Goal: Information Seeking & Learning: Learn about a topic

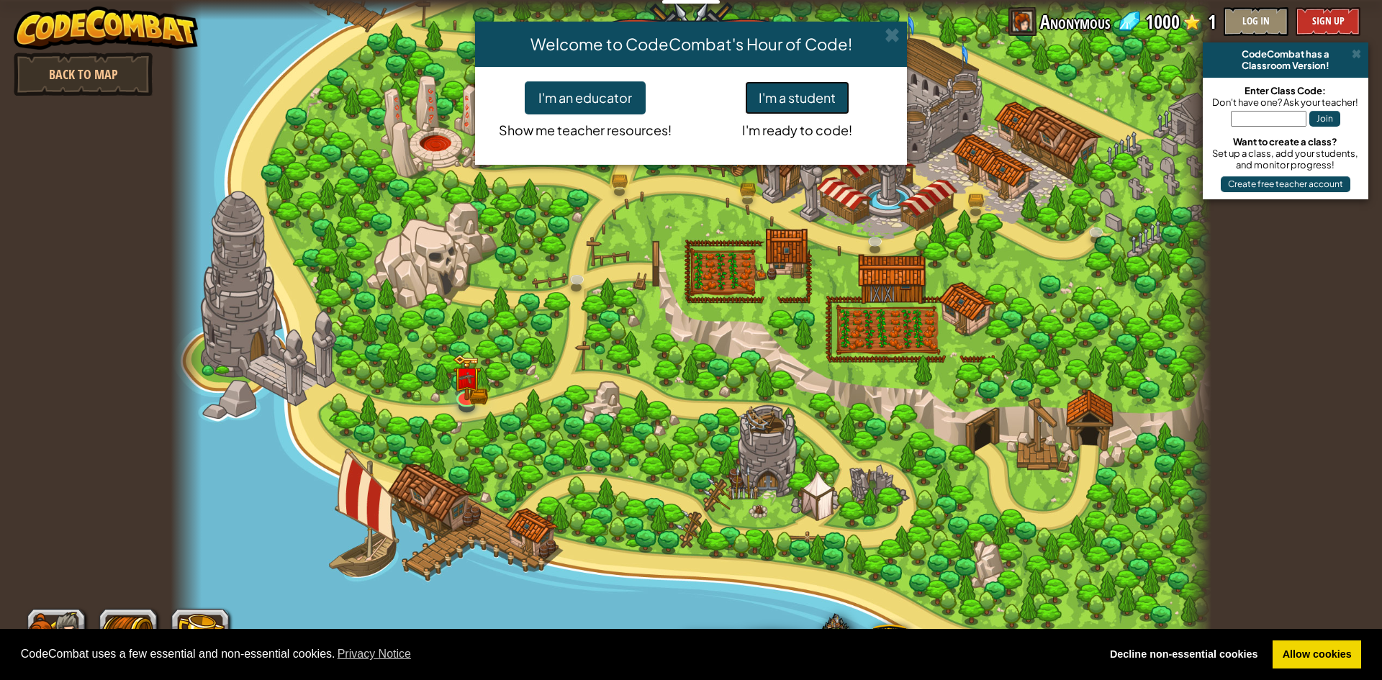
click at [814, 93] on button "I'm a student" at bounding box center [797, 97] width 104 height 33
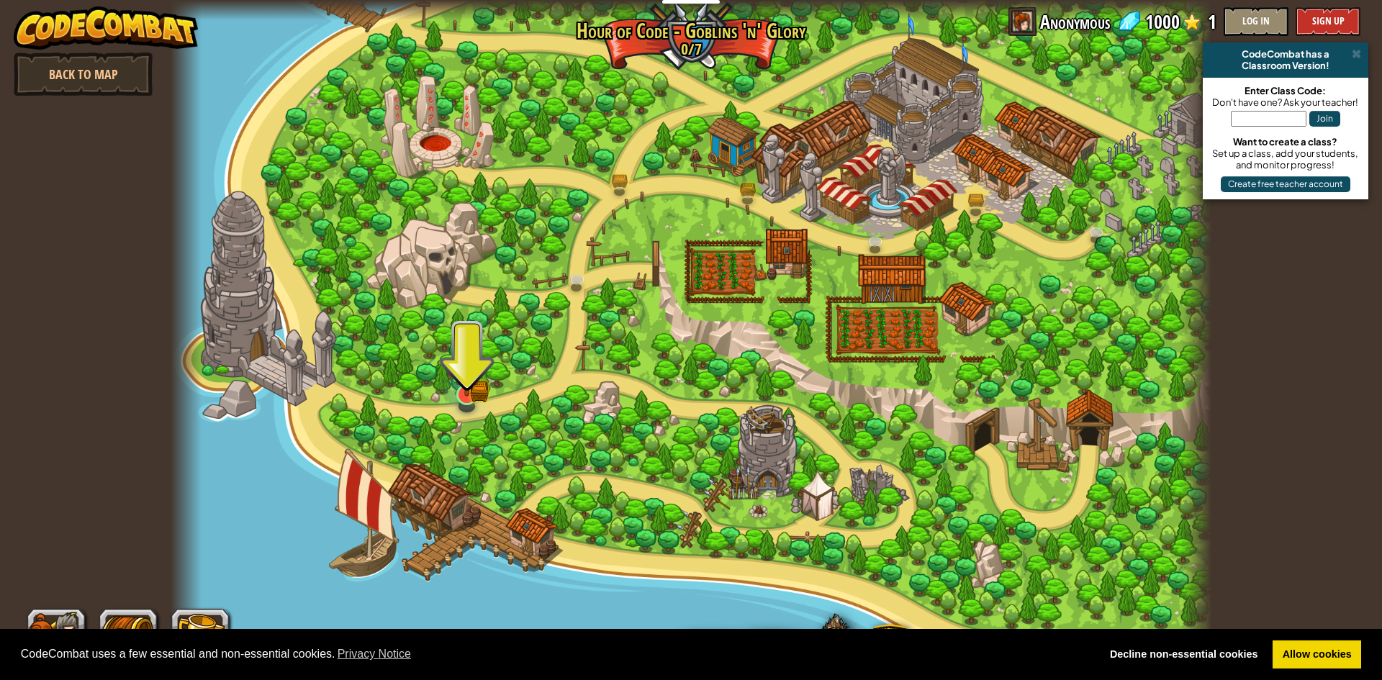
drag, startPoint x: 452, startPoint y: 382, endPoint x: 475, endPoint y: 375, distance: 23.9
click at [463, 379] on div "Broken Bridge (Coming soon!) We are in! It's time to alarm the mayor of the tow…" at bounding box center [691, 340] width 1041 height 680
click at [475, 375] on img at bounding box center [467, 367] width 17 height 17
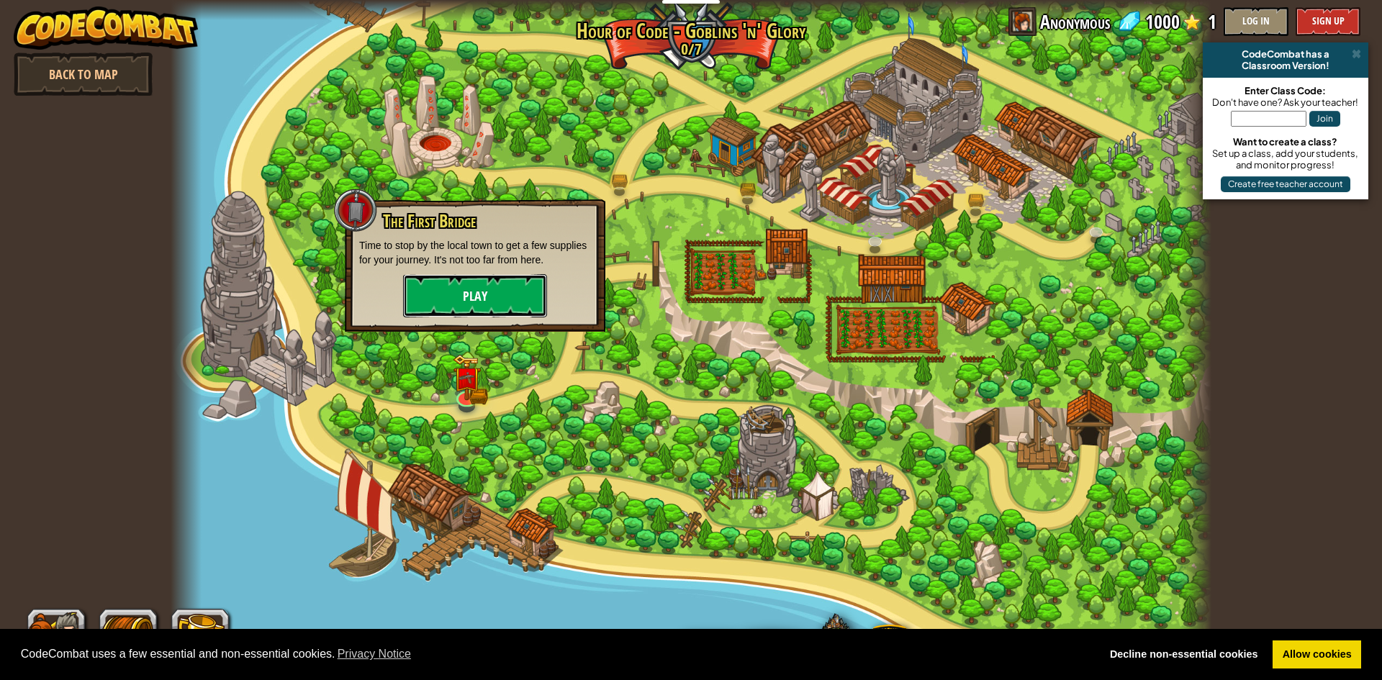
click at [464, 312] on button "Play" at bounding box center [475, 295] width 144 height 43
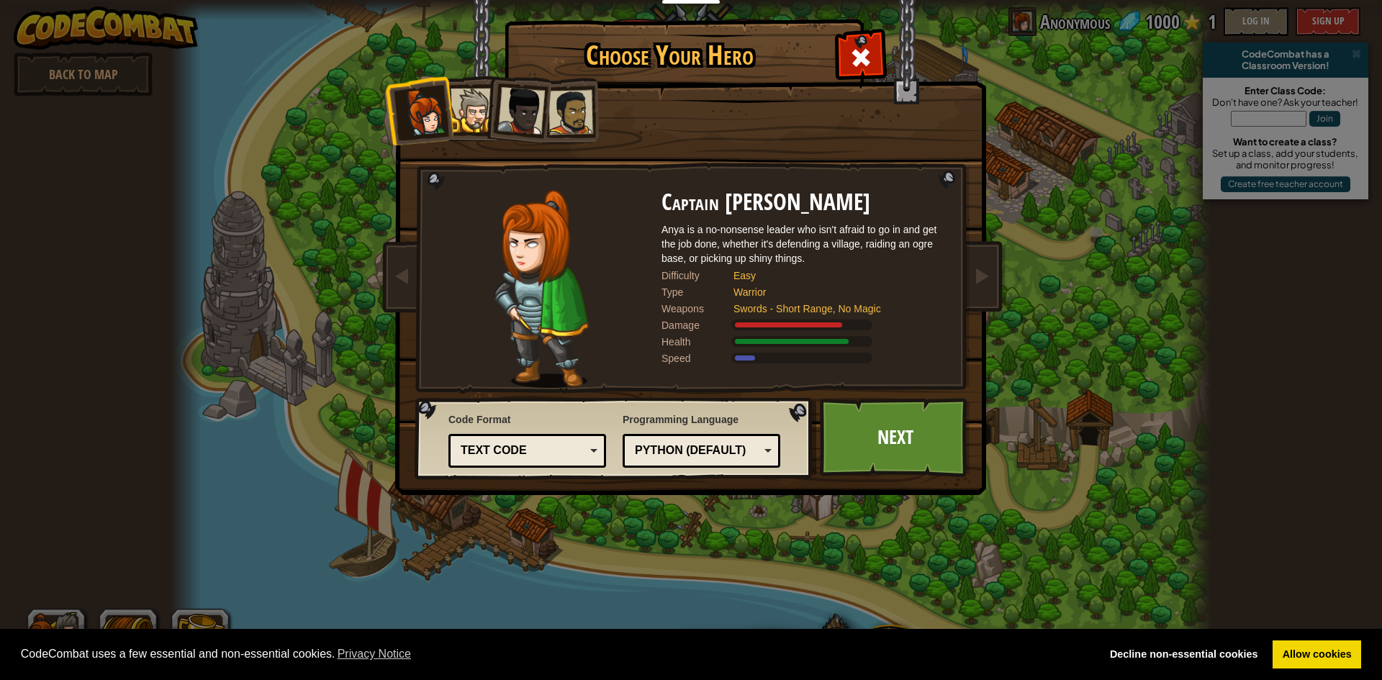
click at [483, 119] on li at bounding box center [517, 108] width 71 height 71
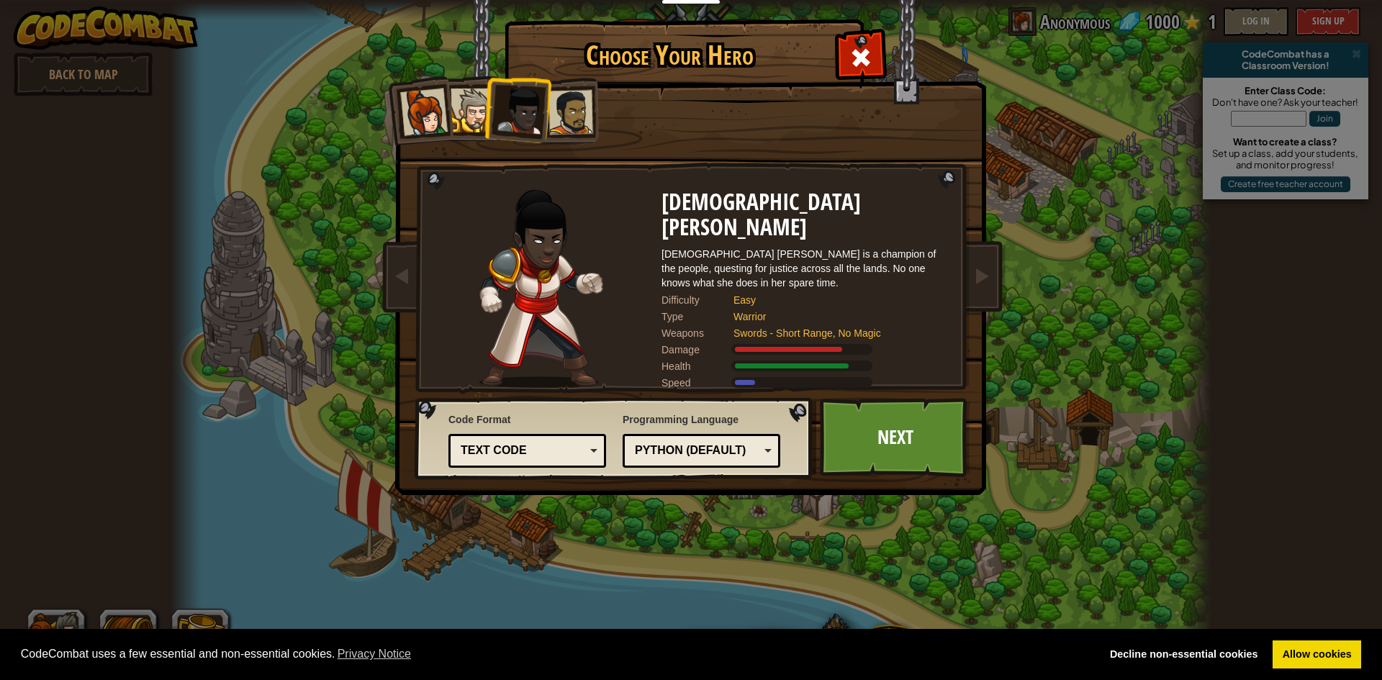
click at [463, 114] on div at bounding box center [473, 111] width 44 height 44
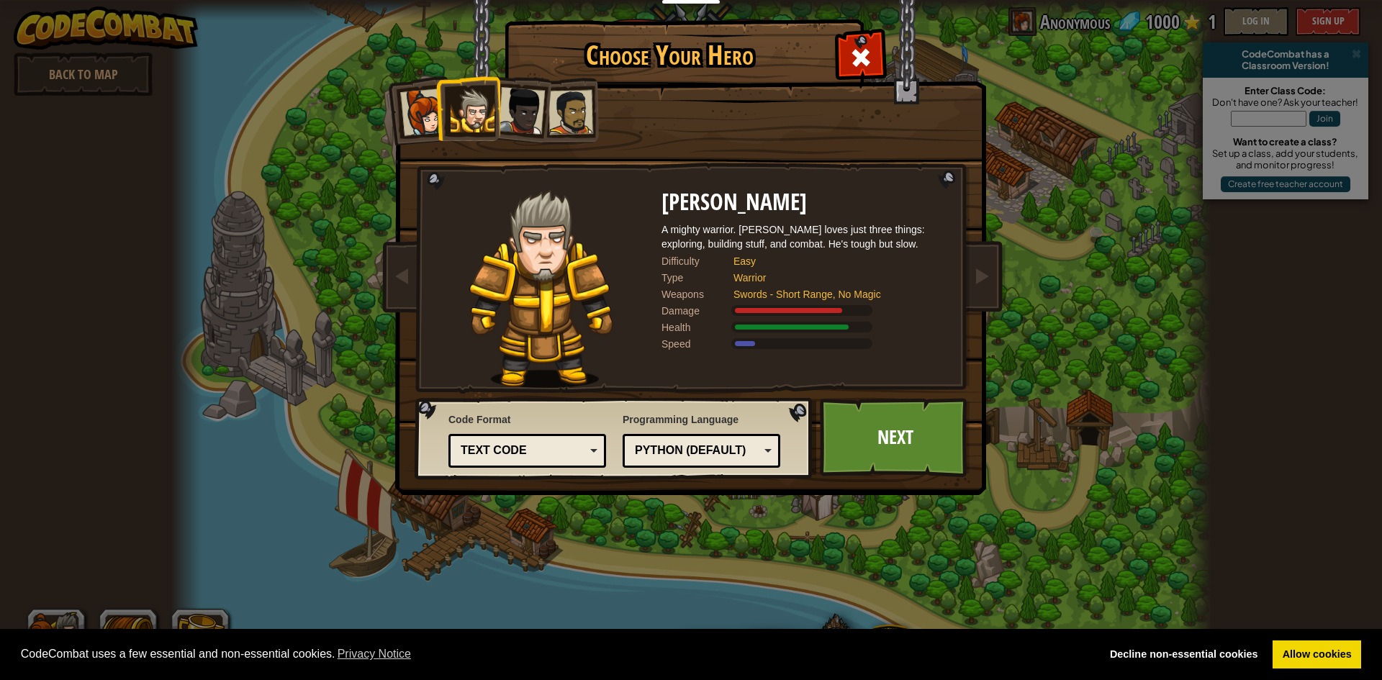
click at [556, 99] on div at bounding box center [571, 112] width 45 height 45
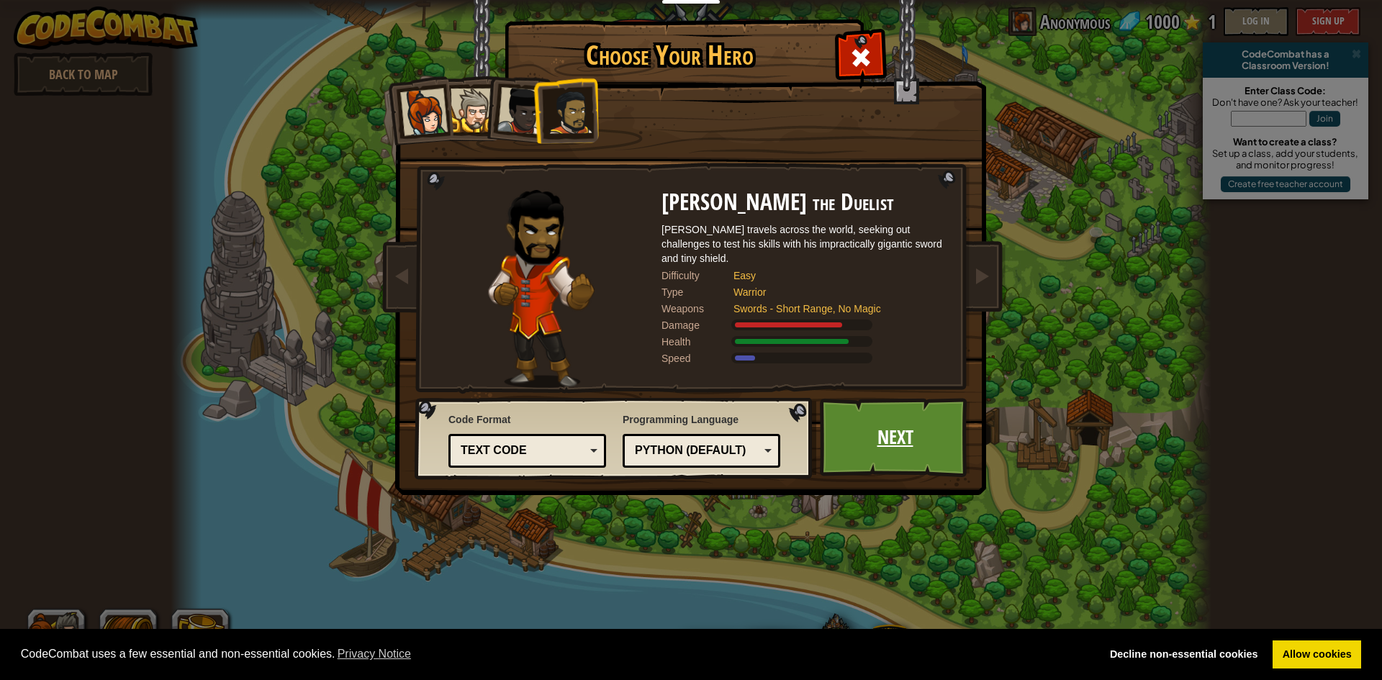
click at [883, 423] on link "Next" at bounding box center [895, 437] width 150 height 79
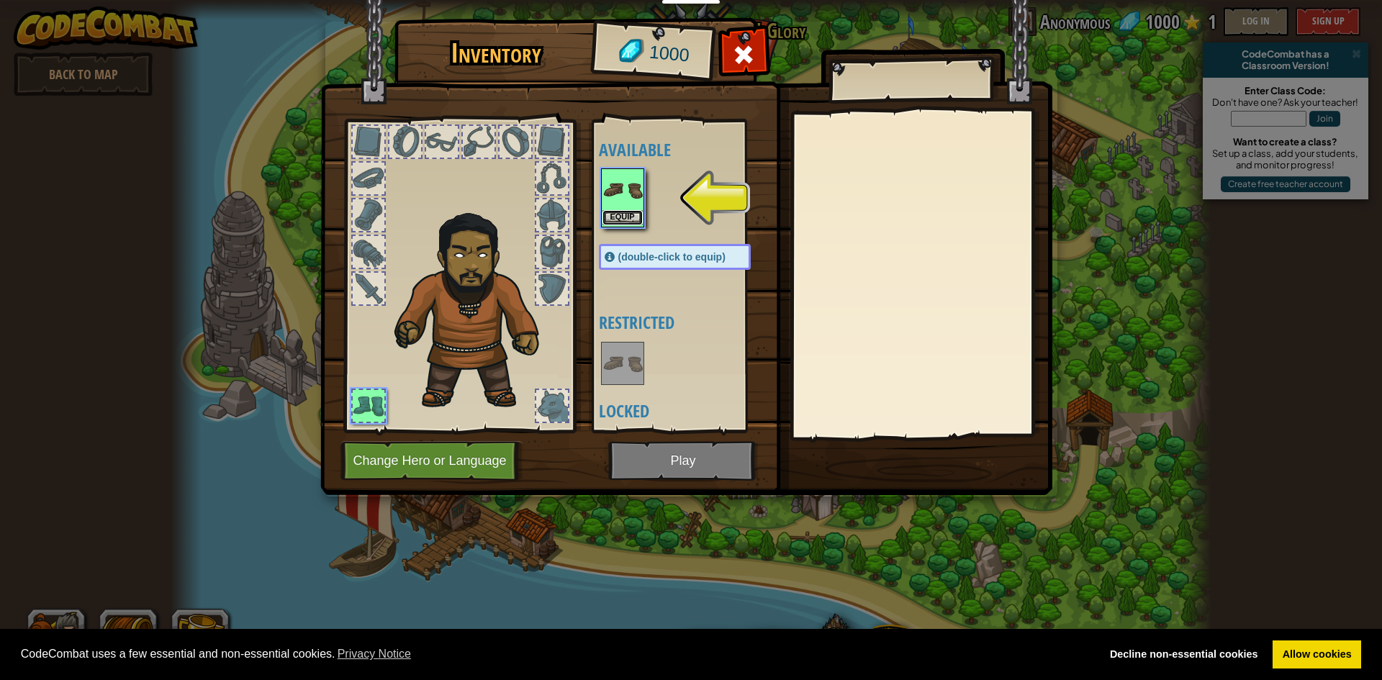
click at [640, 215] on button "Equip" at bounding box center [623, 217] width 40 height 15
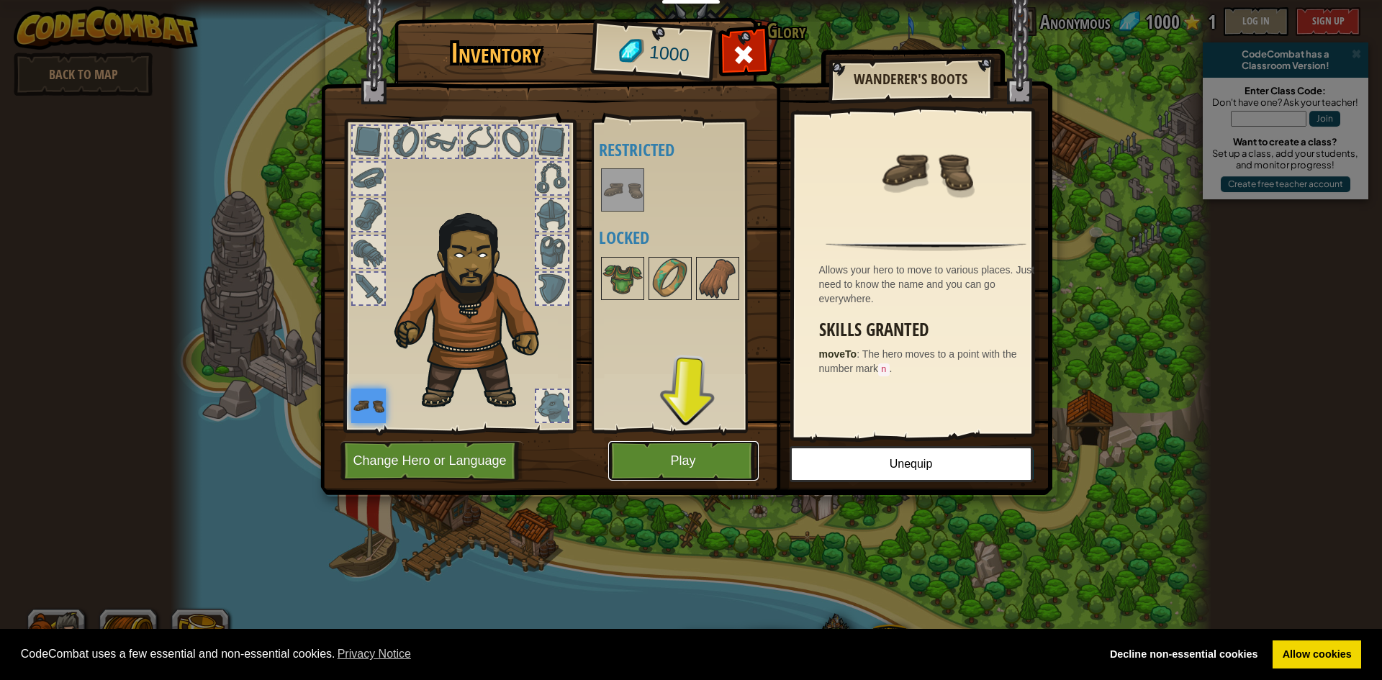
click at [664, 459] on button "Play" at bounding box center [683, 461] width 150 height 40
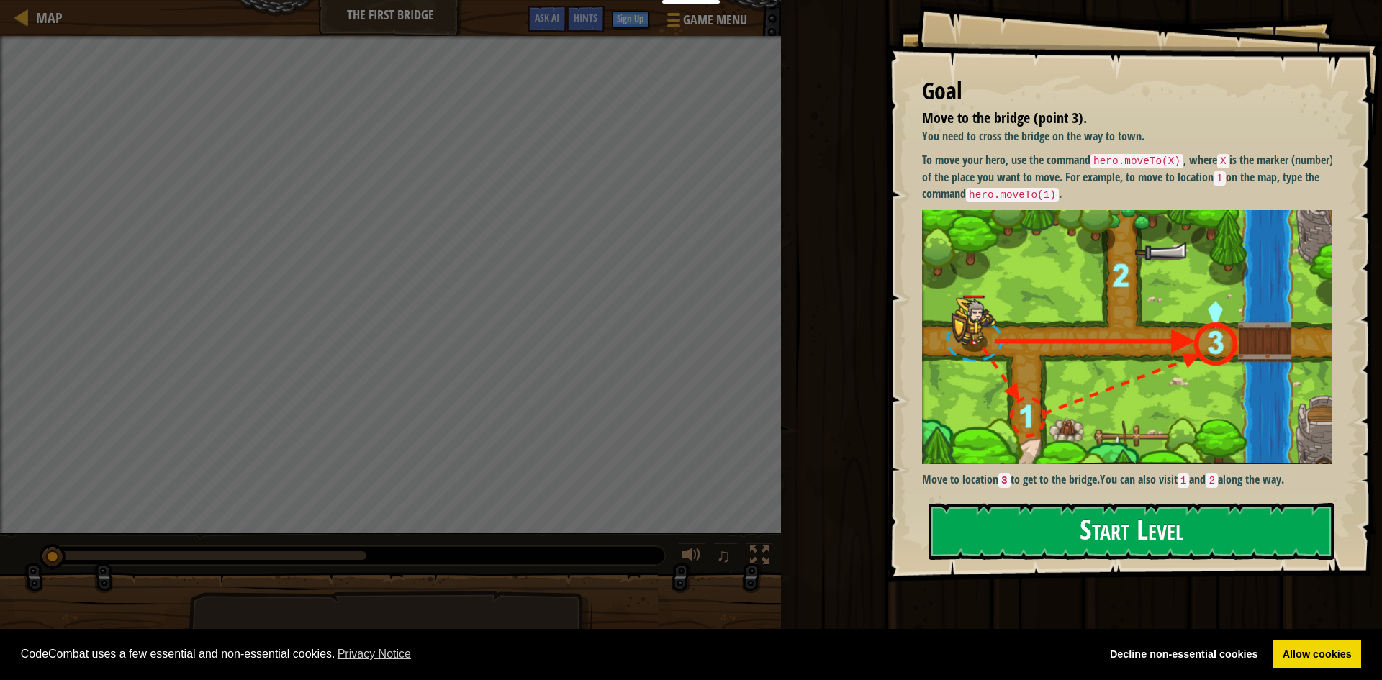
click at [1029, 523] on button "Start Level" at bounding box center [1132, 531] width 406 height 57
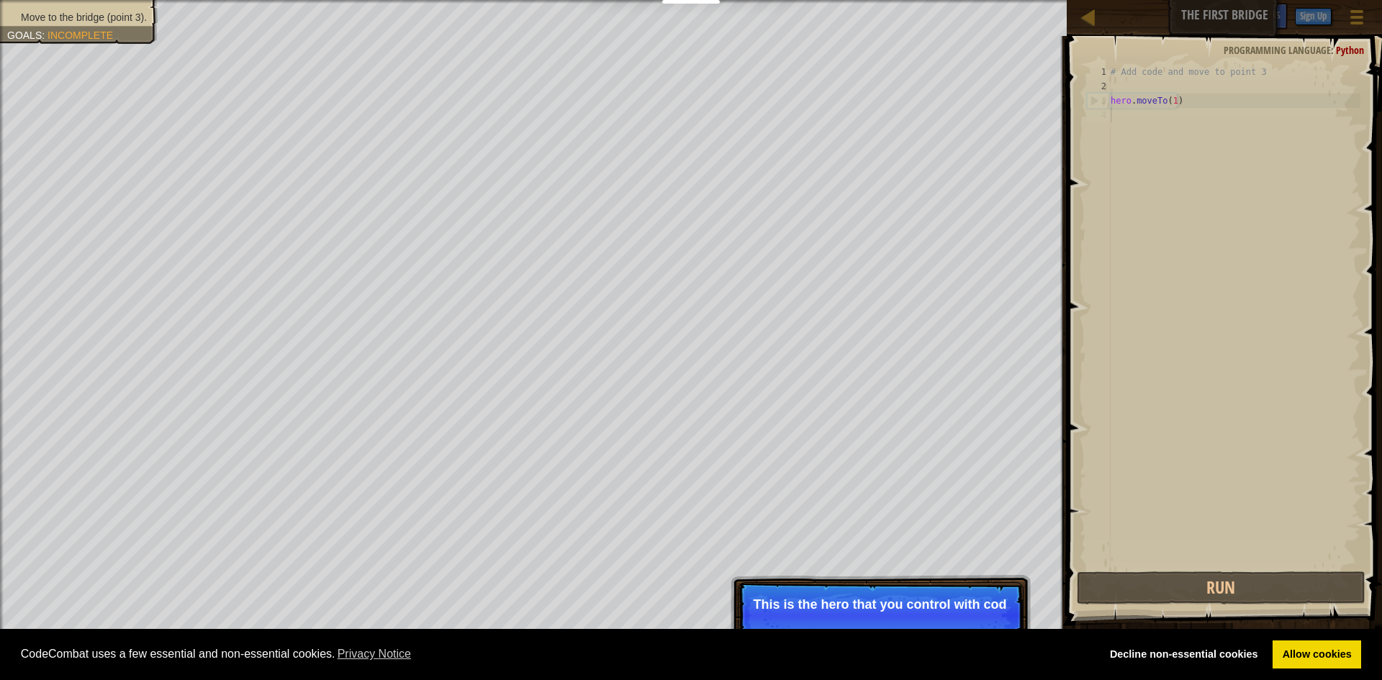
drag, startPoint x: 927, startPoint y: 589, endPoint x: 966, endPoint y: 593, distance: 39.1
click at [966, 593] on p "Skip (esc) Continue This is the hero that you control with cod" at bounding box center [881, 615] width 286 height 66
click at [921, 596] on p "Skip (esc) Continue This is the hero that you control with code." at bounding box center [881, 622] width 286 height 81
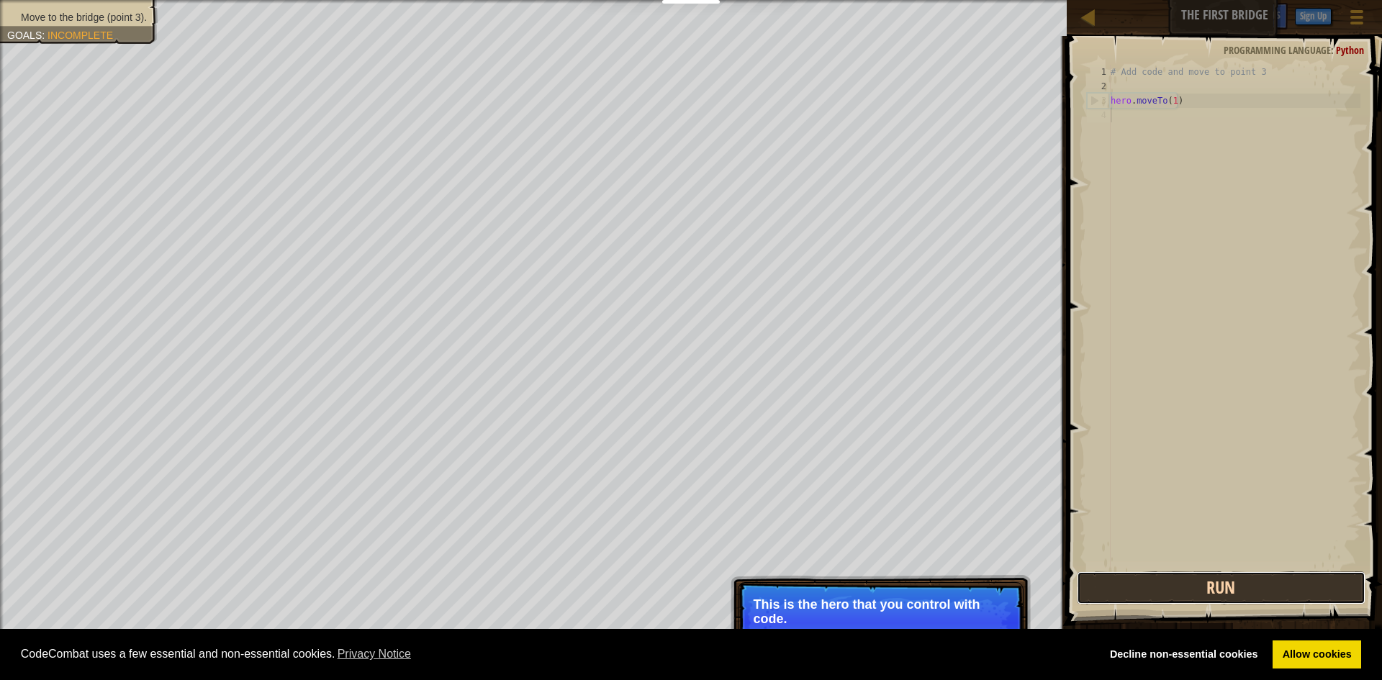
click at [1202, 593] on button "Run" at bounding box center [1221, 588] width 289 height 33
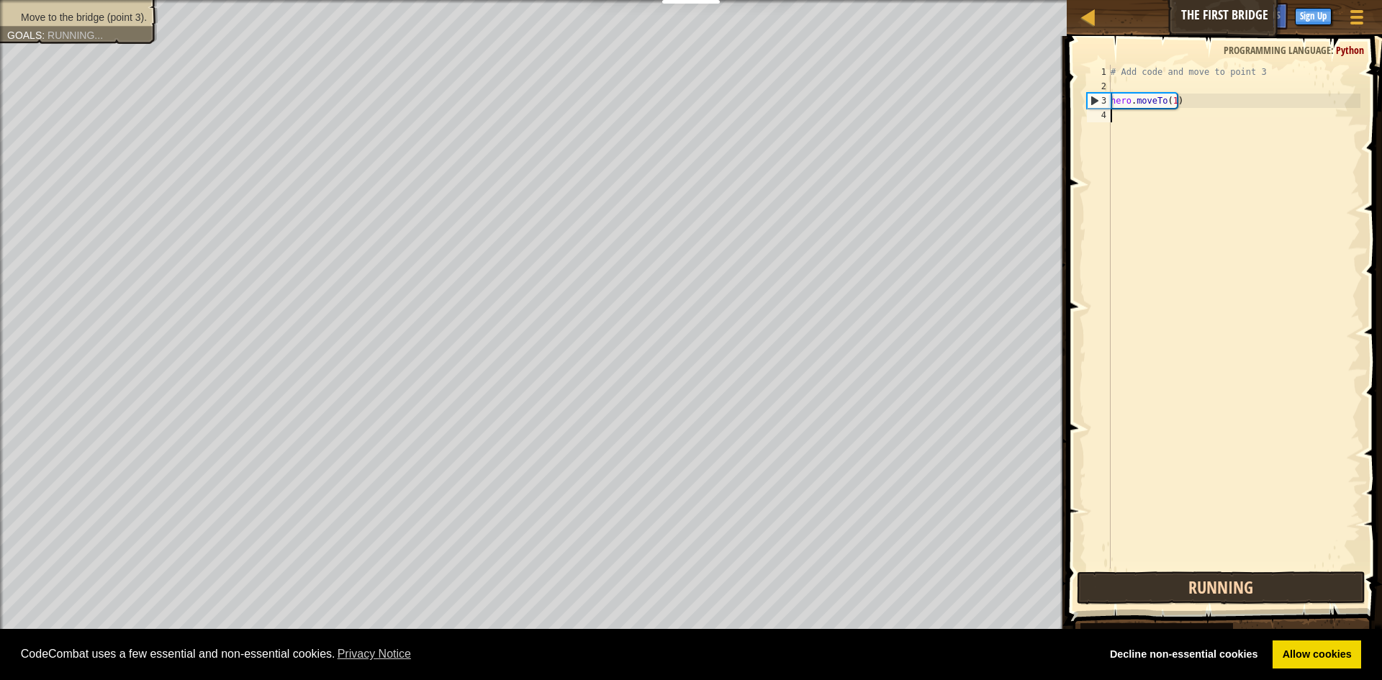
scroll to position [6, 0]
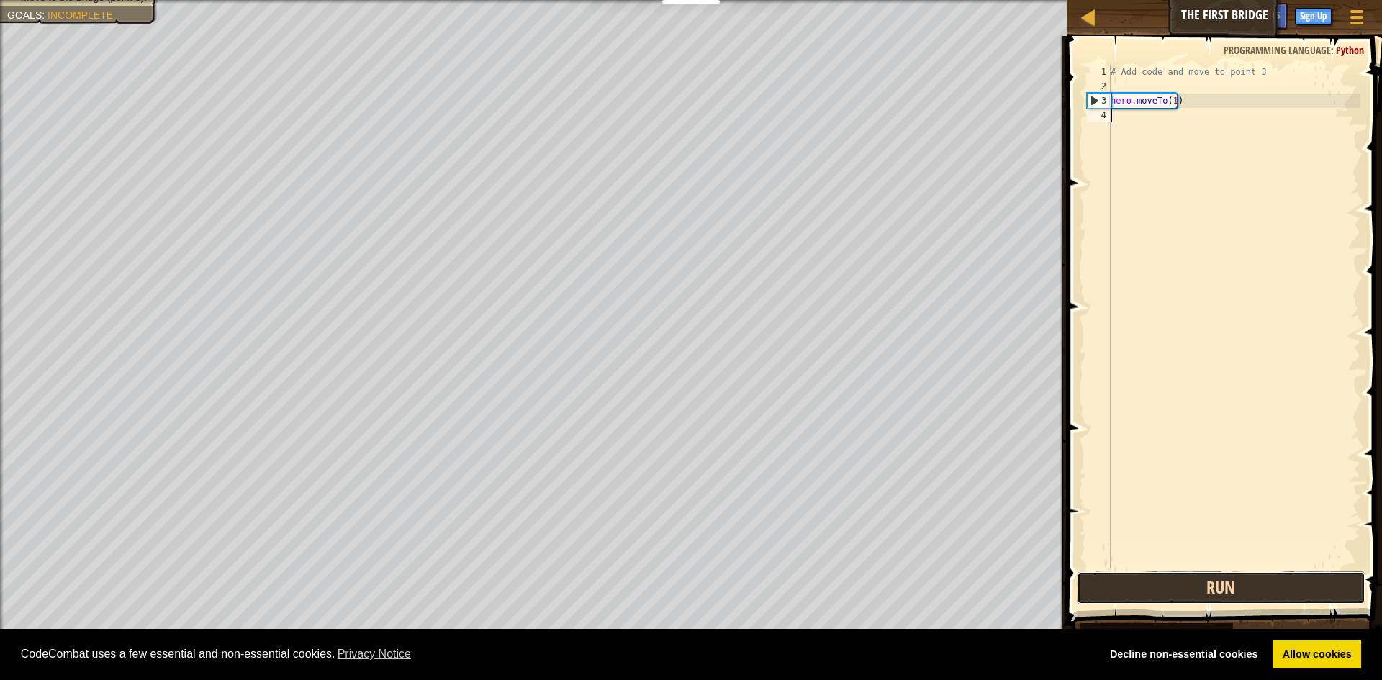
click at [1335, 590] on button "Run" at bounding box center [1221, 588] width 289 height 33
click at [1109, 112] on div "4" at bounding box center [1099, 115] width 24 height 14
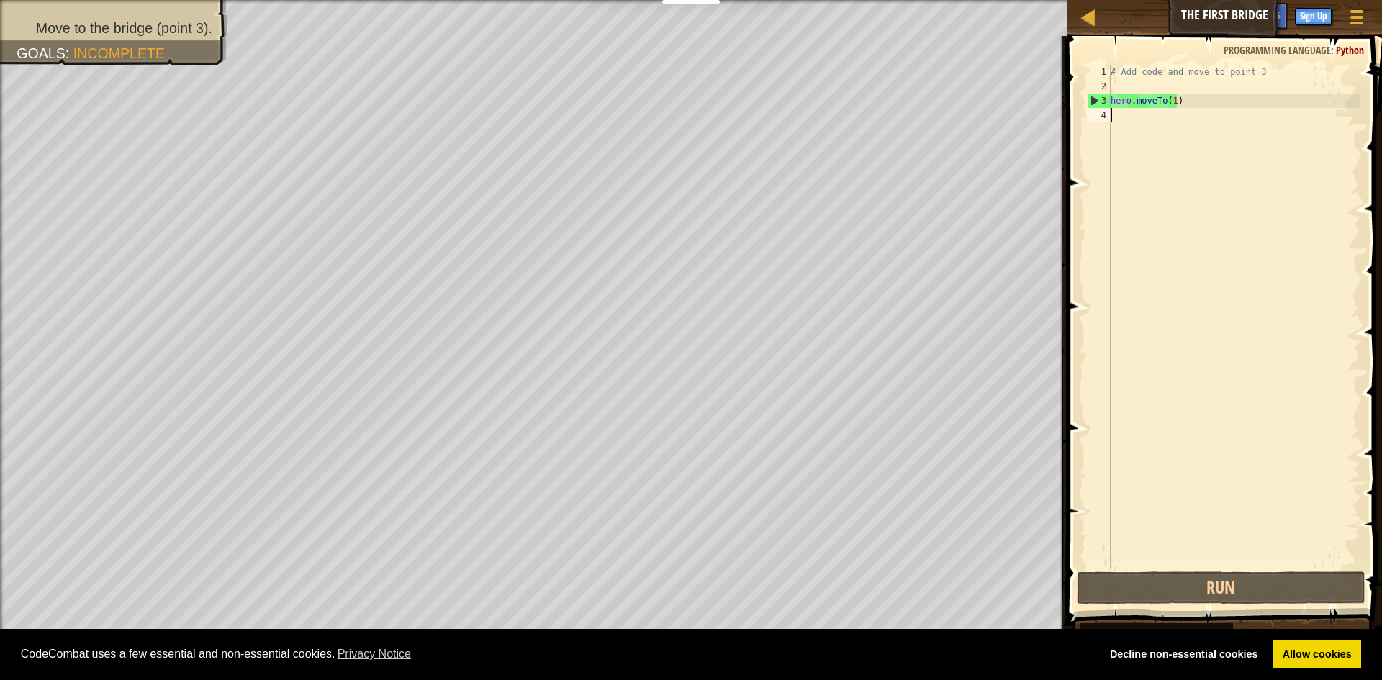
click at [1149, 104] on div "# Add code and move to point 3 hero . moveTo ( 1 )" at bounding box center [1234, 331] width 253 height 533
click at [1166, 102] on div "# Add code and move to point 3 hero . moveTo ( 1 )" at bounding box center [1234, 331] width 253 height 533
click at [1168, 101] on div "# Add code and move to point 3 hero . moveTo ( 1 )" at bounding box center [1234, 331] width 253 height 533
click at [1172, 99] on div "# Add code and move to point 3 hero . moveTo ( 1 )" at bounding box center [1234, 331] width 253 height 533
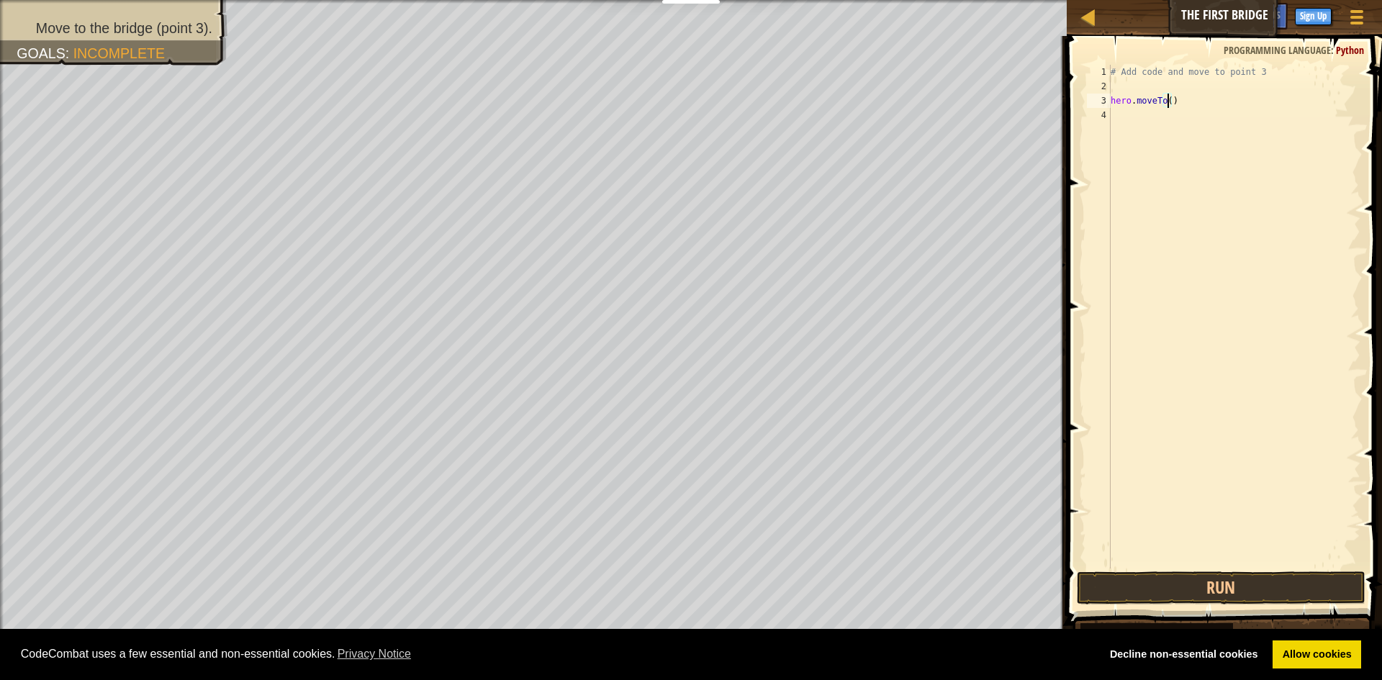
scroll to position [6, 5]
type textarea "hero.moveTo(3)"
click at [1265, 590] on button "Run" at bounding box center [1221, 588] width 289 height 33
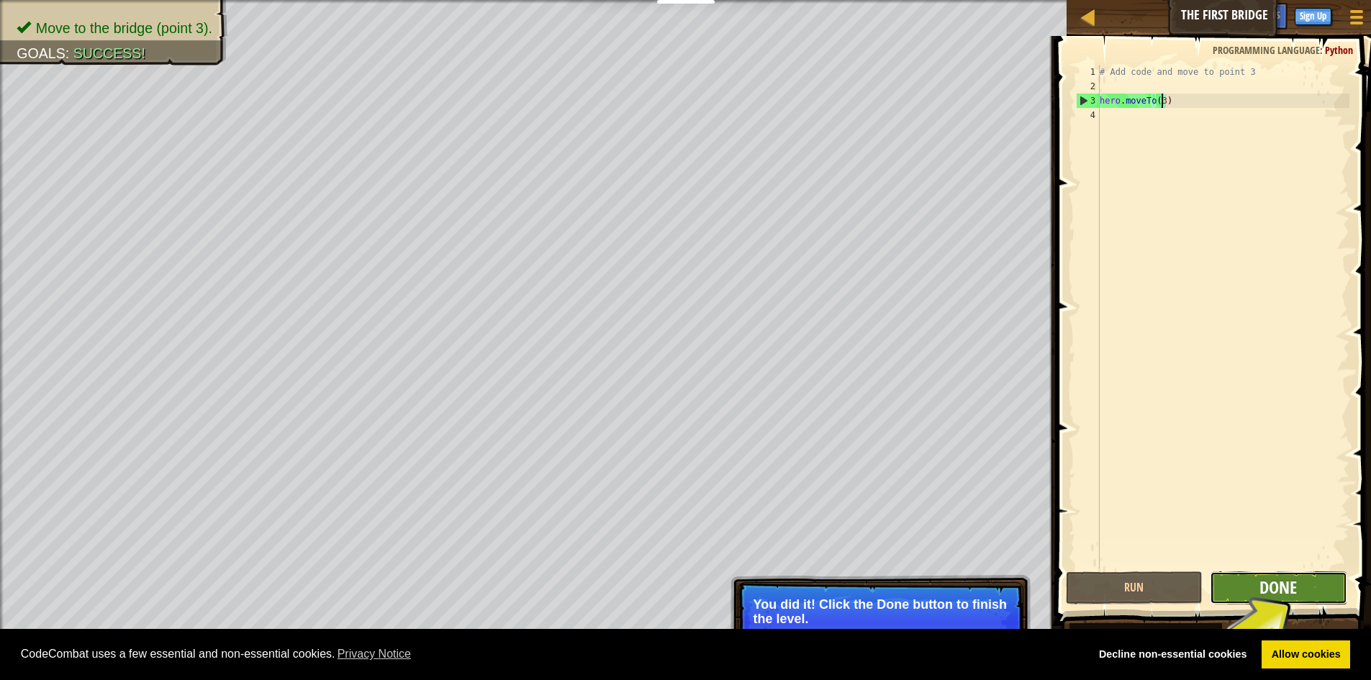
click at [1272, 580] on span "Done" at bounding box center [1278, 587] width 37 height 23
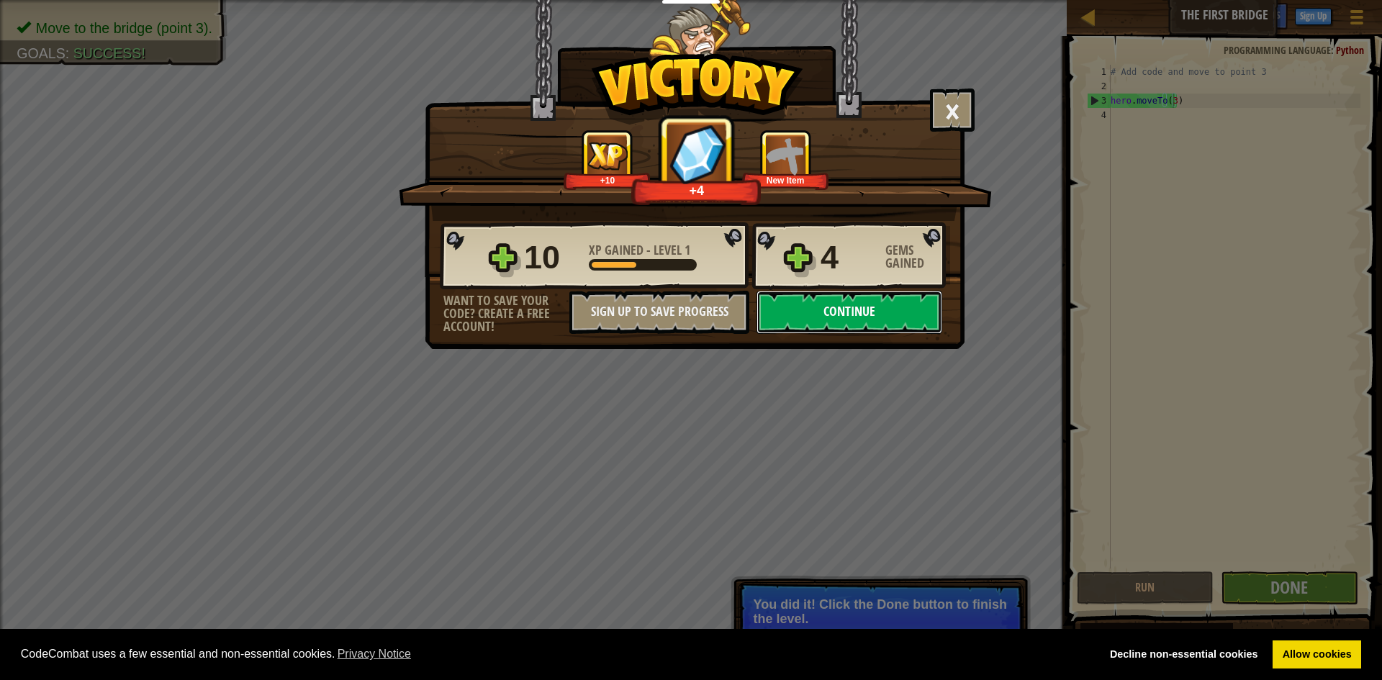
click at [865, 317] on button "Continue" at bounding box center [850, 312] width 186 height 43
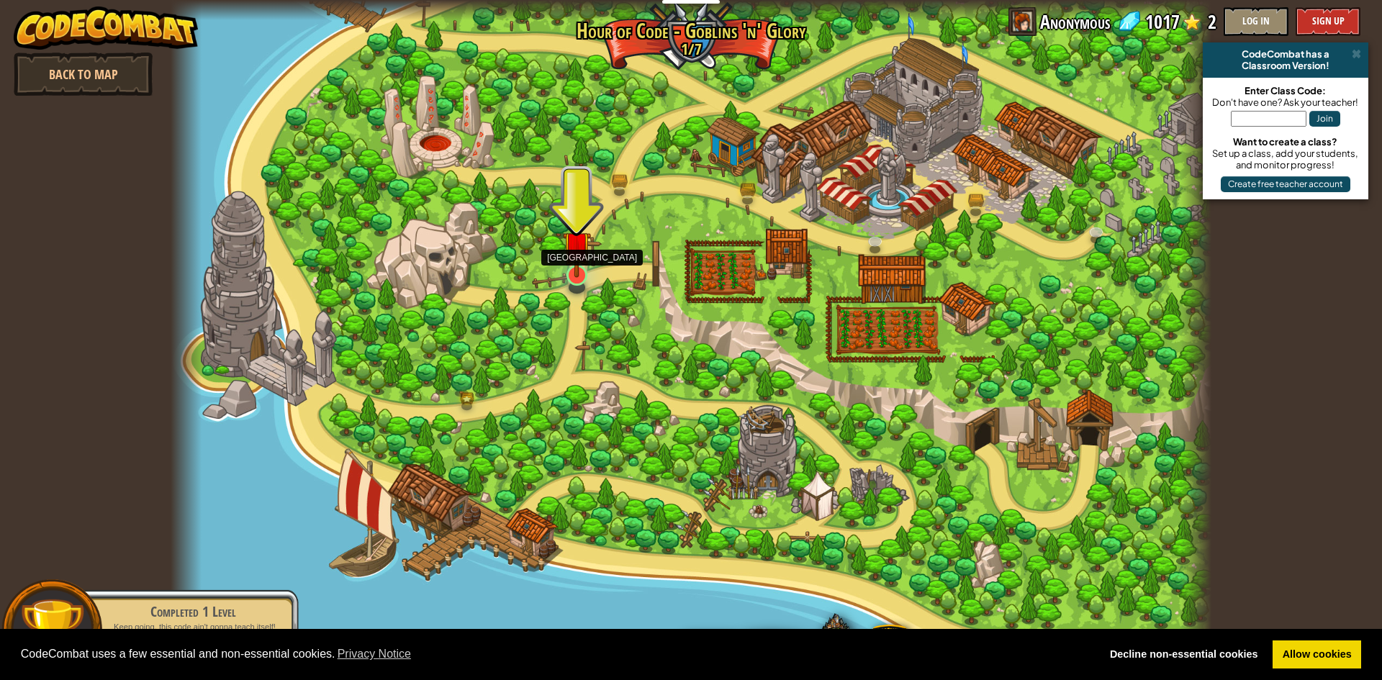
click at [585, 234] on div "Broken Bridge (Coming soon!) We are in! It's time to alarm the mayor of the tow…" at bounding box center [691, 340] width 1041 height 680
click at [572, 245] on img at bounding box center [577, 245] width 28 height 64
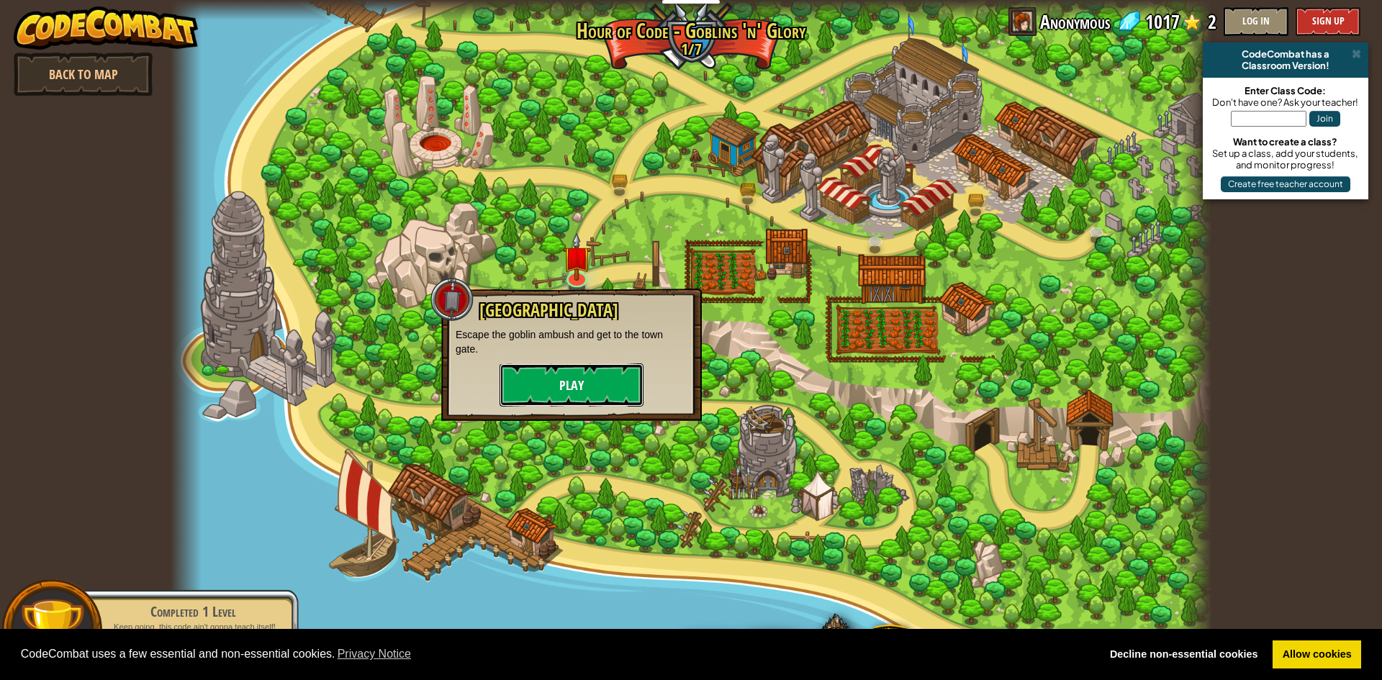
click at [576, 385] on button "Play" at bounding box center [572, 385] width 144 height 43
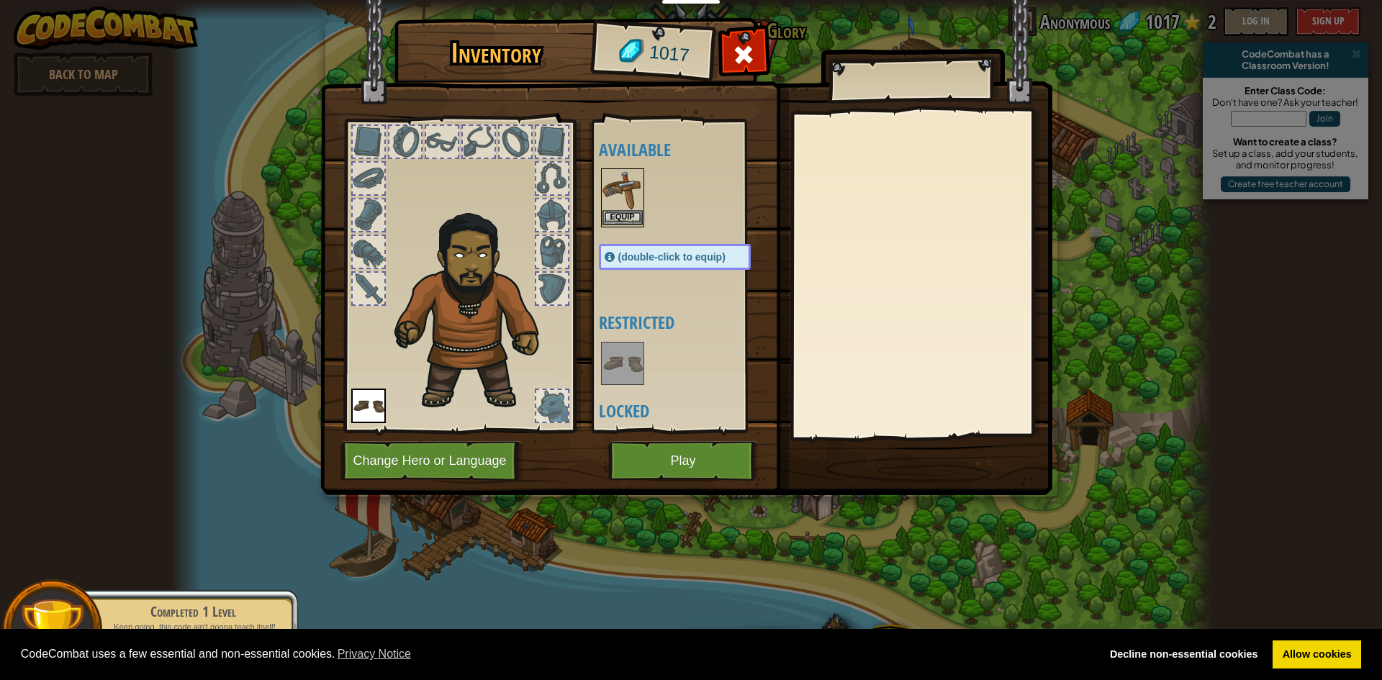
click at [628, 209] on img at bounding box center [623, 190] width 40 height 40
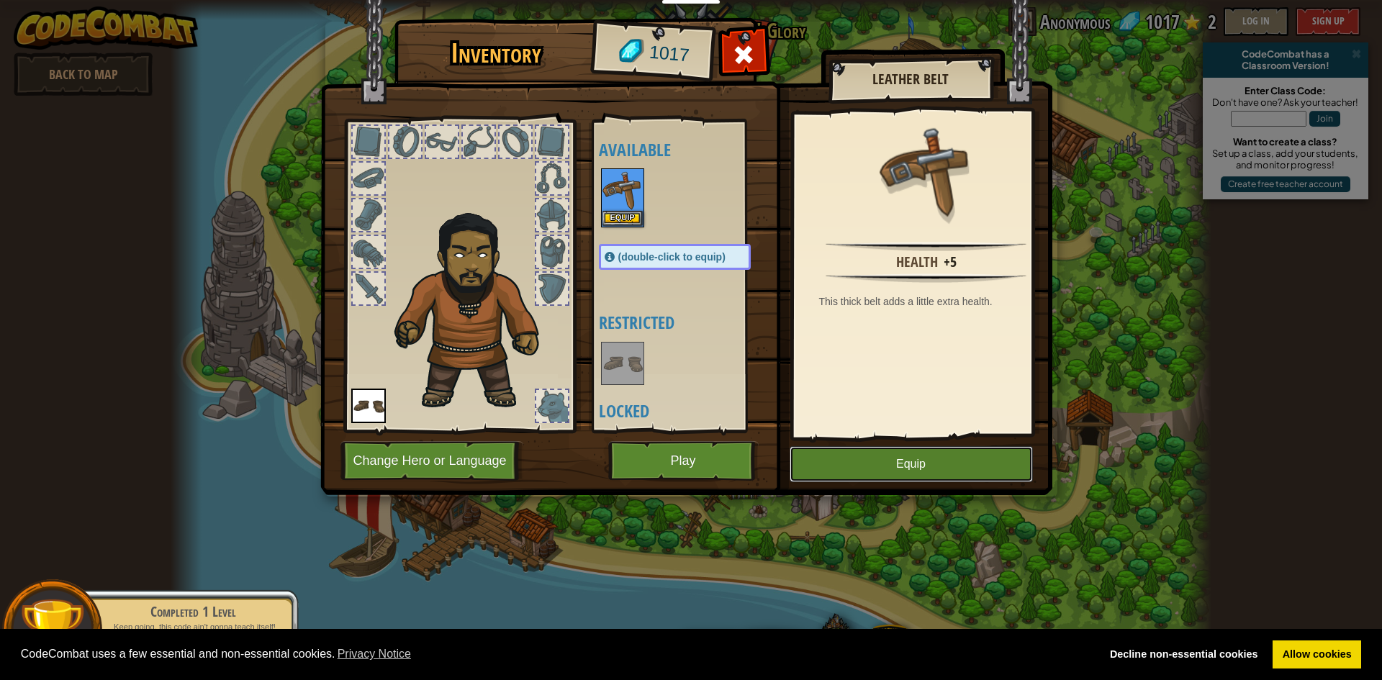
click at [883, 462] on button "Equip" at bounding box center [911, 464] width 243 height 36
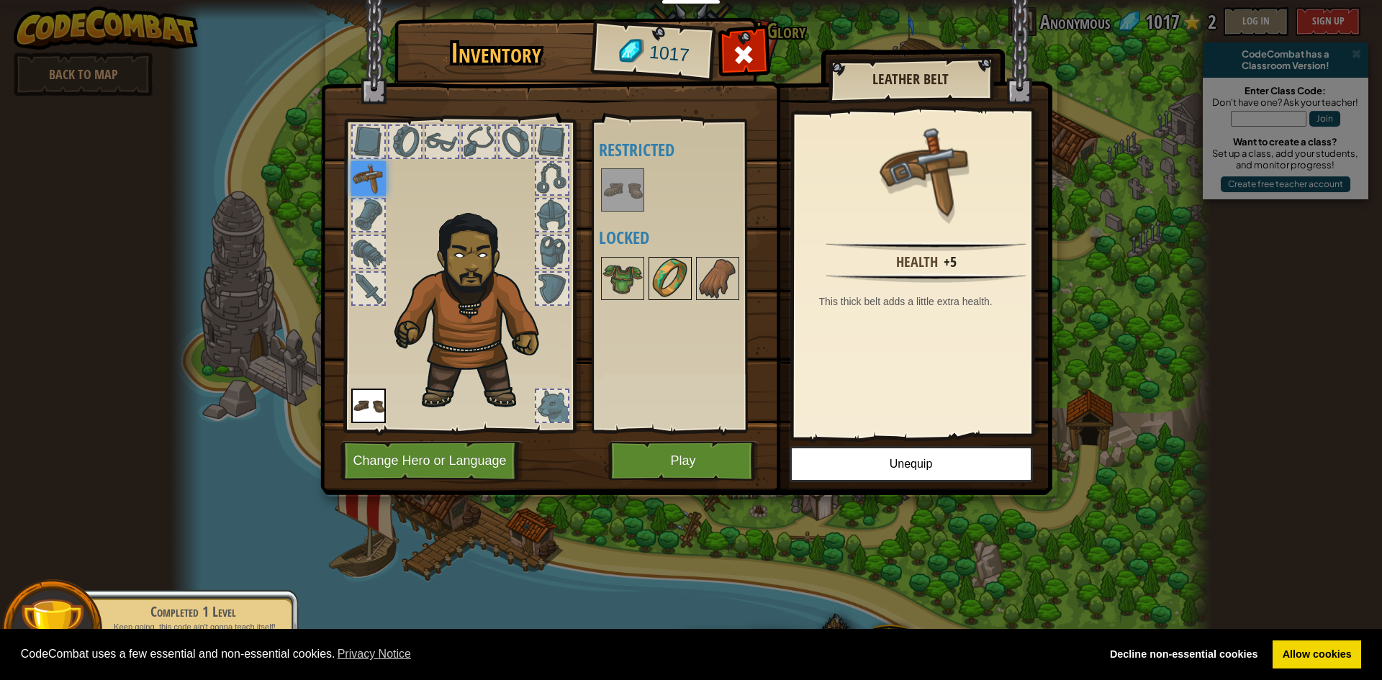
click at [664, 279] on img at bounding box center [670, 278] width 40 height 40
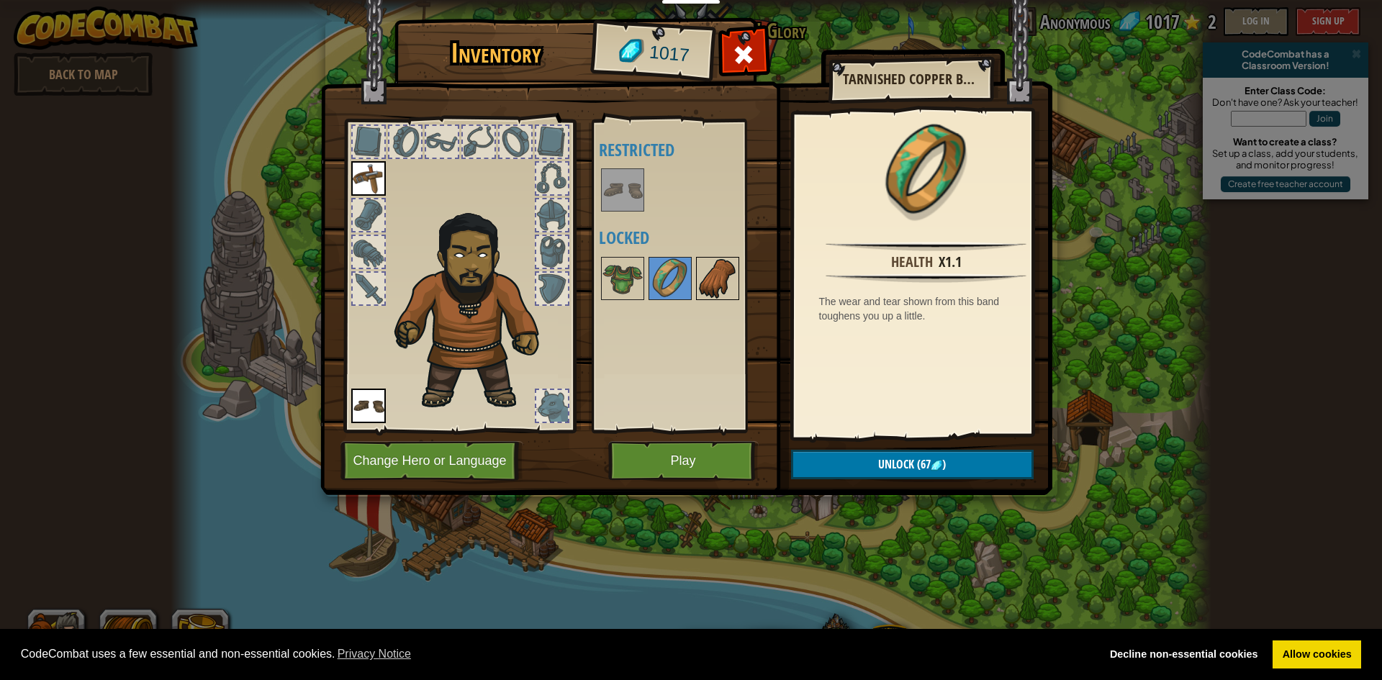
click at [702, 269] on img at bounding box center [718, 278] width 40 height 40
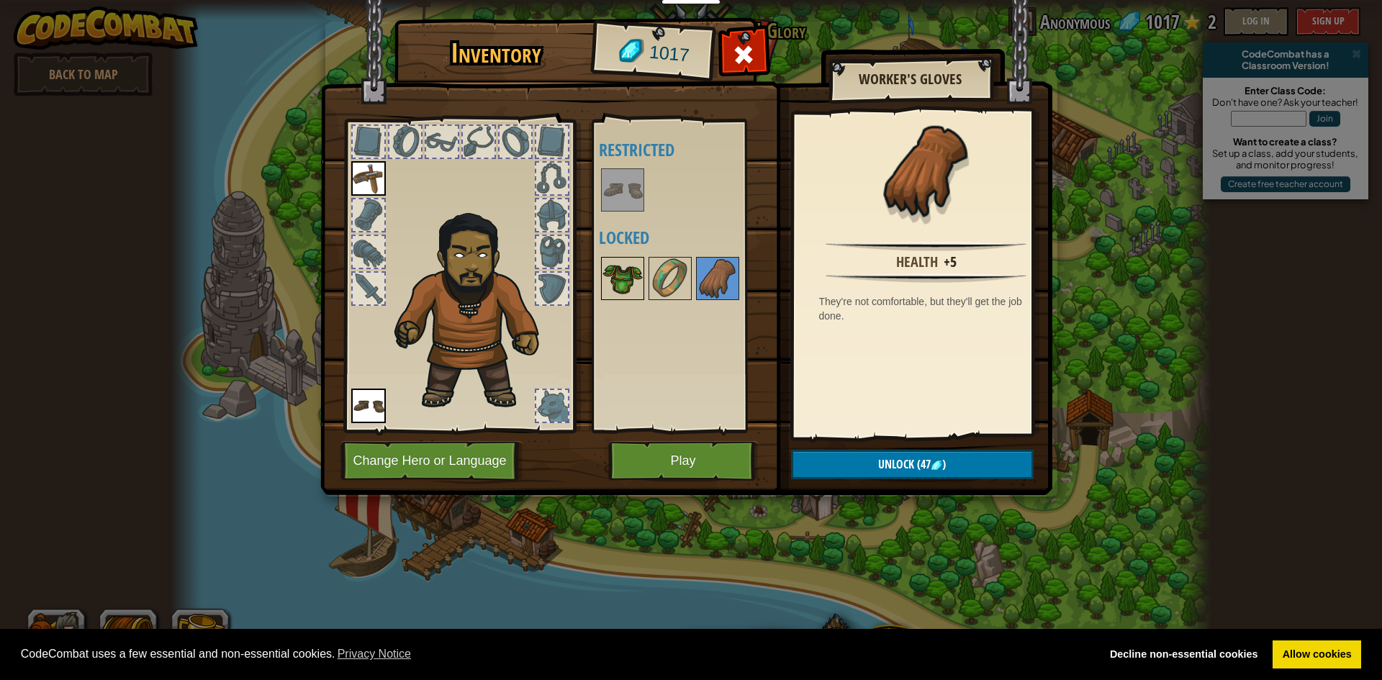
click at [641, 271] on img at bounding box center [623, 278] width 40 height 40
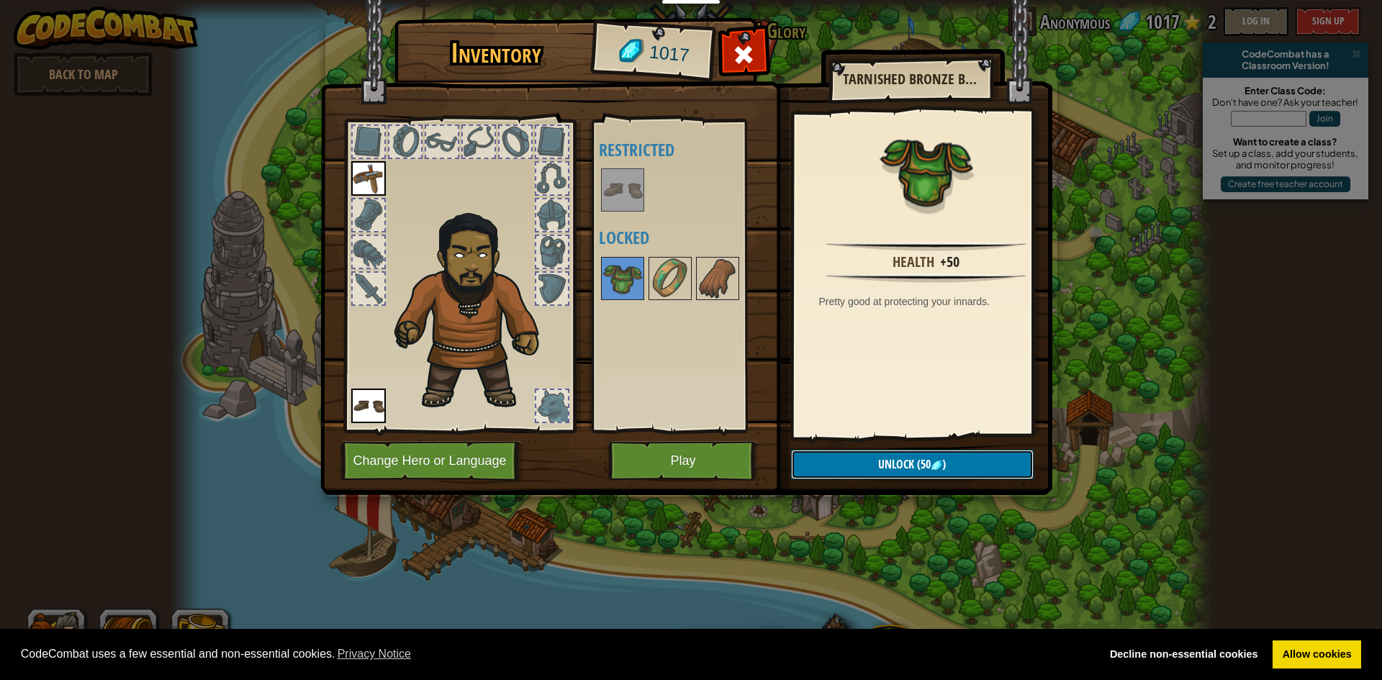
click at [902, 461] on span "Unlock" at bounding box center [896, 464] width 36 height 16
click at [903, 464] on button "Confirm" at bounding box center [912, 465] width 243 height 30
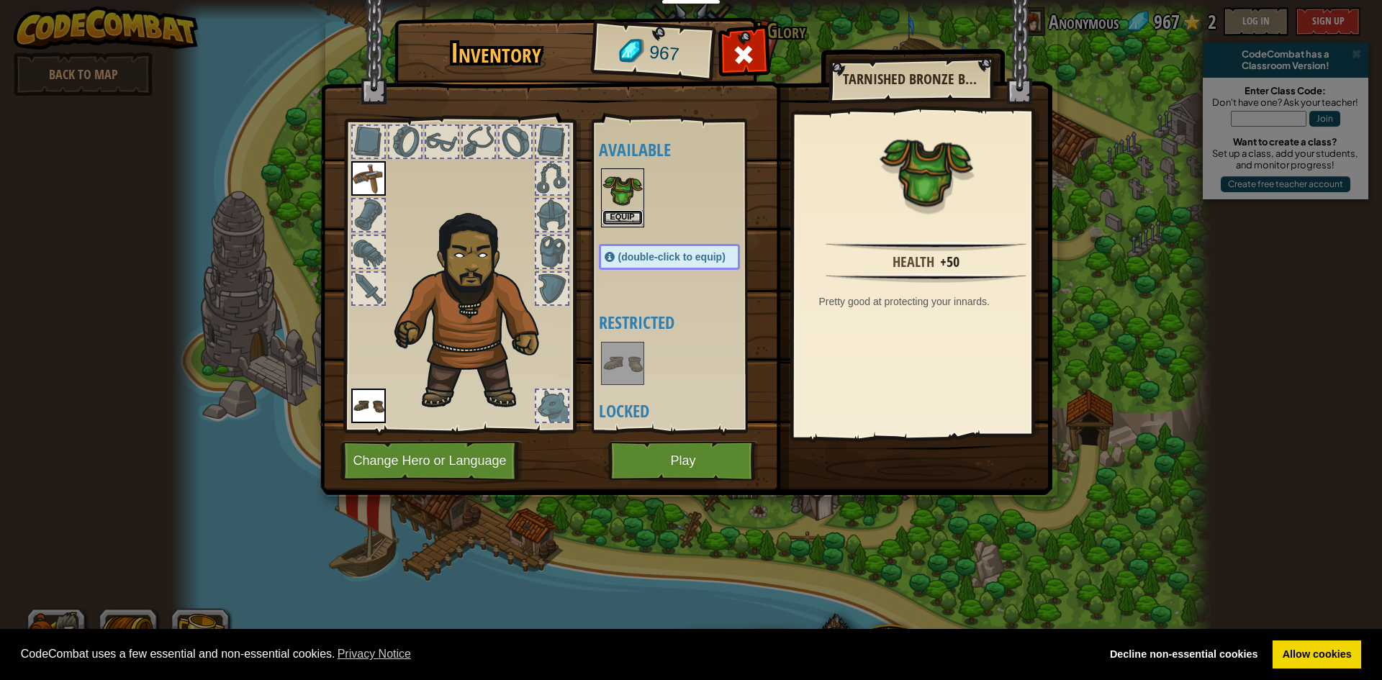
click at [623, 210] on button "Equip" at bounding box center [623, 217] width 40 height 15
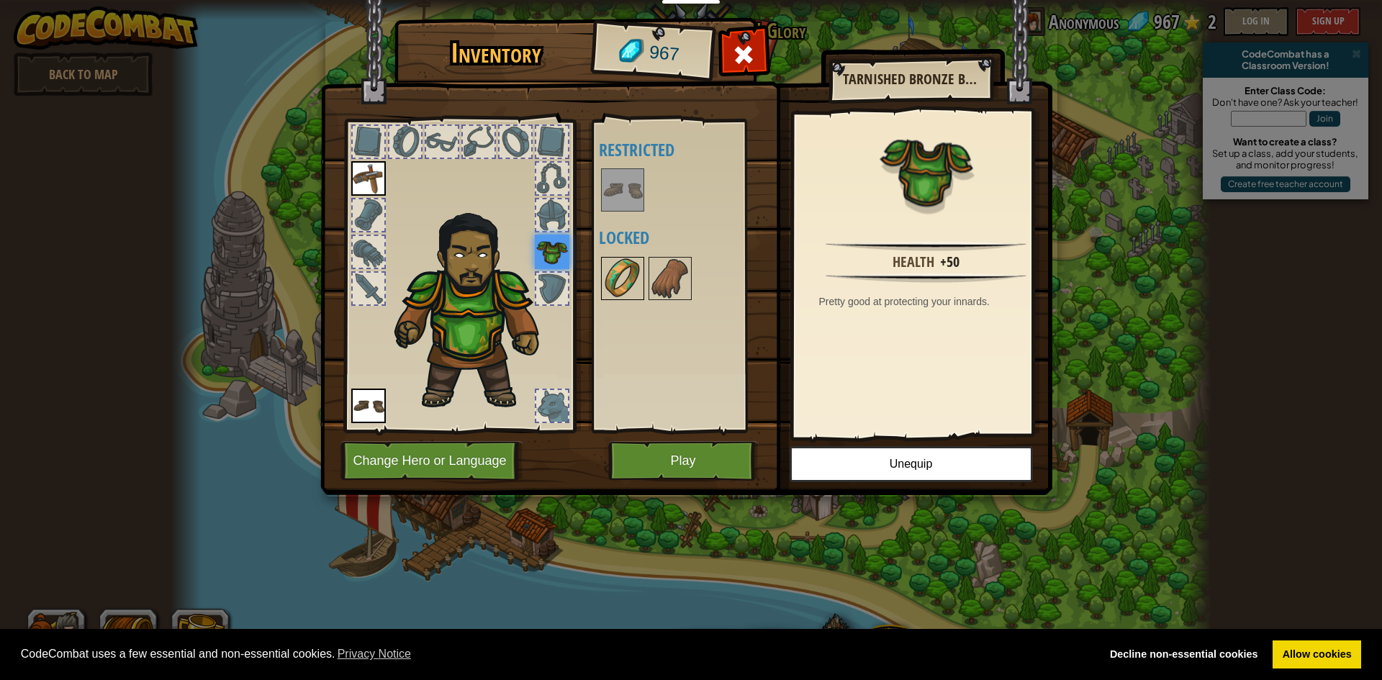
click at [625, 279] on img at bounding box center [623, 278] width 40 height 40
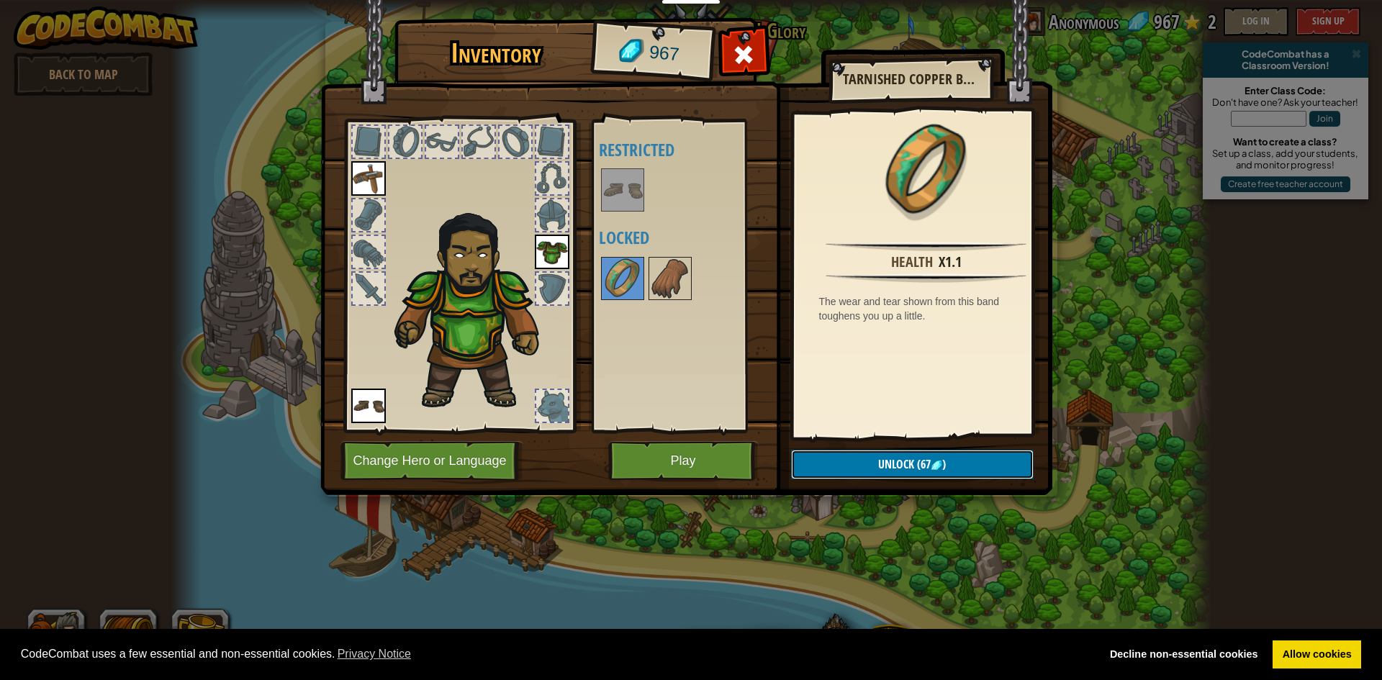
click at [870, 458] on button "Unlock (67 )" at bounding box center [912, 465] width 243 height 30
drag, startPoint x: 871, startPoint y: 461, endPoint x: 867, endPoint y: 454, distance: 8.0
click at [870, 461] on button "Confirm" at bounding box center [912, 465] width 243 height 30
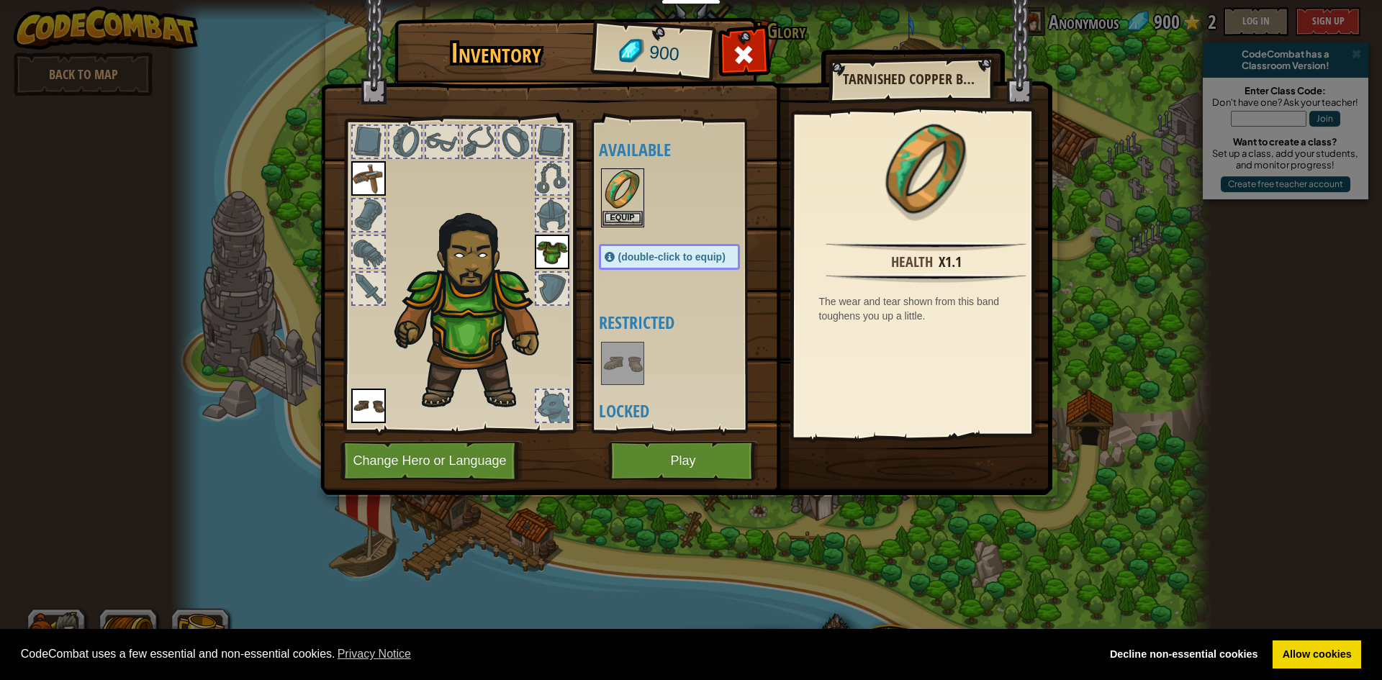
click at [616, 355] on img at bounding box center [623, 363] width 40 height 40
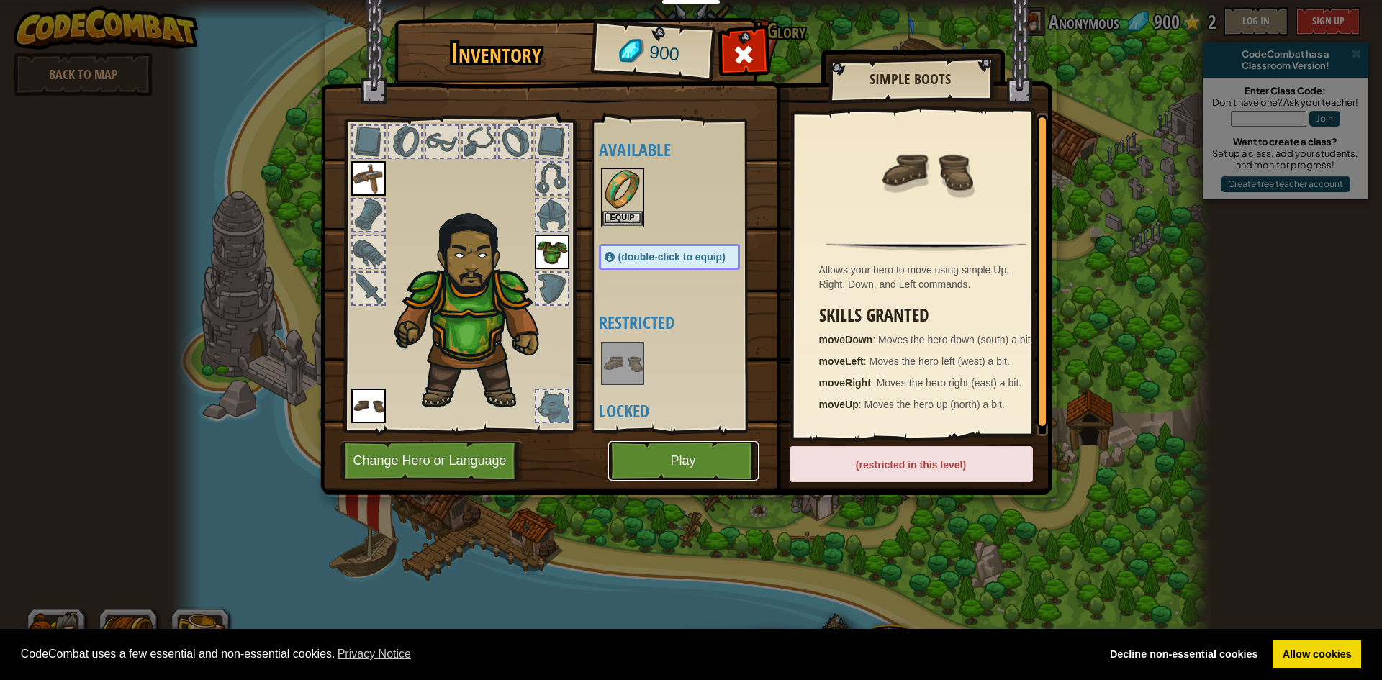
click at [723, 450] on button "Play" at bounding box center [683, 461] width 150 height 40
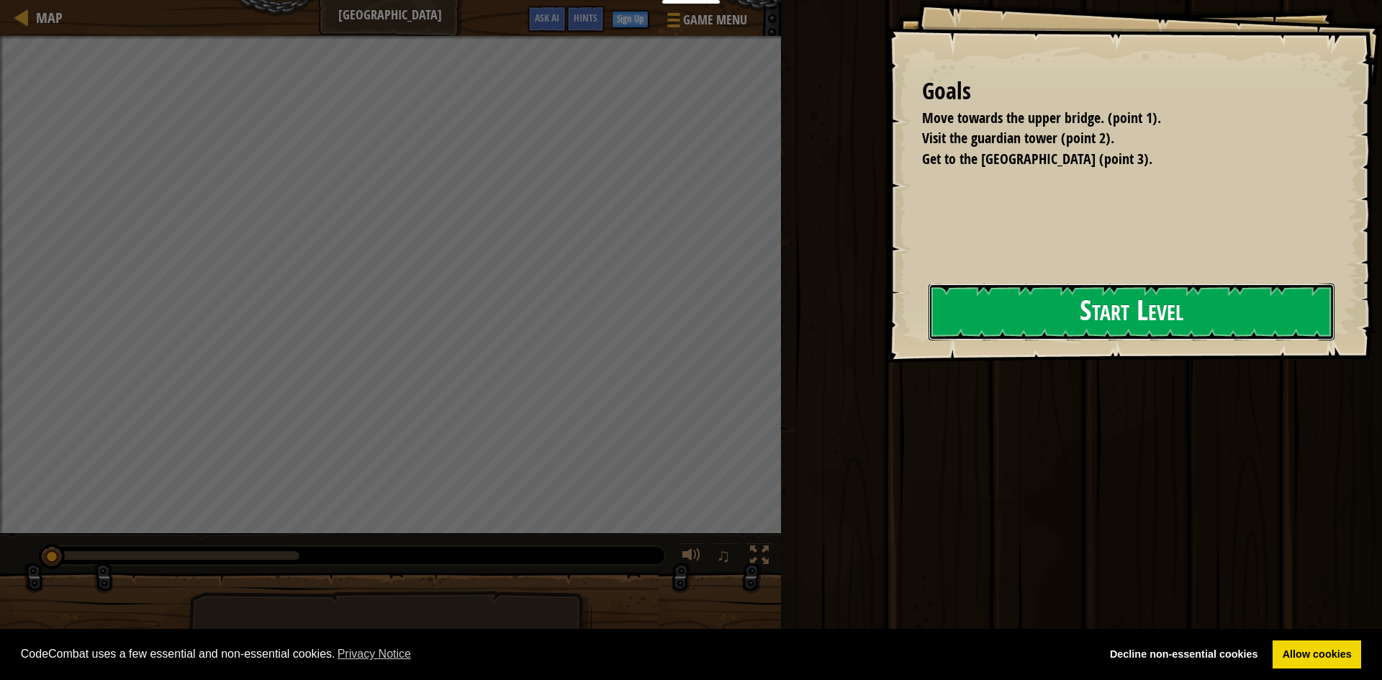
click at [1093, 311] on button "Start Level" at bounding box center [1132, 312] width 406 height 57
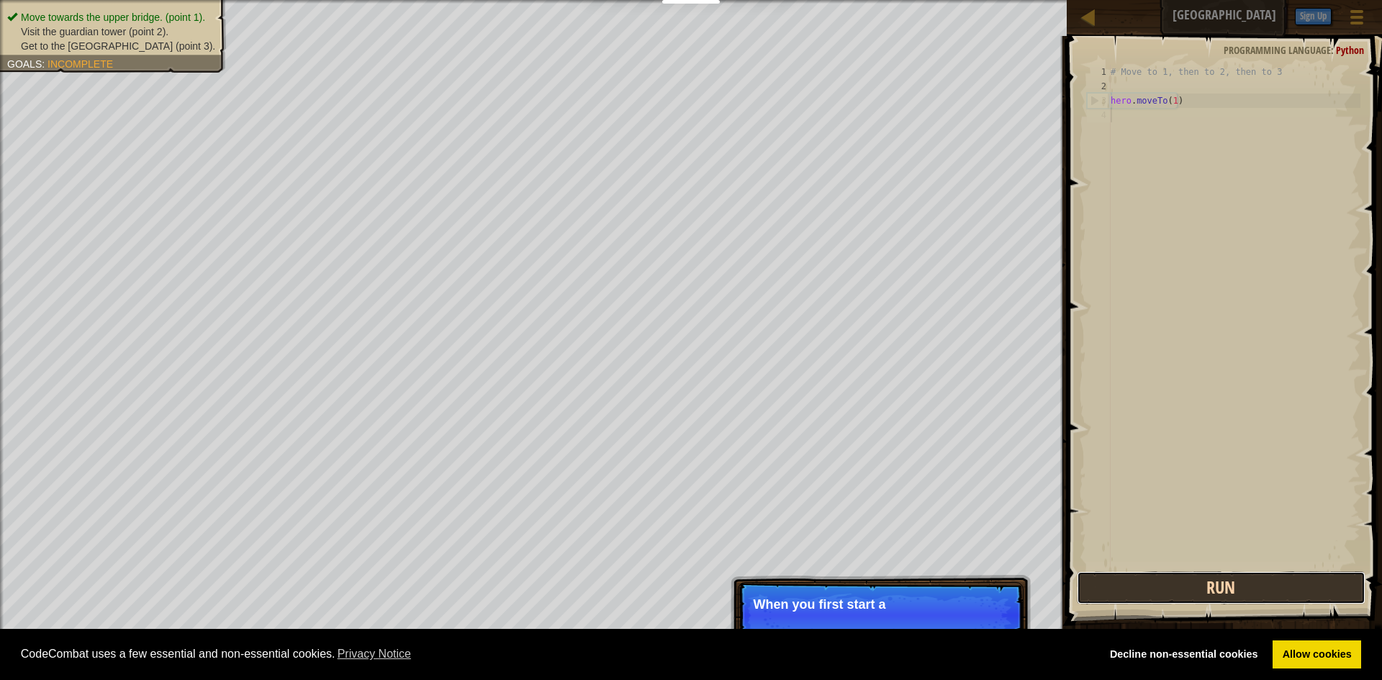
click at [1261, 572] on button "Run" at bounding box center [1221, 588] width 289 height 33
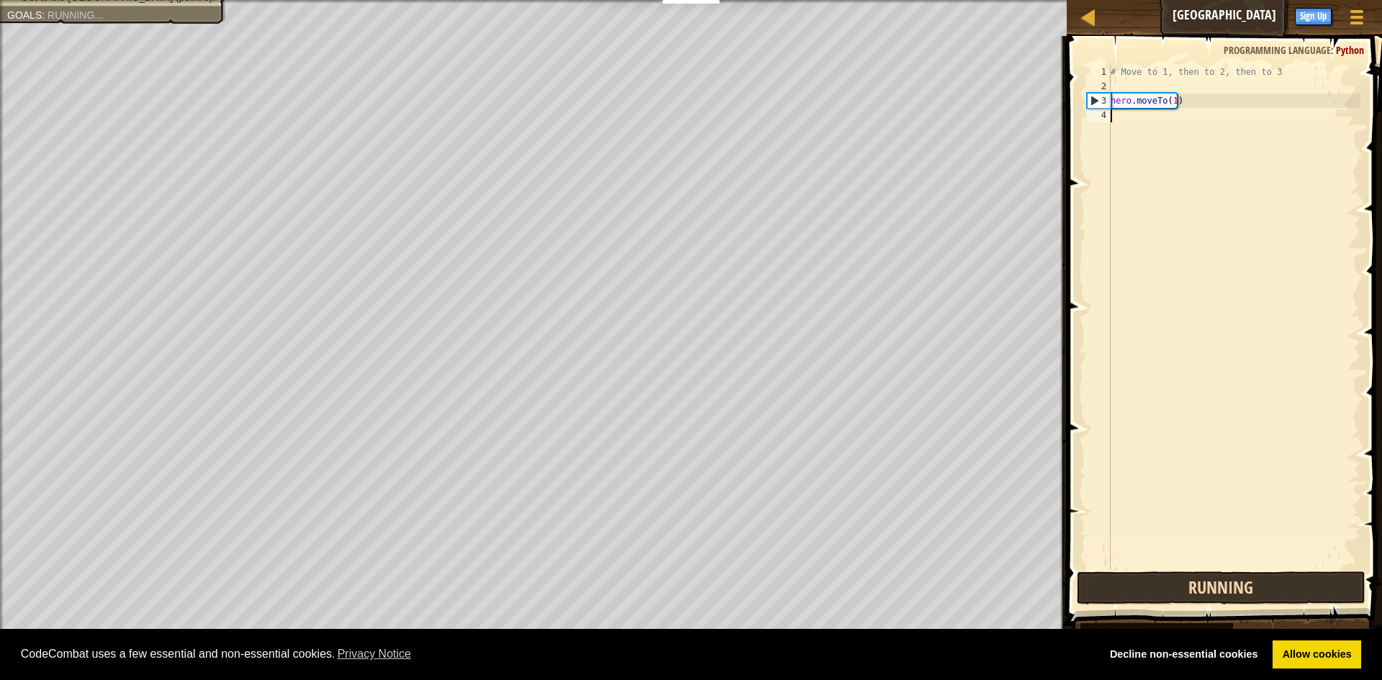
scroll to position [6, 0]
click at [1256, 577] on button "Run" at bounding box center [1221, 588] width 289 height 33
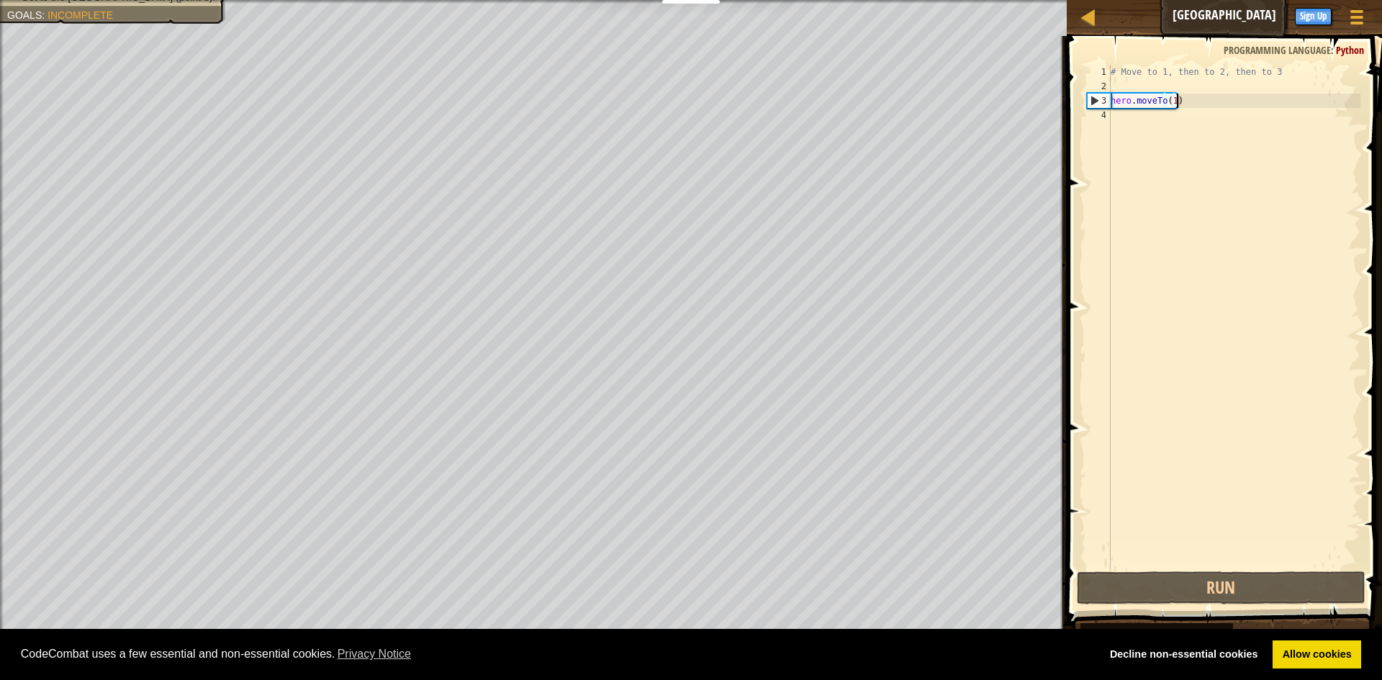
click at [1176, 102] on div "# Move to 1, then to 2, then to 3 hero . moveTo ( 1 )" at bounding box center [1234, 331] width 253 height 533
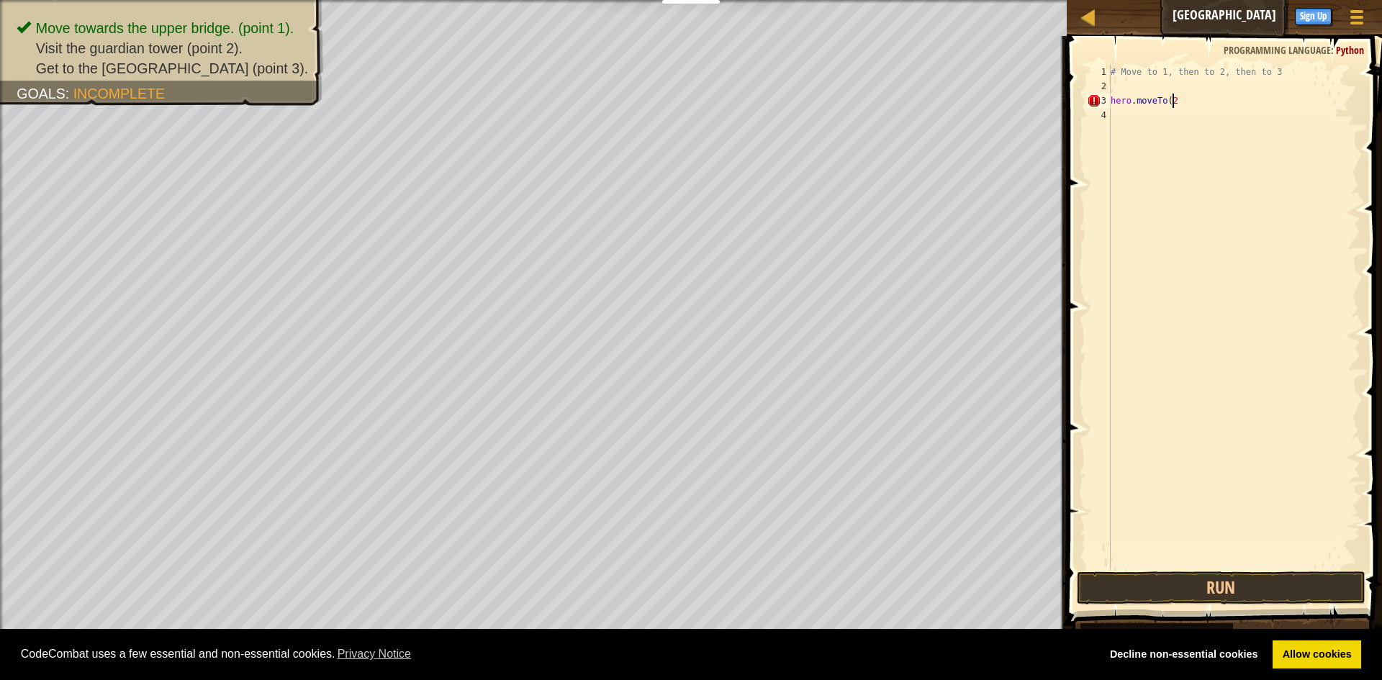
scroll to position [6, 5]
type textarea "hero.moveTo(2)"
click at [1321, 583] on button "Run" at bounding box center [1221, 588] width 289 height 33
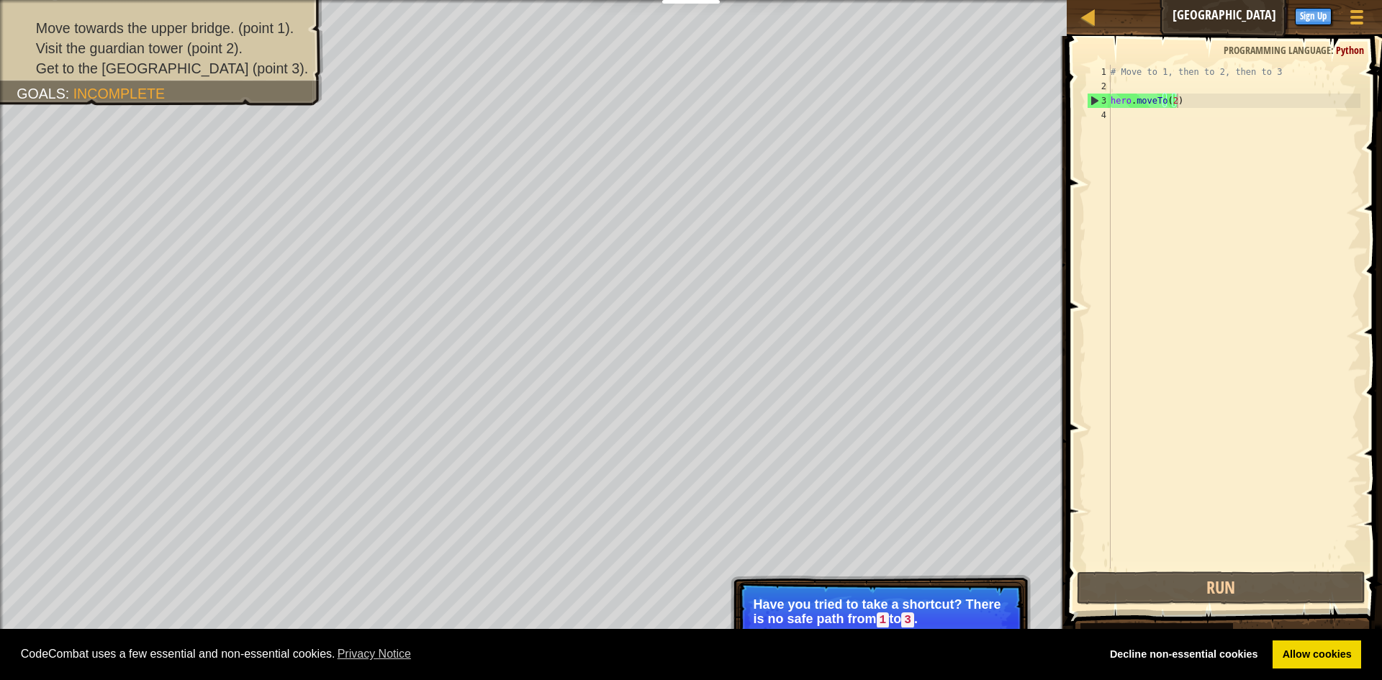
click at [1248, 628] on div "hero.moveTo(n)" at bounding box center [1226, 637] width 292 height 29
click at [1178, 84] on div "# Move to 1, then to 2, then to 3 hero . moveTo ( 2 )" at bounding box center [1234, 331] width 253 height 533
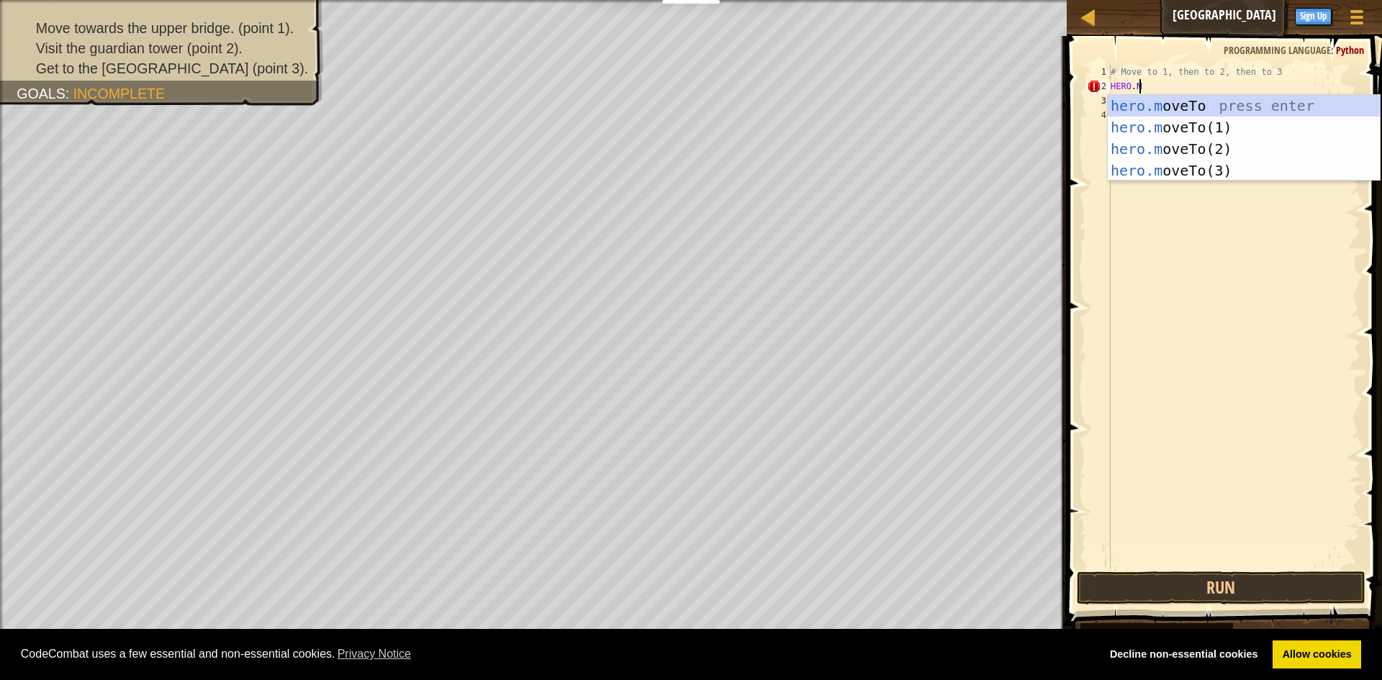
scroll to position [6, 2]
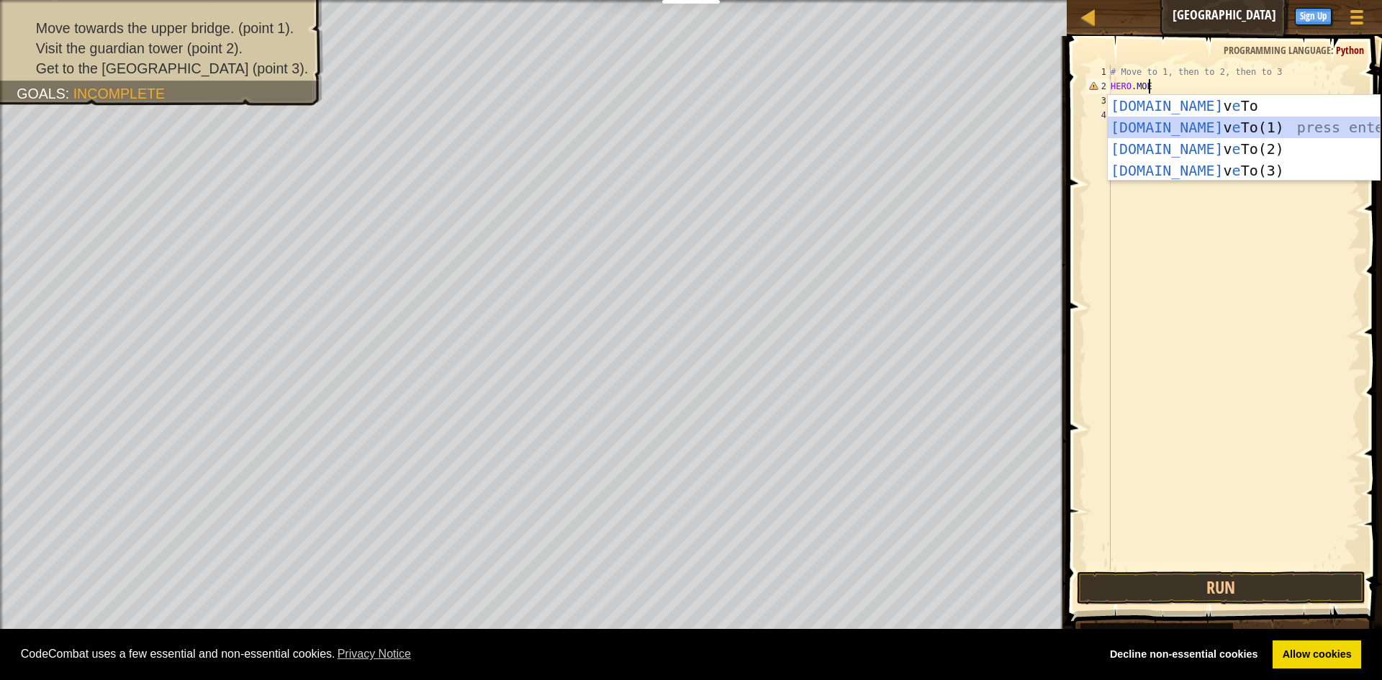
click at [1220, 132] on div "[DOMAIN_NAME] v e To press enter [DOMAIN_NAME] v e To(1) press enter [DOMAIN_NA…" at bounding box center [1244, 160] width 272 height 130
type textarea "hero.moveTo(1)"
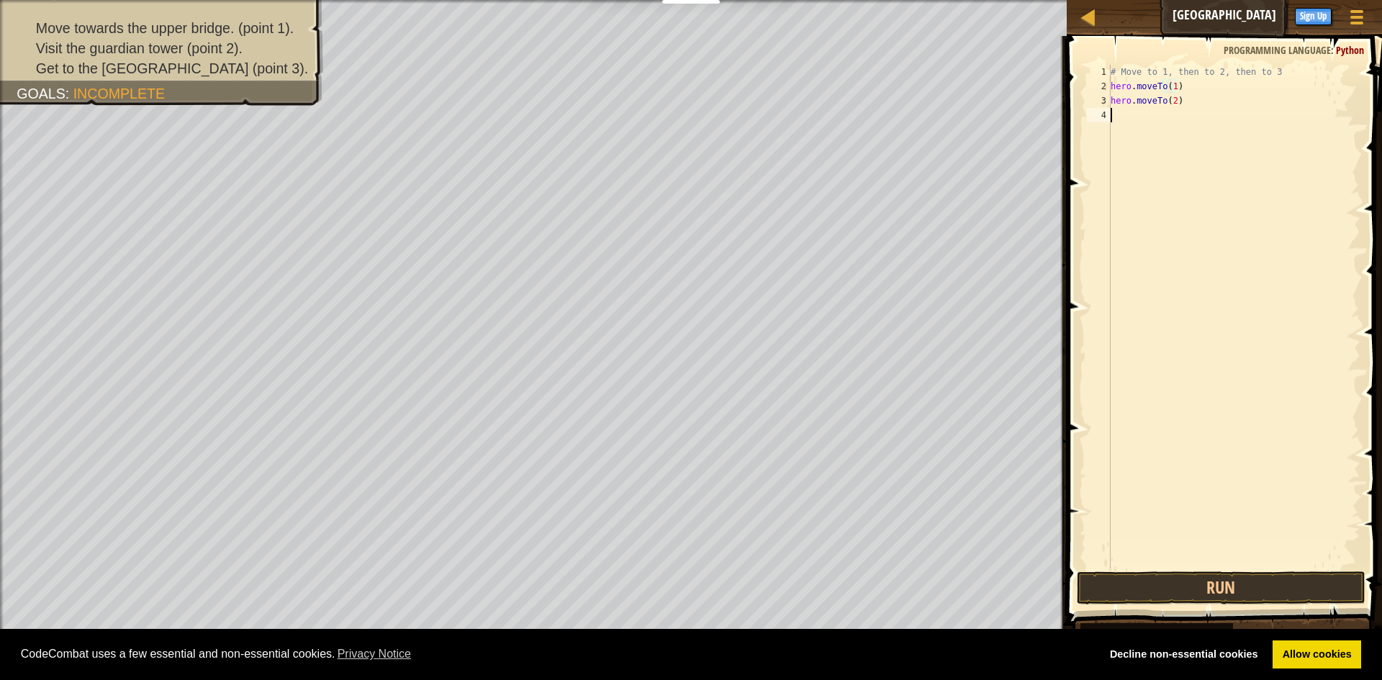
click at [1166, 120] on div "# Move to 1, then to 2, then to 3 hero . moveTo ( 1 ) hero . moveTo ( 2 )" at bounding box center [1234, 331] width 253 height 533
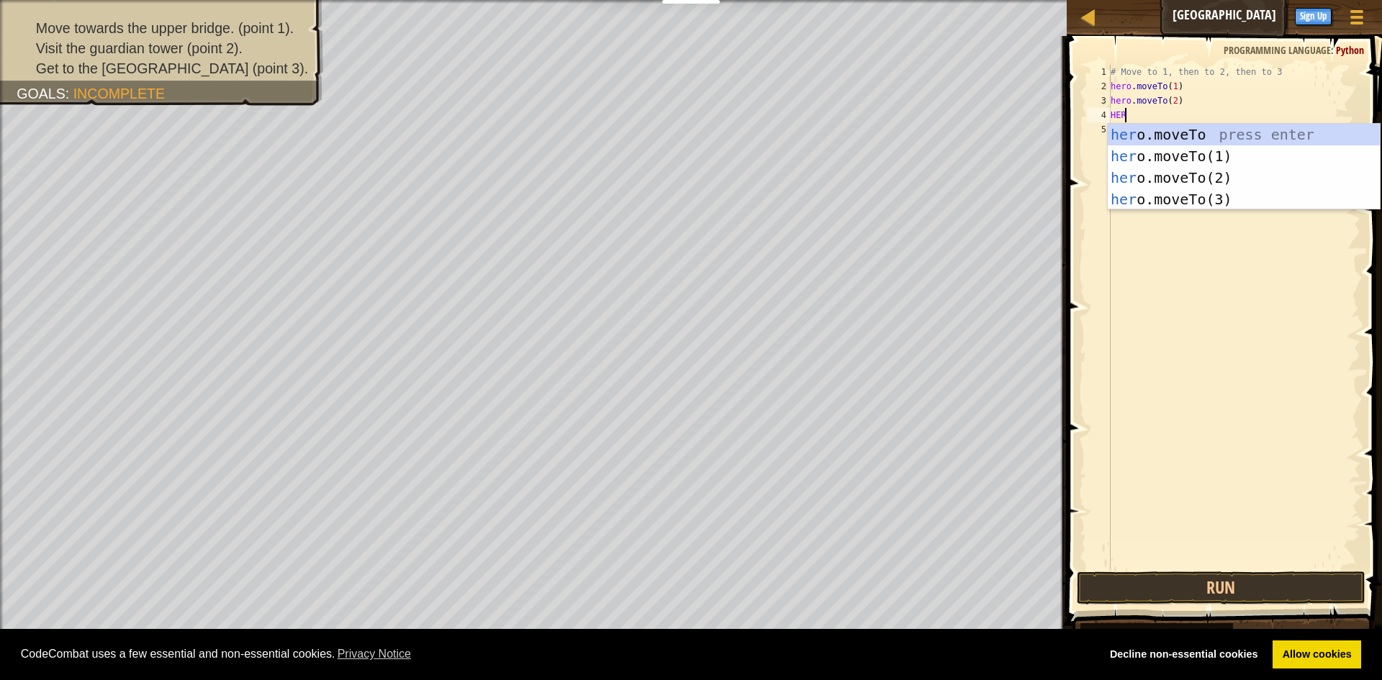
scroll to position [6, 1]
click at [1153, 198] on div "her o.moveTo press enter her o.moveTo(1) press enter her o.moveTo(2) press ente…" at bounding box center [1244, 189] width 272 height 130
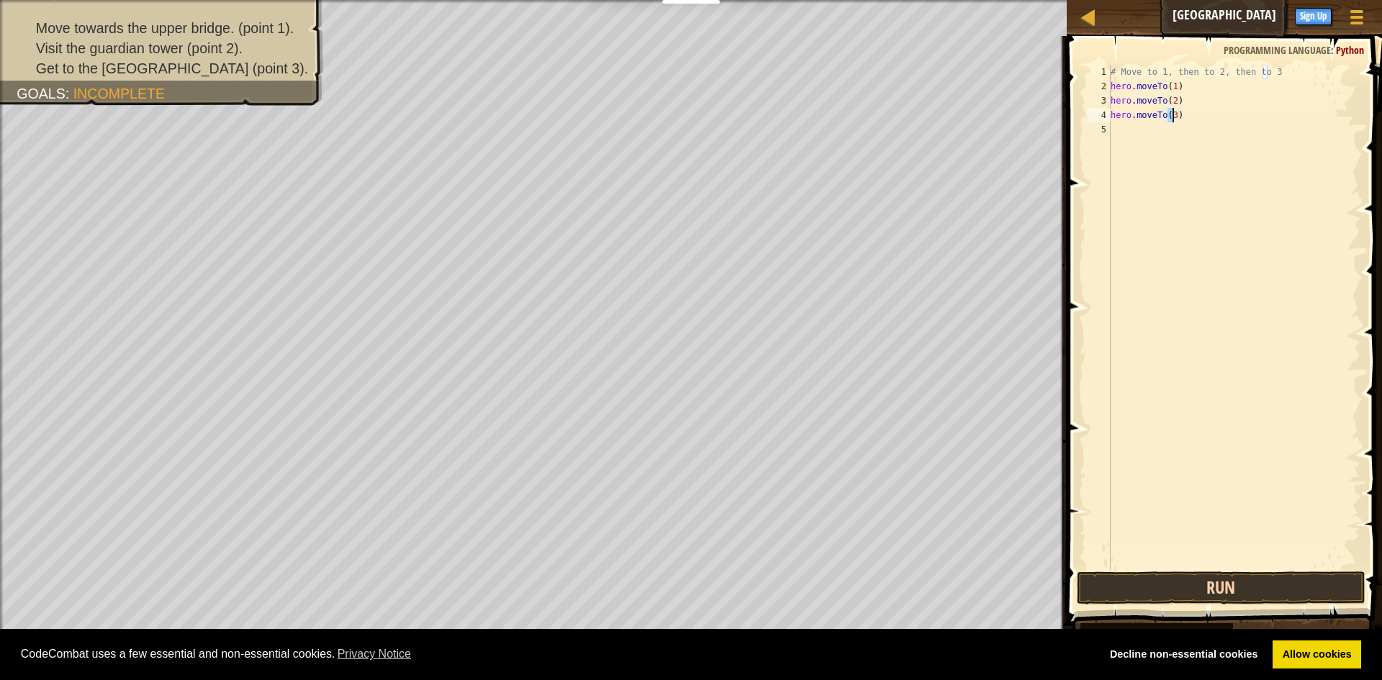
type textarea "hero.moveTo(3)"
click at [1163, 584] on button "Run" at bounding box center [1221, 588] width 289 height 33
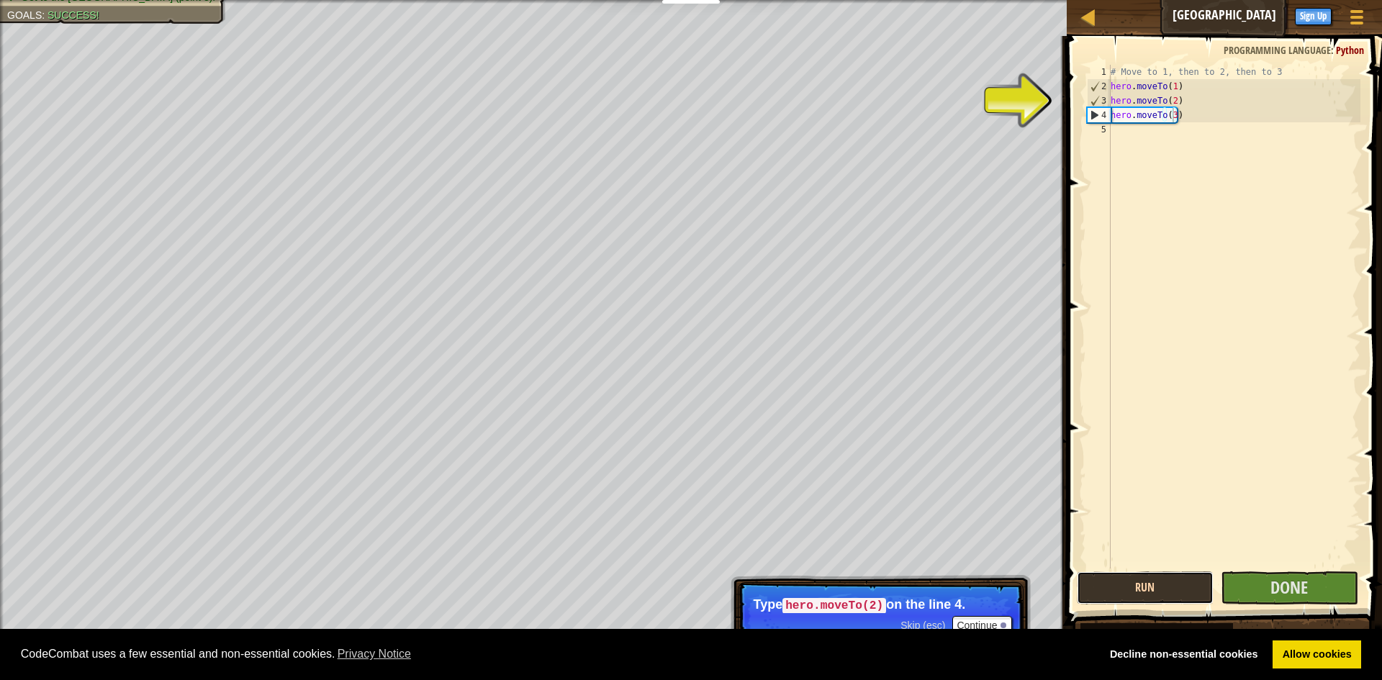
click at [1153, 574] on button "Run" at bounding box center [1146, 588] width 138 height 33
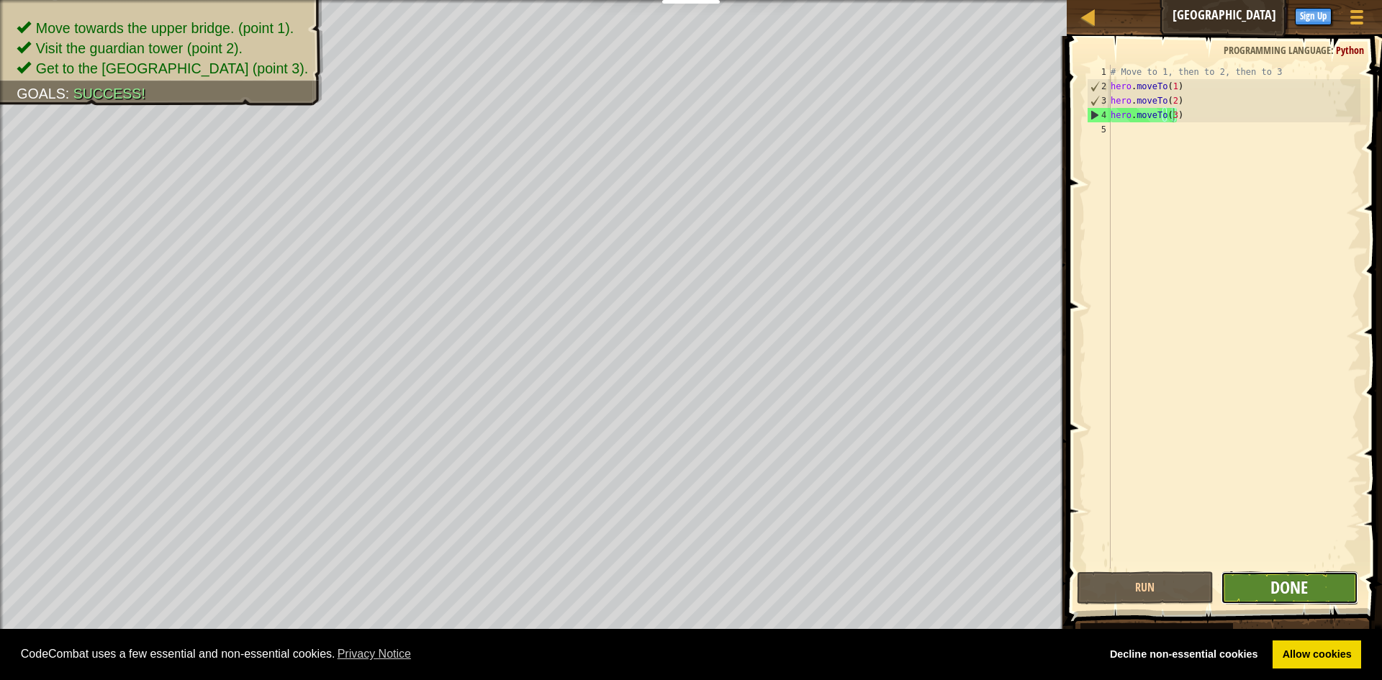
click at [1303, 590] on span "Done" at bounding box center [1289, 587] width 37 height 23
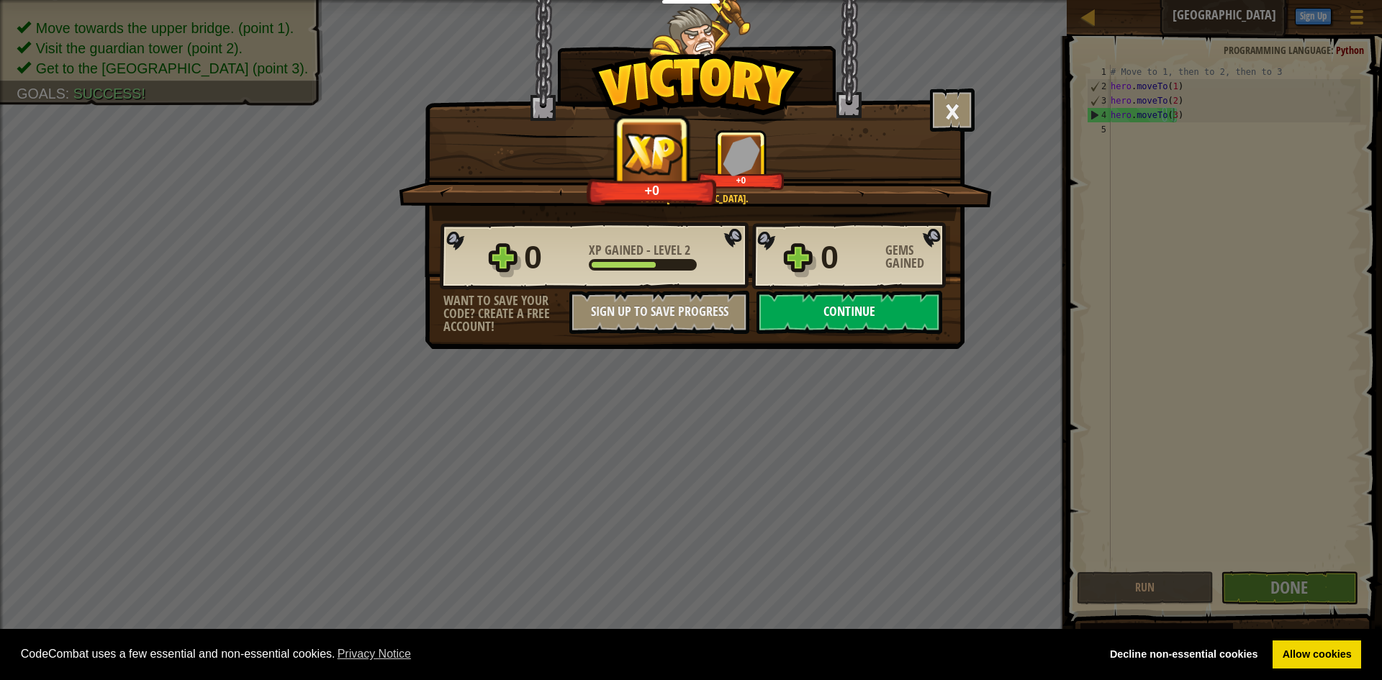
click at [824, 307] on button "Continue" at bounding box center [850, 312] width 186 height 43
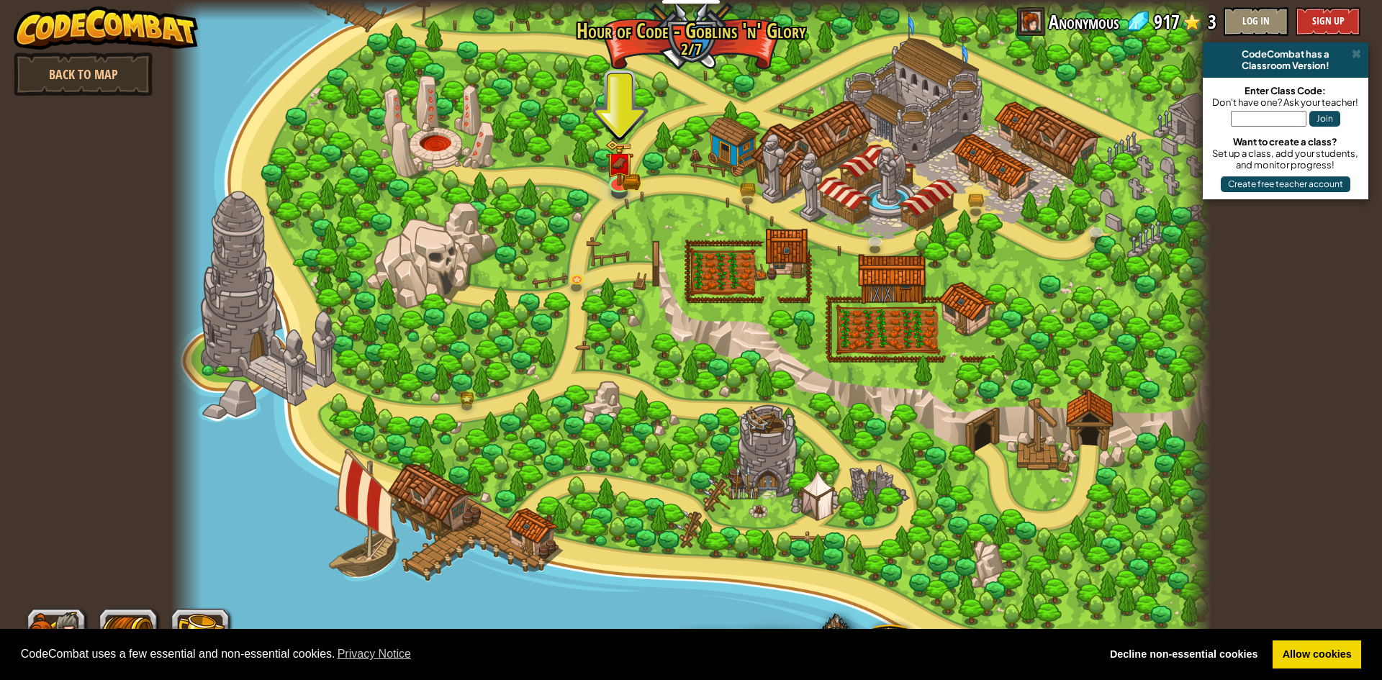
click at [644, 171] on div at bounding box center [691, 340] width 1041 height 680
click at [616, 158] on img at bounding box center [619, 152] width 17 height 17
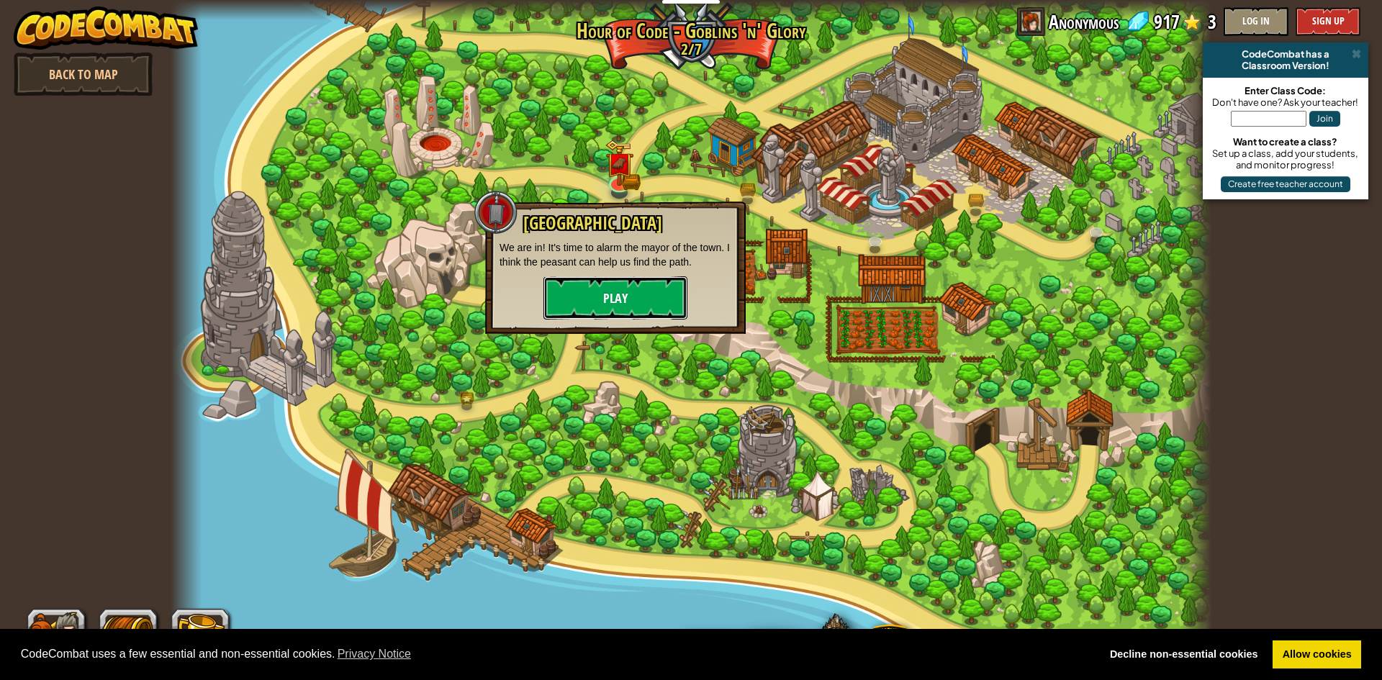
click at [590, 278] on button "Play" at bounding box center [616, 297] width 144 height 43
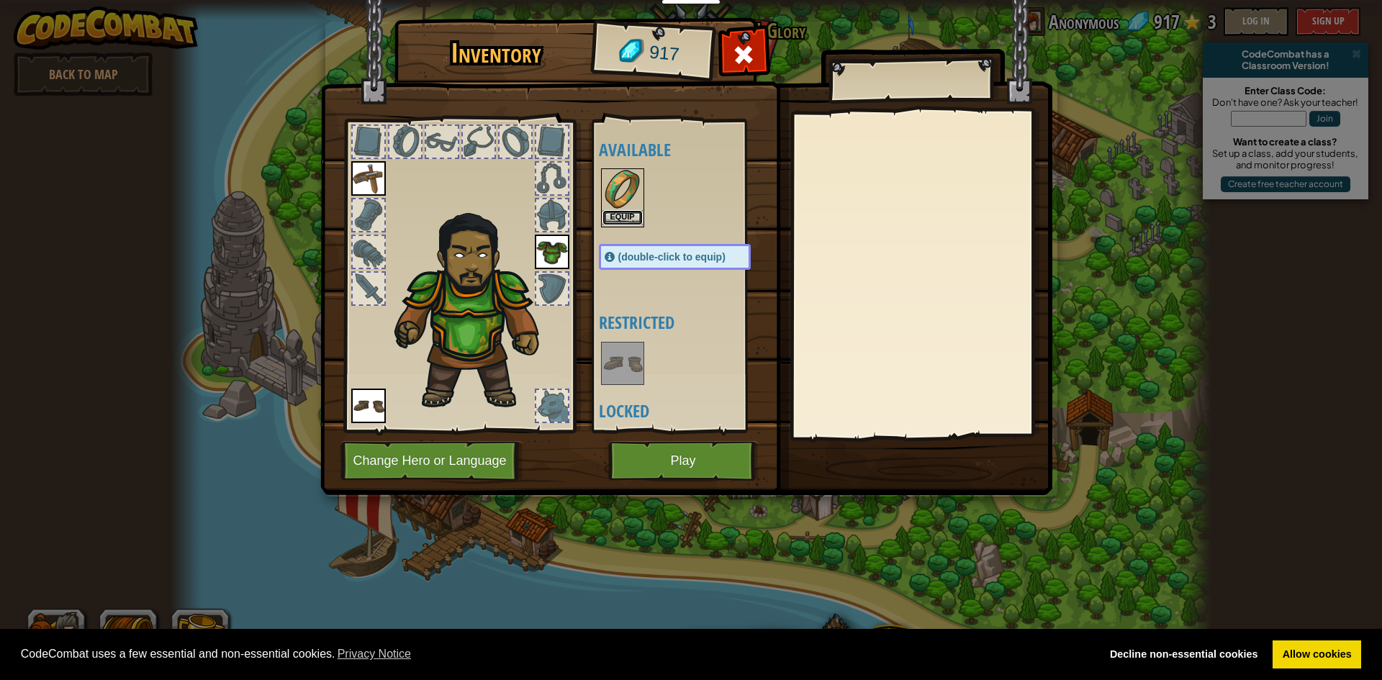
click at [634, 221] on button "Equip" at bounding box center [623, 217] width 40 height 15
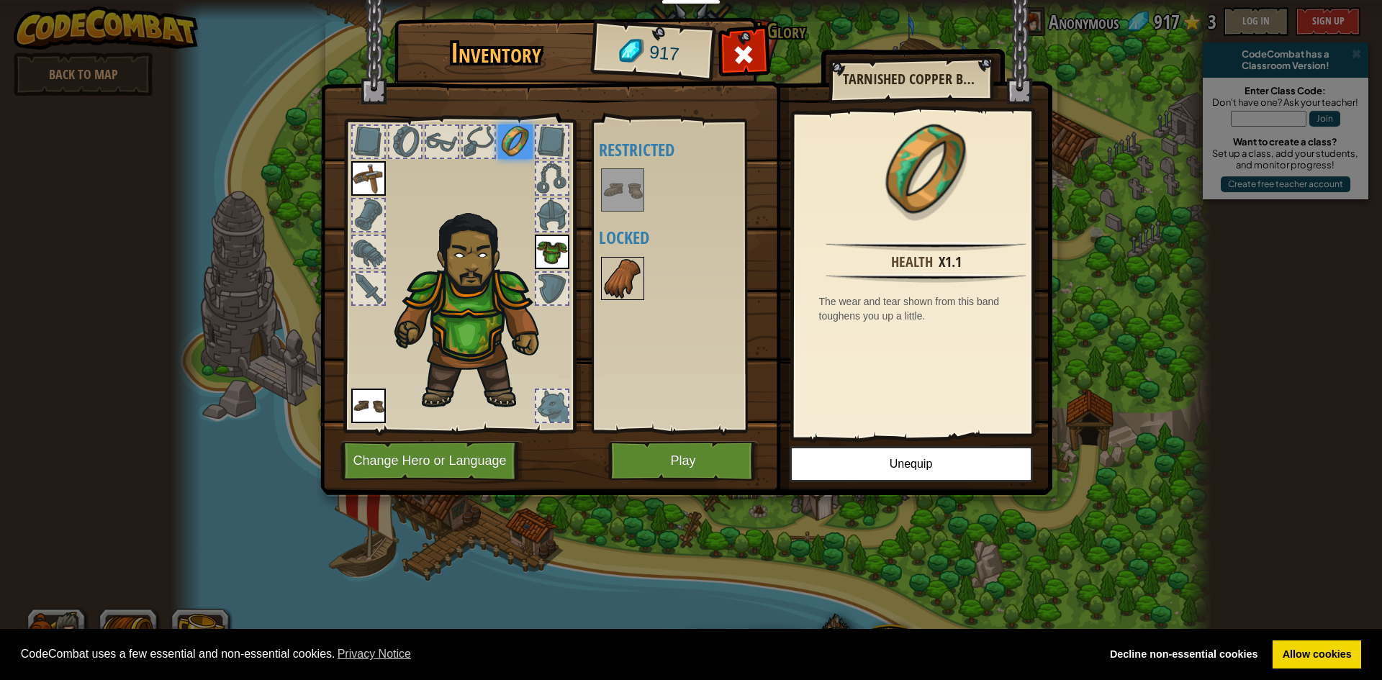
click at [626, 276] on img at bounding box center [623, 278] width 40 height 40
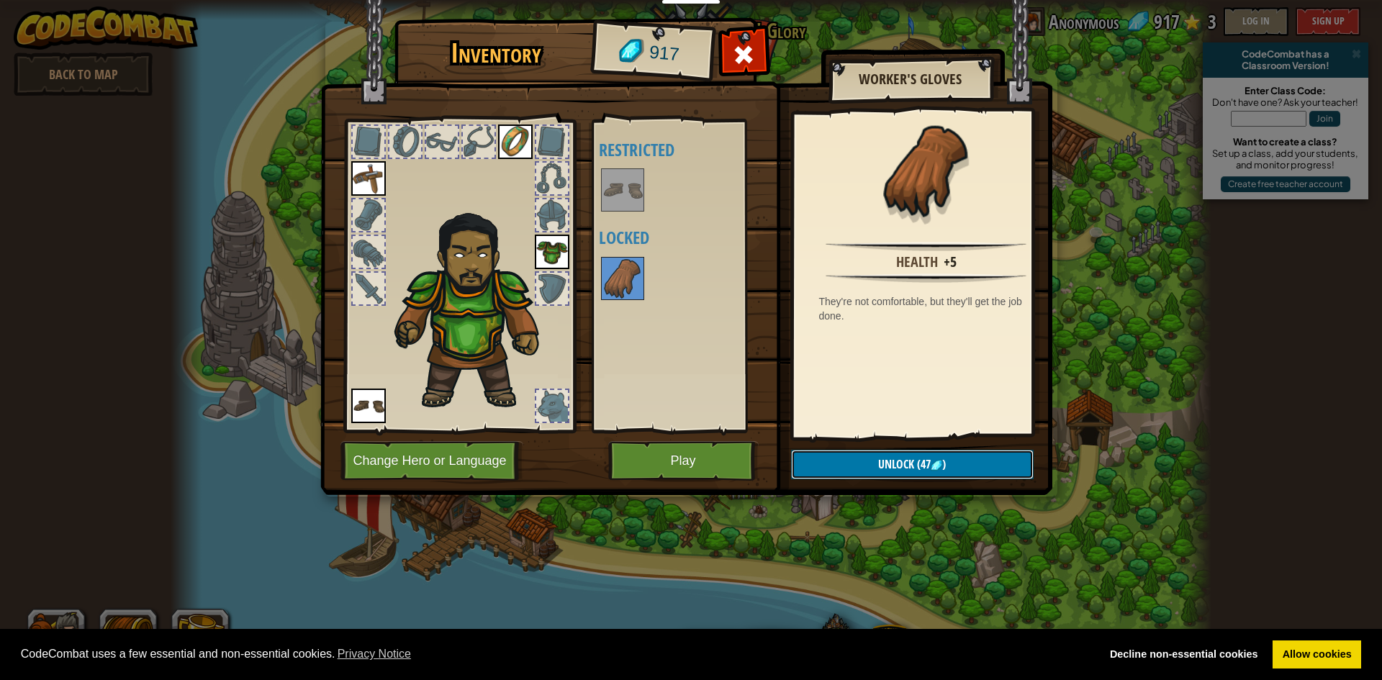
click at [876, 464] on button "Unlock (47 )" at bounding box center [912, 465] width 243 height 30
click at [876, 464] on button "Confirm" at bounding box center [912, 465] width 243 height 30
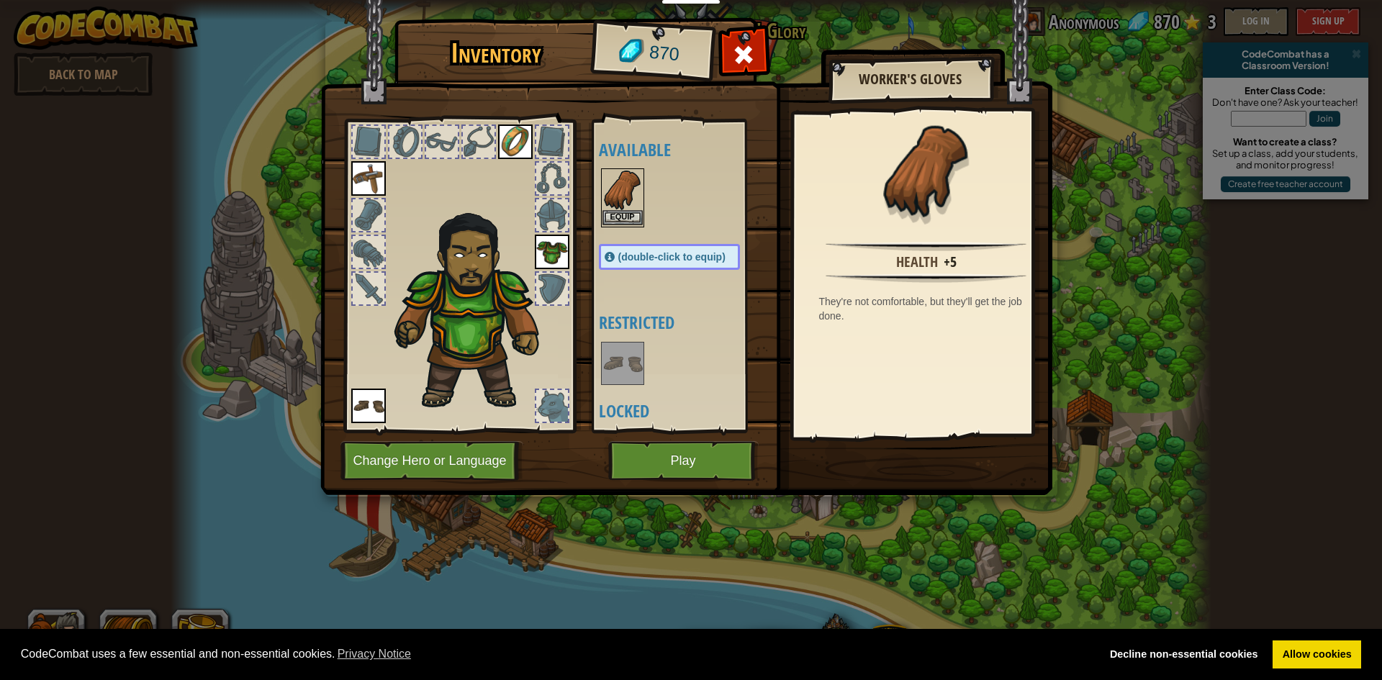
click at [630, 209] on img at bounding box center [623, 190] width 40 height 40
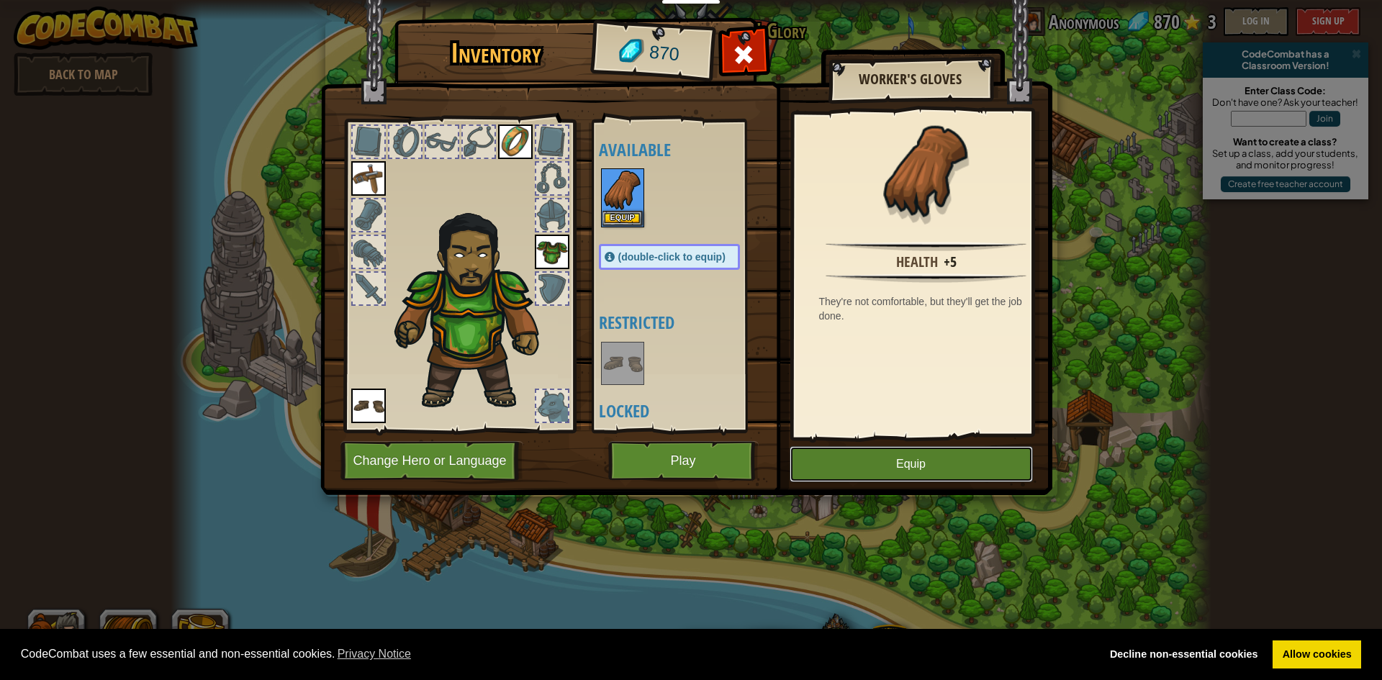
click at [911, 461] on button "Equip" at bounding box center [911, 464] width 243 height 36
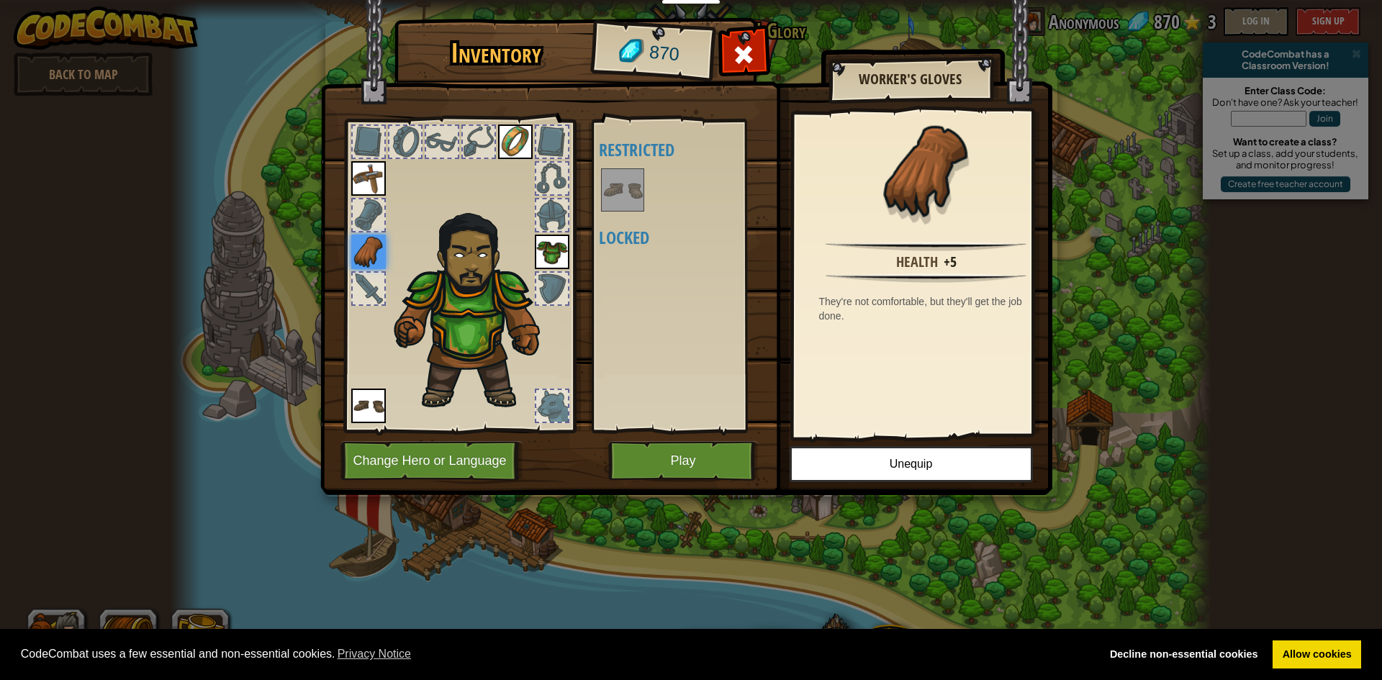
click at [688, 436] on img at bounding box center [686, 234] width 732 height 523
click at [695, 448] on button "Play" at bounding box center [683, 461] width 150 height 40
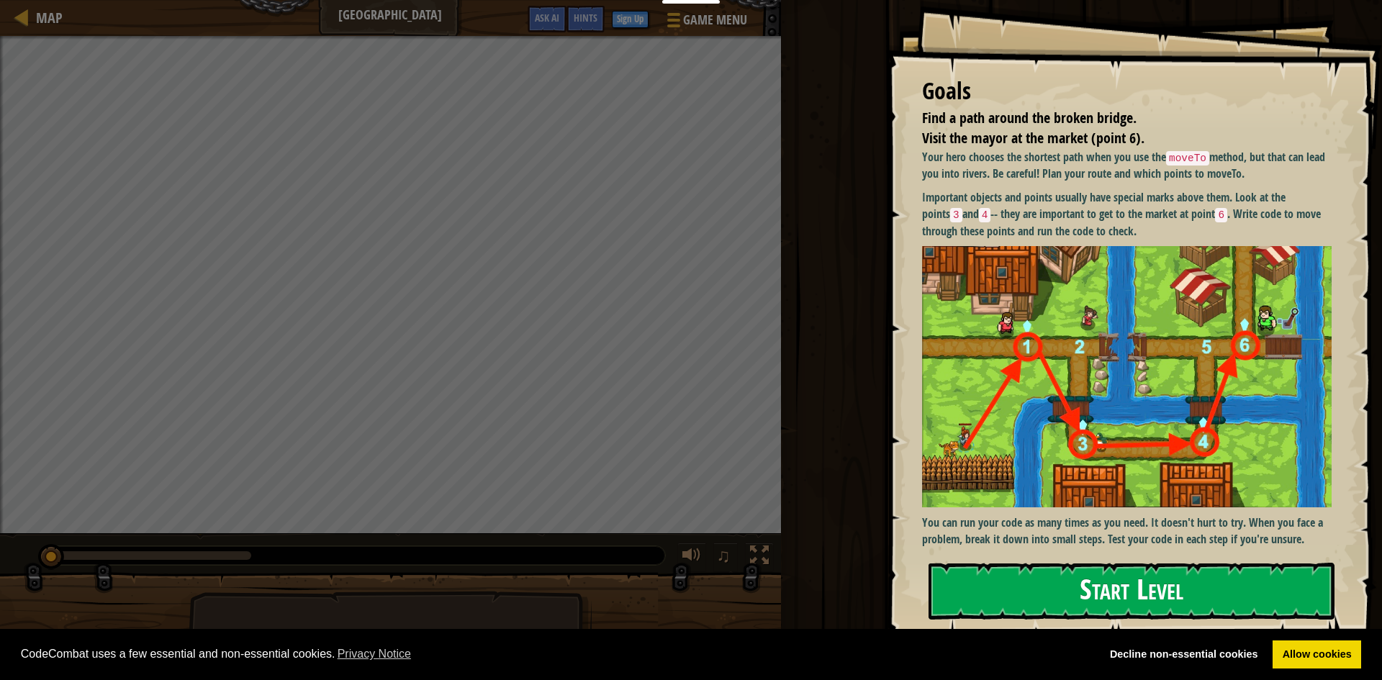
click at [1076, 287] on img at bounding box center [1132, 376] width 420 height 261
click at [1050, 556] on div "Goals Find a path around the broken bridge. Visit the mayor at the market (poin…" at bounding box center [1134, 321] width 496 height 642
click at [1078, 575] on button "Start Level" at bounding box center [1132, 591] width 406 height 57
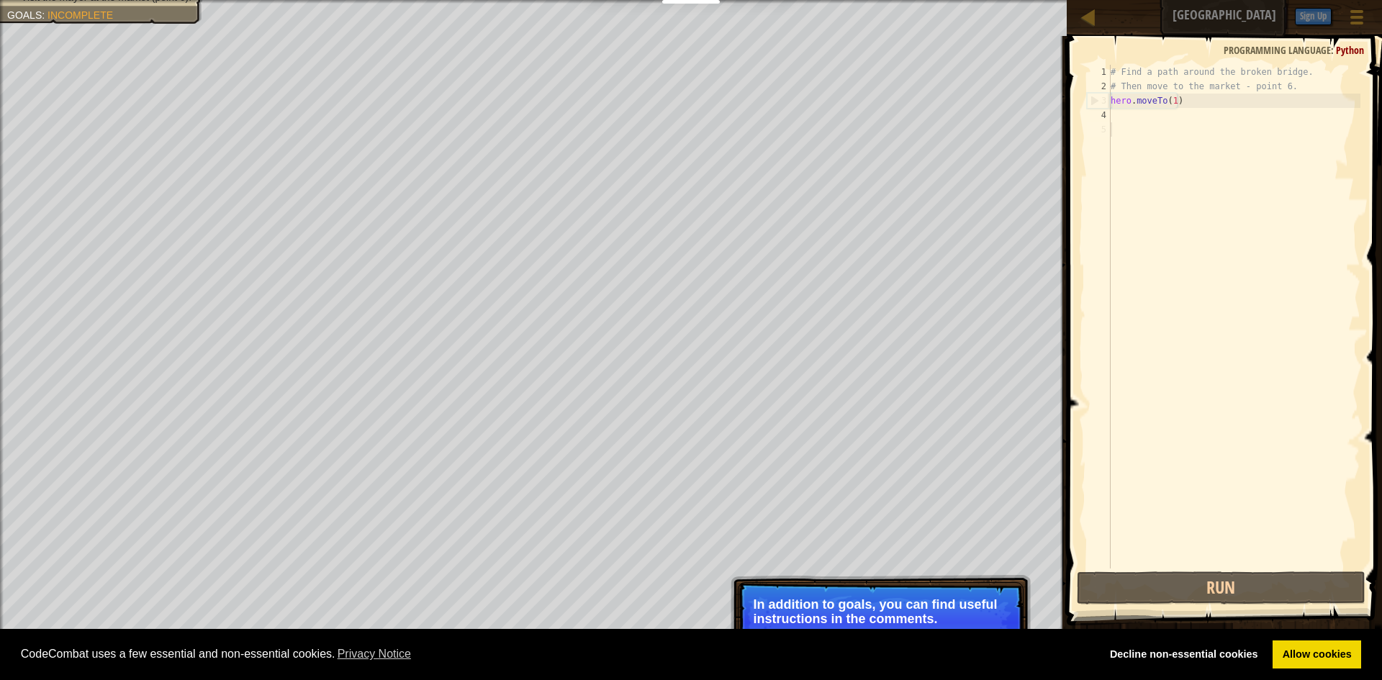
click at [1126, 122] on div "# Find a path around the broken bridge. # Then move to the market - point 6. he…" at bounding box center [1234, 331] width 253 height 533
click at [1144, 129] on div "# Find a path around the broken bridge. # Then move to the market - point 6. he…" at bounding box center [1234, 331] width 253 height 533
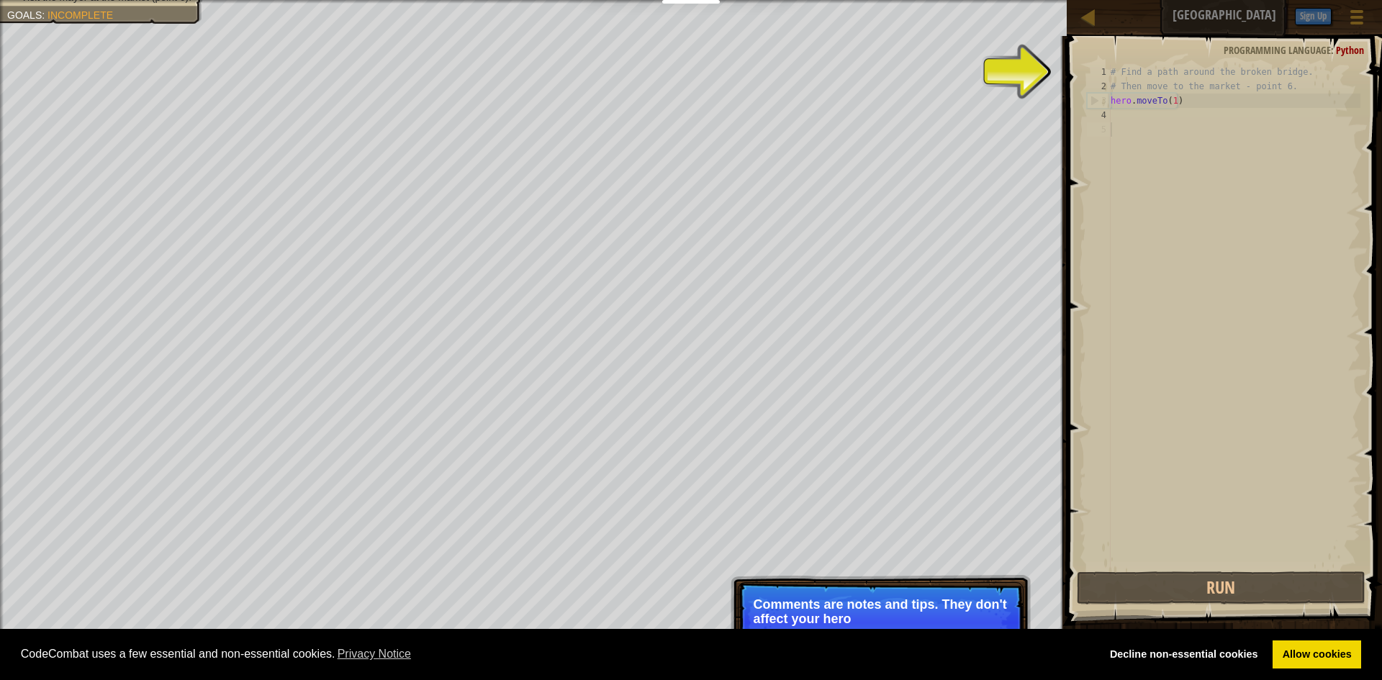
click at [1127, 75] on div "# Find a path around the broken bridge. # Then move to the market - point 6. he…" at bounding box center [1234, 331] width 253 height 533
drag, startPoint x: 1125, startPoint y: 84, endPoint x: 1124, endPoint y: 99, distance: 15.9
click at [1124, 99] on div "# Find a path around the broken bridge. # Then move to the market - point 6. he…" at bounding box center [1234, 331] width 253 height 533
type textarea "# Then move to the market - point 6. hero.moveTo(1)"
click at [1172, 111] on div "# Find a path around the broken bridge. # Then move to the market - point 6. he…" at bounding box center [1234, 331] width 253 height 533
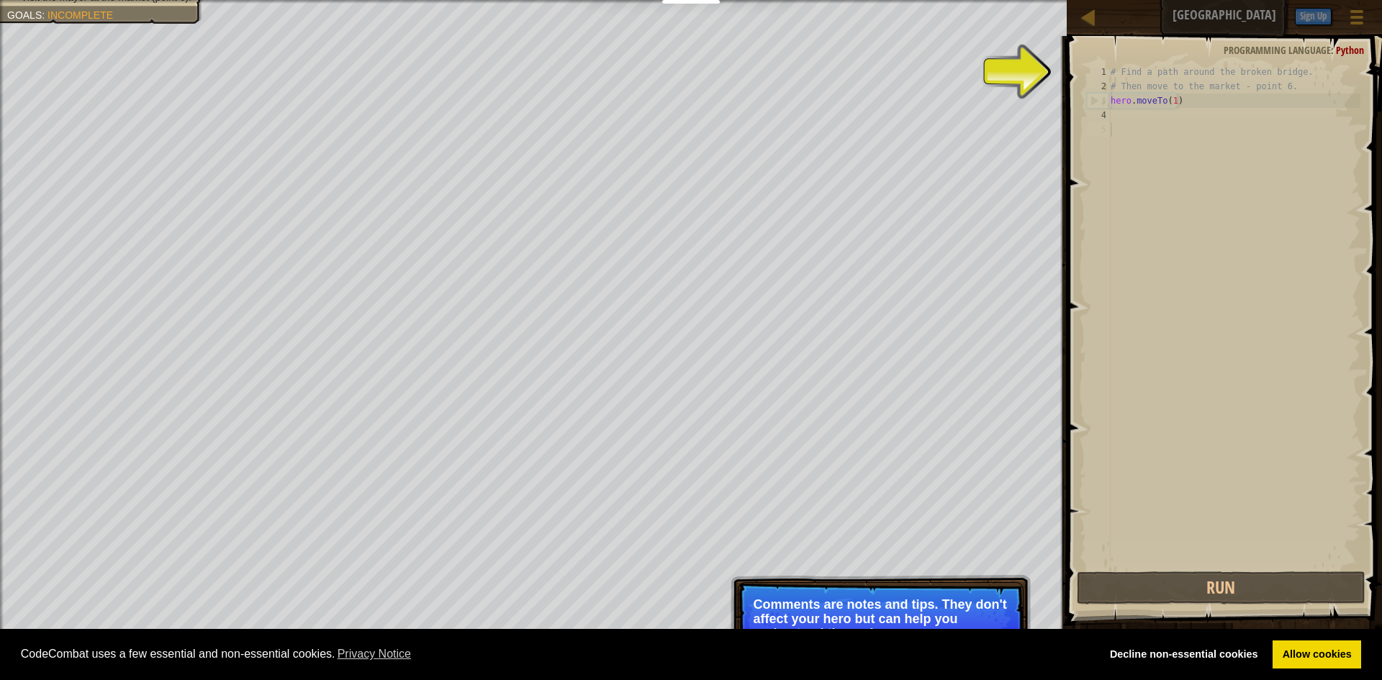
click at [1100, 127] on div "5" at bounding box center [1099, 129] width 24 height 14
click at [1112, 83] on div "# Find a path around the broken bridge. # Then move to the market - point 6. he…" at bounding box center [1234, 331] width 253 height 533
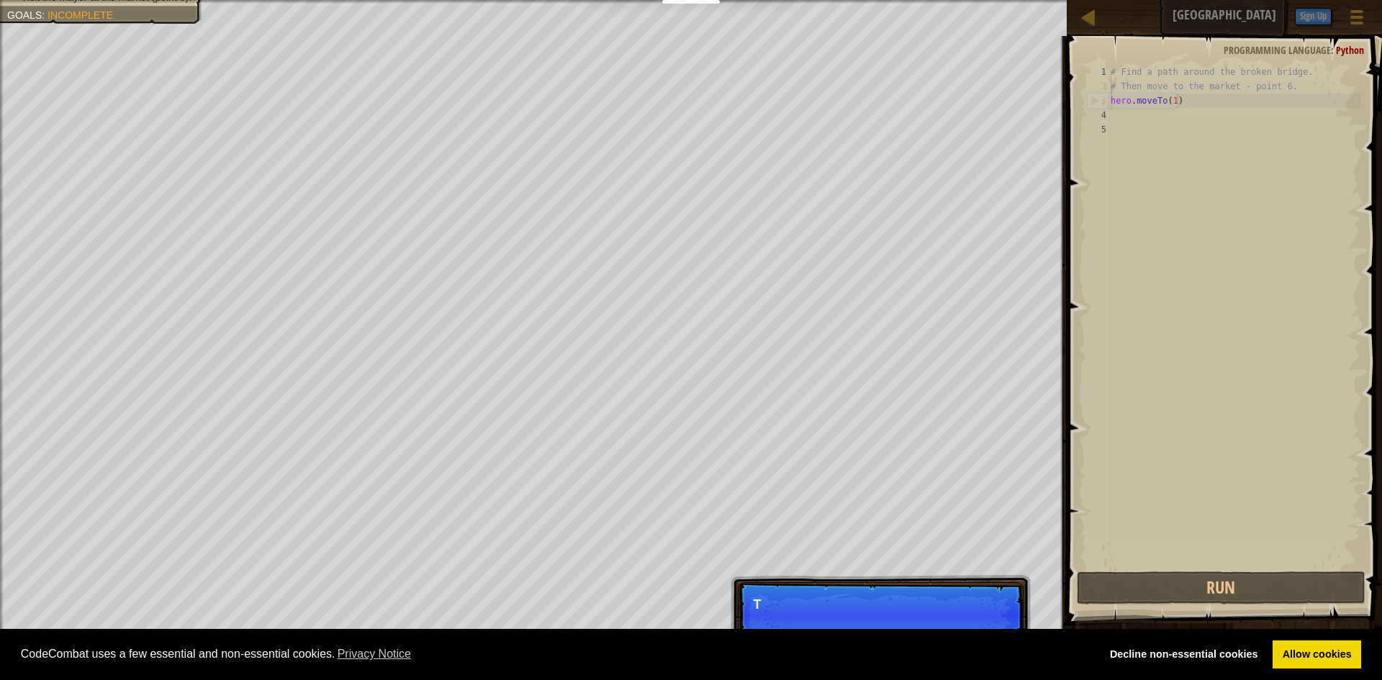
drag, startPoint x: 1104, startPoint y: 113, endPoint x: 1130, endPoint y: 105, distance: 27.1
click at [1130, 105] on div "# Then move to the market - point 6. 1 2 3 4 5 # Find a path around the broken …" at bounding box center [1222, 317] width 276 height 504
type textarea "hero.moveTo(1)"
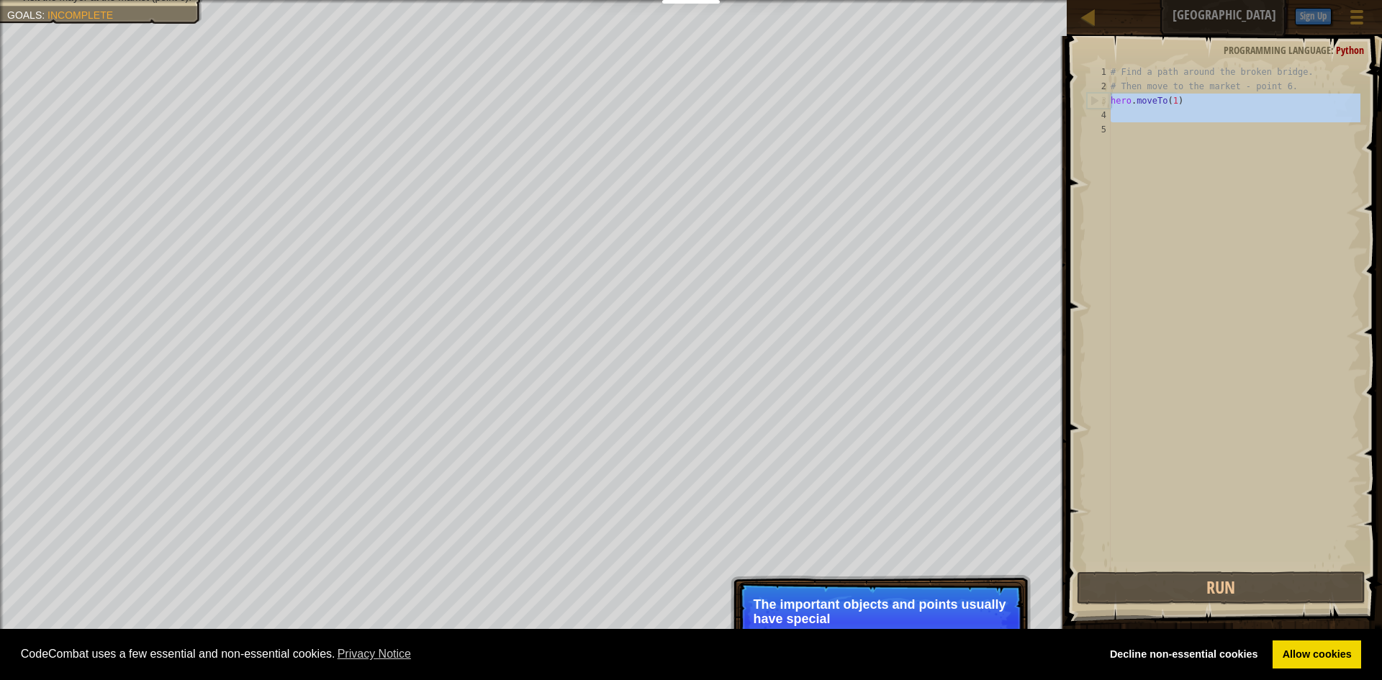
click at [1130, 138] on div "# Find a path around the broken bridge. # Then move to the market - point 6. he…" at bounding box center [1234, 317] width 253 height 504
click at [1132, 155] on div "# Find a path around the broken bridge. # Then move to the market - point 6. he…" at bounding box center [1234, 331] width 253 height 533
click at [1135, 159] on div "# Find a path around the broken bridge. # Then move to the market - point 6. he…" at bounding box center [1234, 331] width 253 height 533
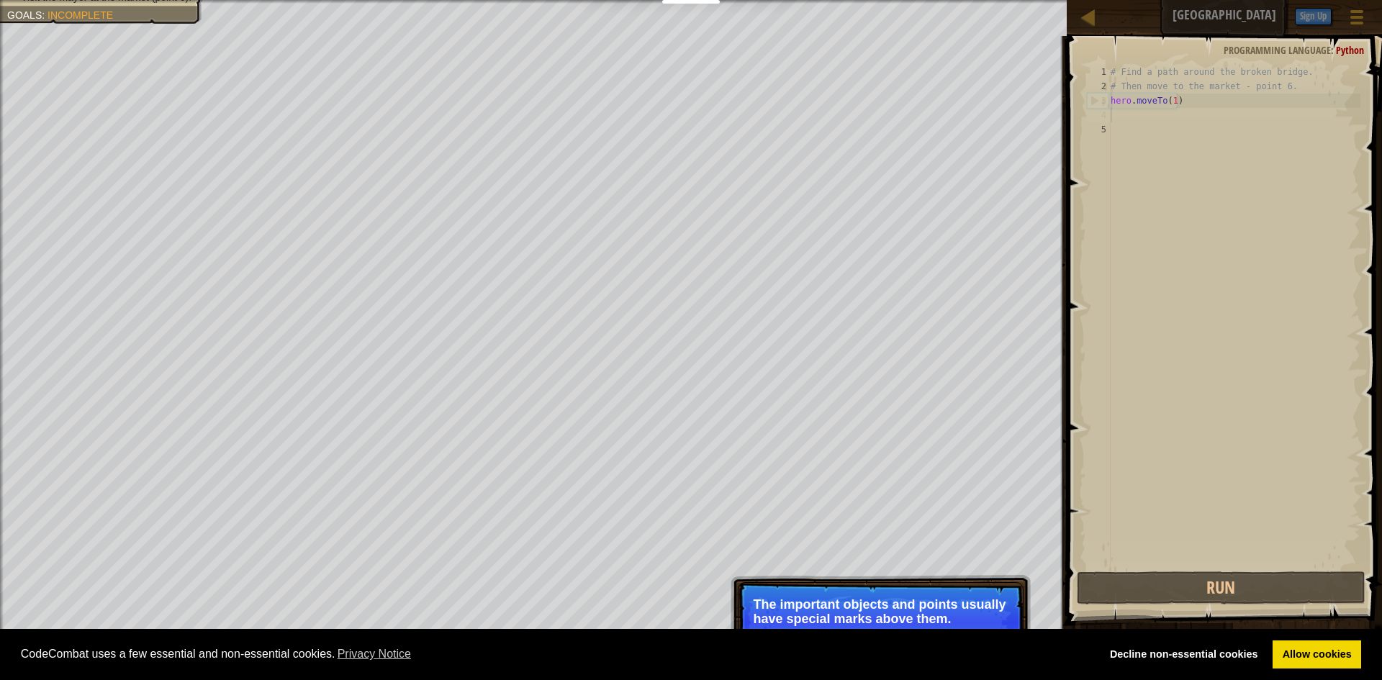
click at [1134, 115] on div "# Find a path around the broken bridge. # Then move to the market - point 6. he…" at bounding box center [1234, 331] width 253 height 533
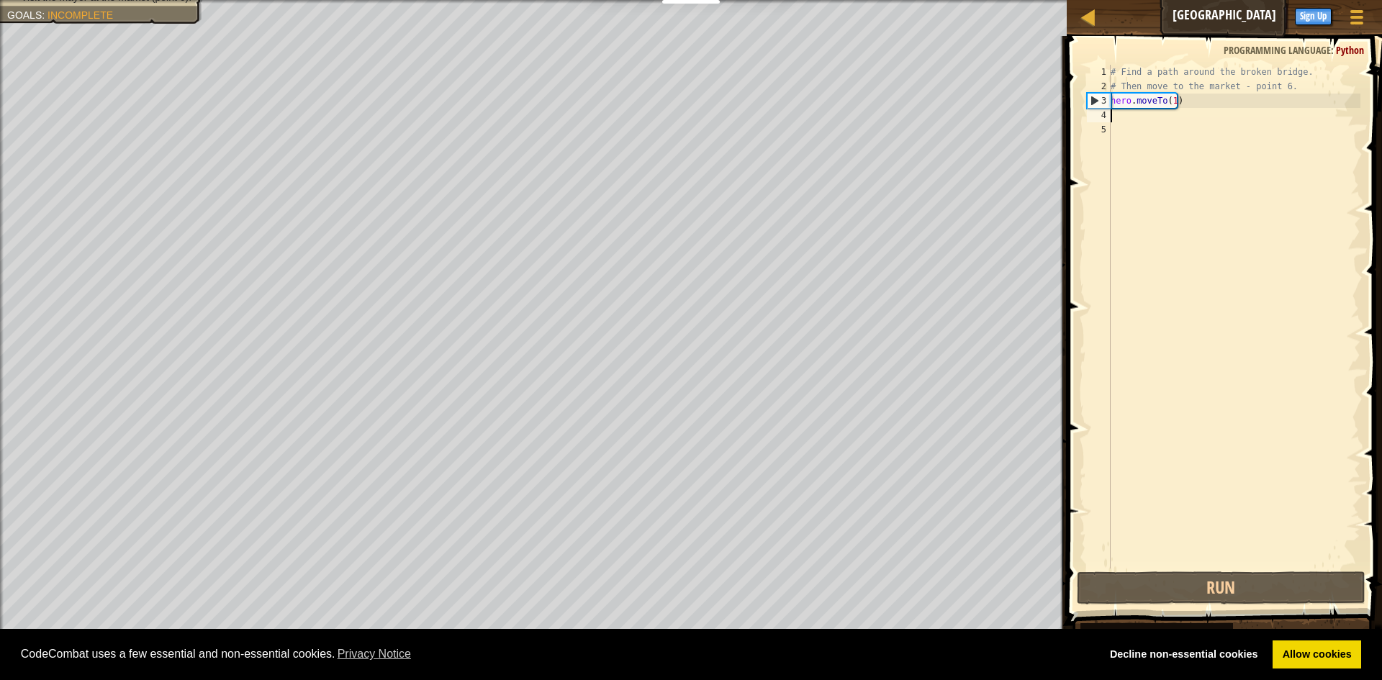
scroll to position [6, 0]
drag, startPoint x: 1279, startPoint y: 46, endPoint x: 1289, endPoint y: 47, distance: 9.4
click at [1282, 47] on span "Programming language" at bounding box center [1277, 50] width 107 height 14
click at [1120, 115] on div "# Find a path around the broken bridge. # Then move to the market - point 6. he…" at bounding box center [1234, 331] width 253 height 533
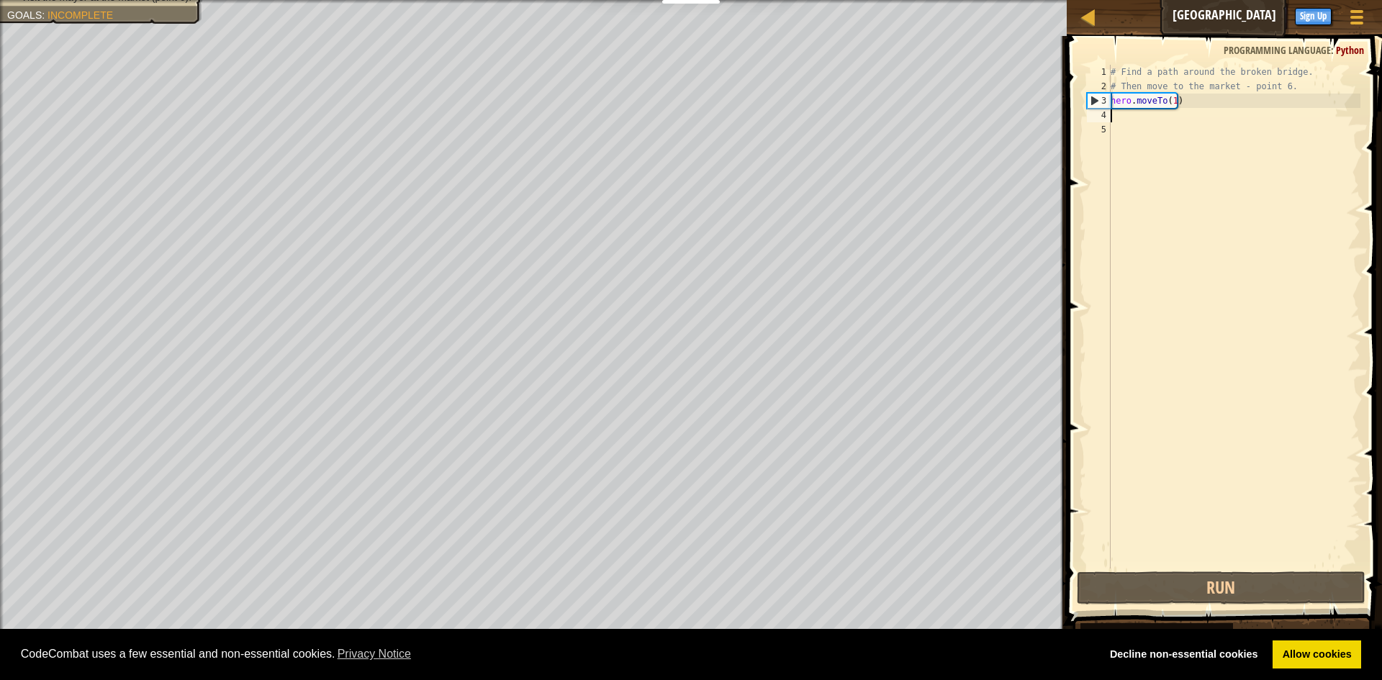
click at [1120, 115] on div "# Find a path around the broken bridge. # Then move to the market - point 6. he…" at bounding box center [1234, 331] width 253 height 533
click at [1137, 120] on div "# Find a path around the broken bridge. # Then move to the market - point 6. he…" at bounding box center [1234, 331] width 253 height 533
click at [1135, 122] on div "# Find a path around the broken bridge. # Then move to the market - point 6. he…" at bounding box center [1234, 331] width 253 height 533
click at [1119, 127] on div "# Find a path around the broken bridge. # Then move to the market - point 6. he…" at bounding box center [1234, 331] width 253 height 533
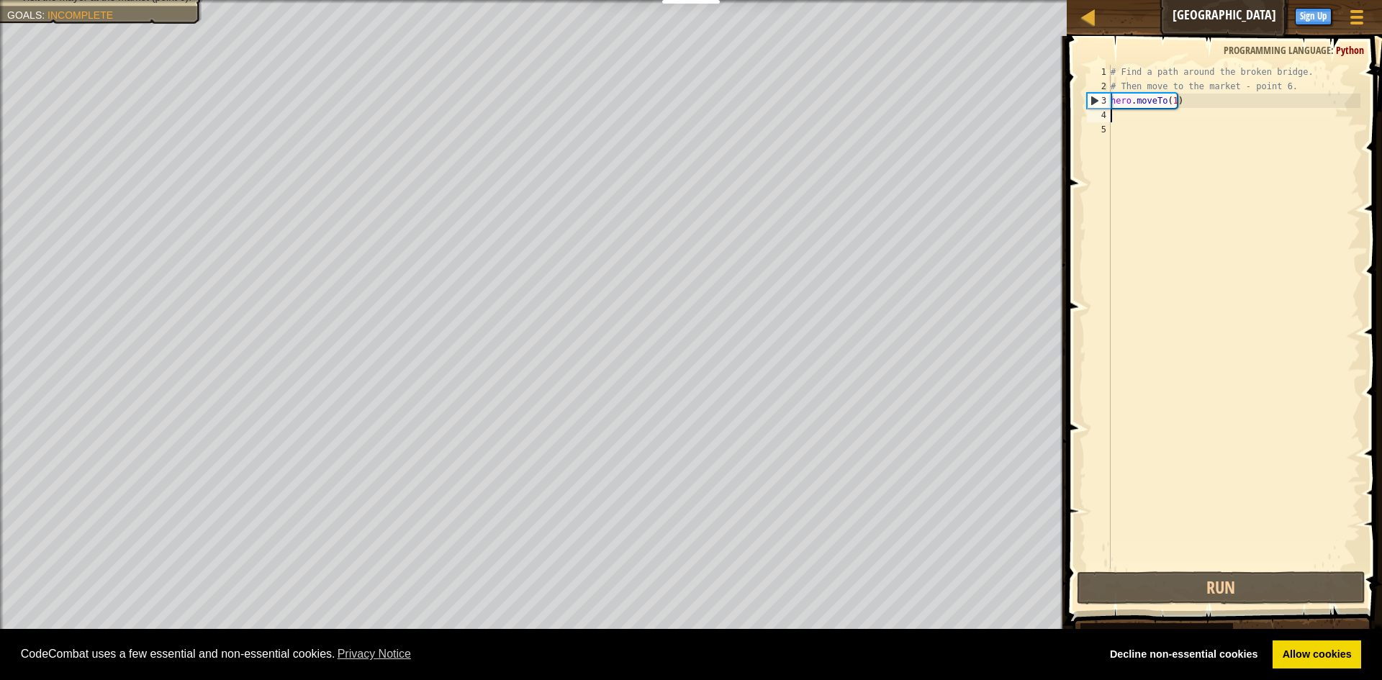
click at [1136, 117] on div "# Find a path around the broken bridge. # Then move to the market - point 6. he…" at bounding box center [1234, 331] width 253 height 533
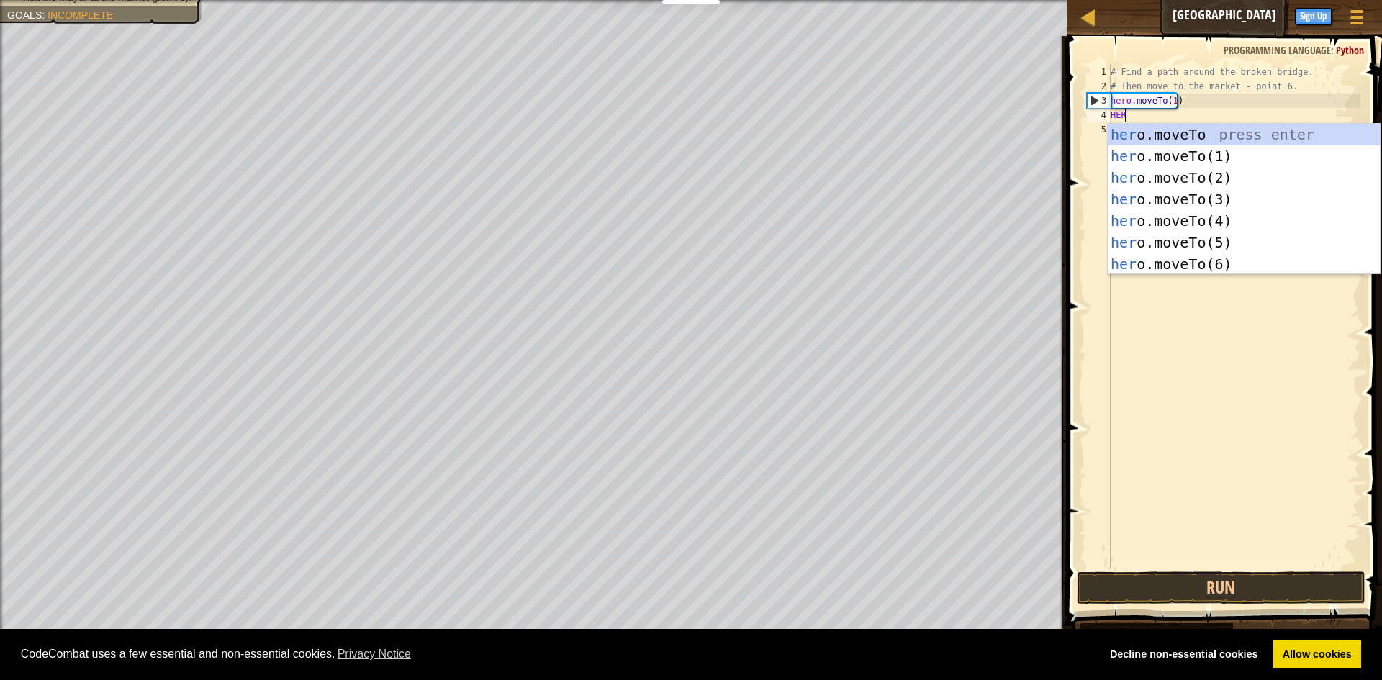
scroll to position [6, 1]
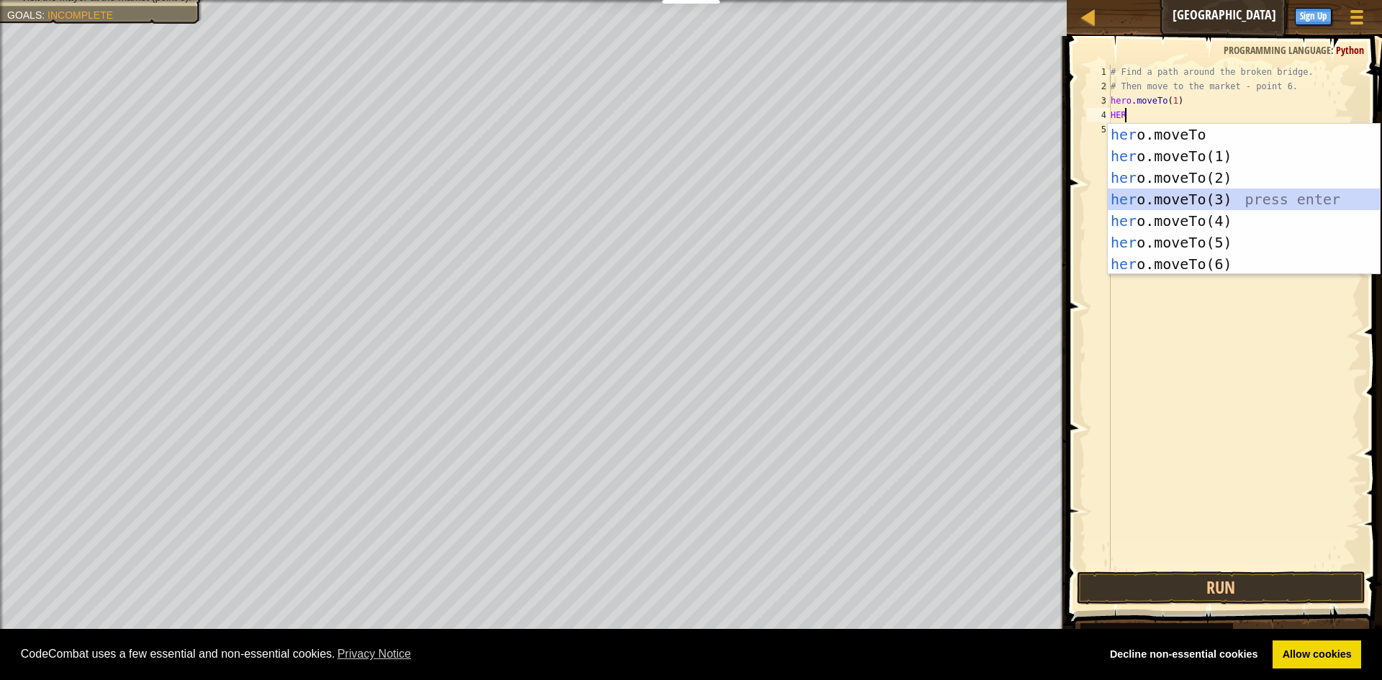
click at [1205, 194] on div "her o.moveTo press enter her o.moveTo(1) press enter her o.moveTo(2) press ente…" at bounding box center [1244, 221] width 272 height 194
type textarea "hero.moveTo(3)"
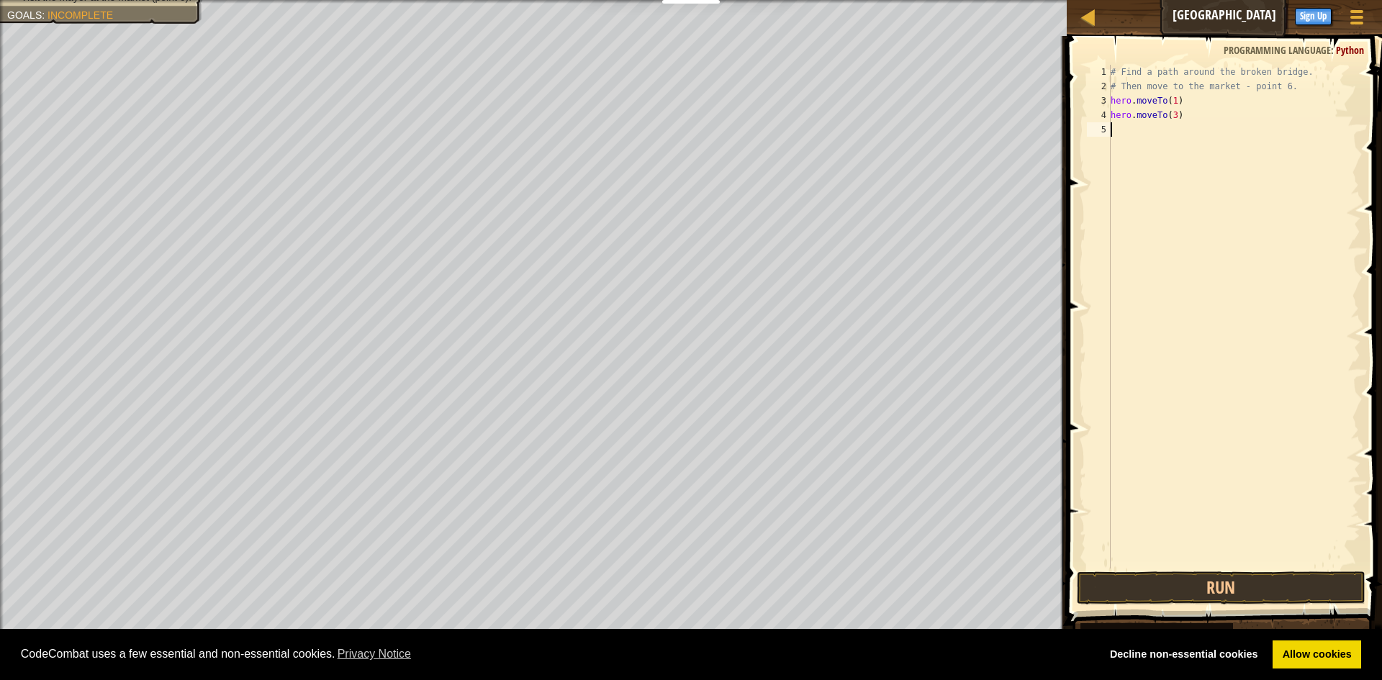
click at [1114, 125] on div "# Find a path around the broken bridge. # Then move to the market - point 6. he…" at bounding box center [1234, 331] width 253 height 533
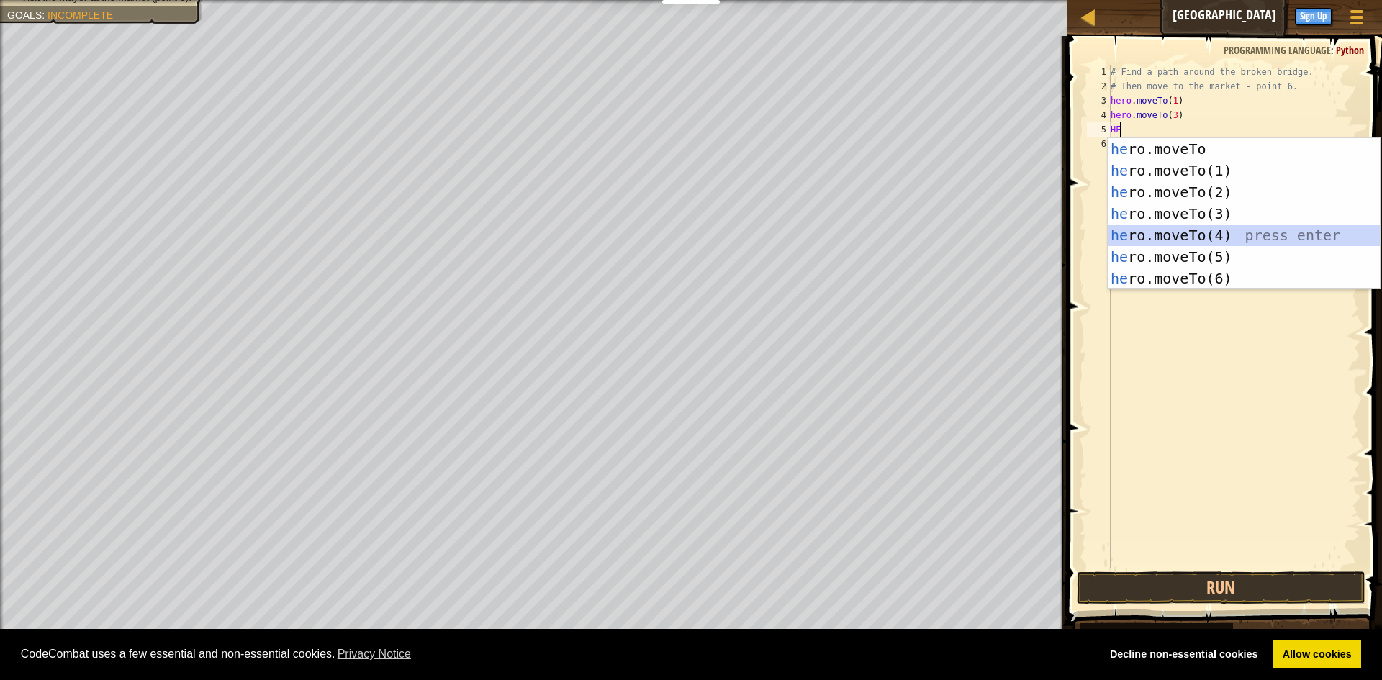
click at [1158, 229] on div "he ro.moveTo press enter he ro.moveTo(1) press enter he ro.moveTo(2) press ente…" at bounding box center [1244, 235] width 272 height 194
type textarea "hero.moveTo(4)"
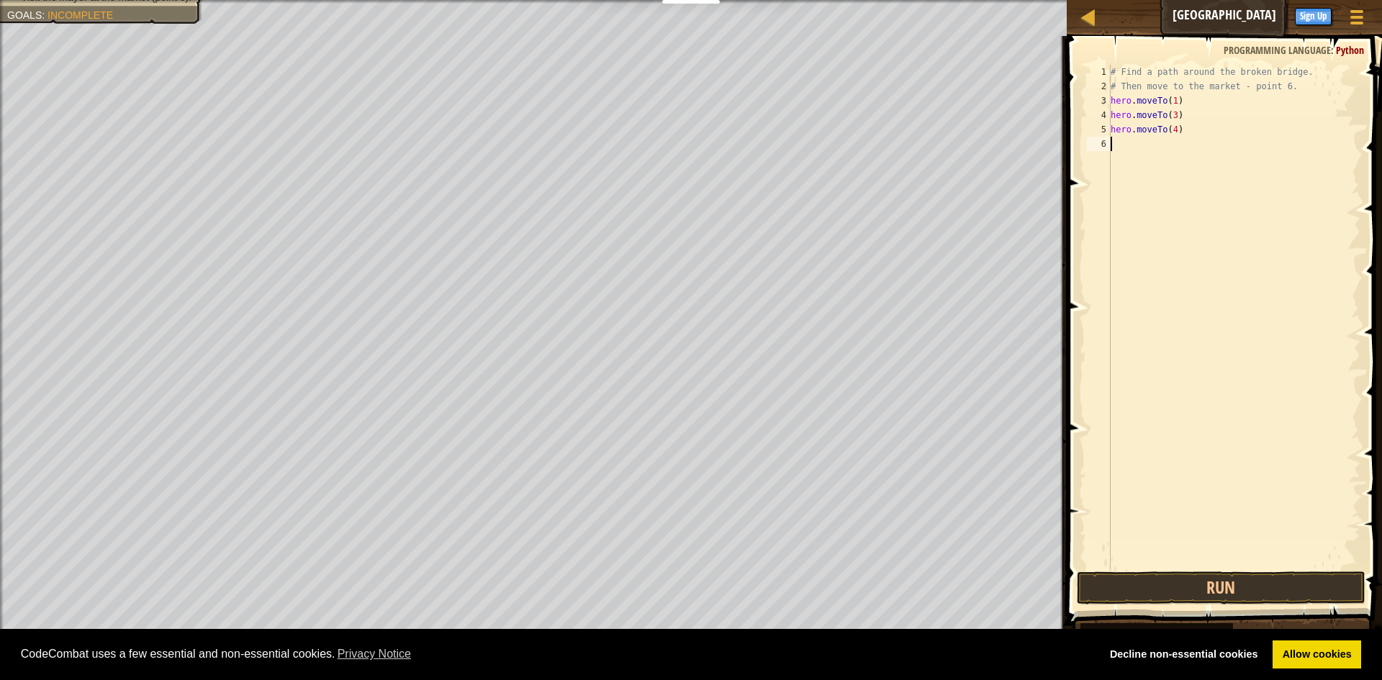
click at [1164, 191] on div "# Find a path around the broken bridge. # Then move to the market - point 6. he…" at bounding box center [1234, 331] width 253 height 533
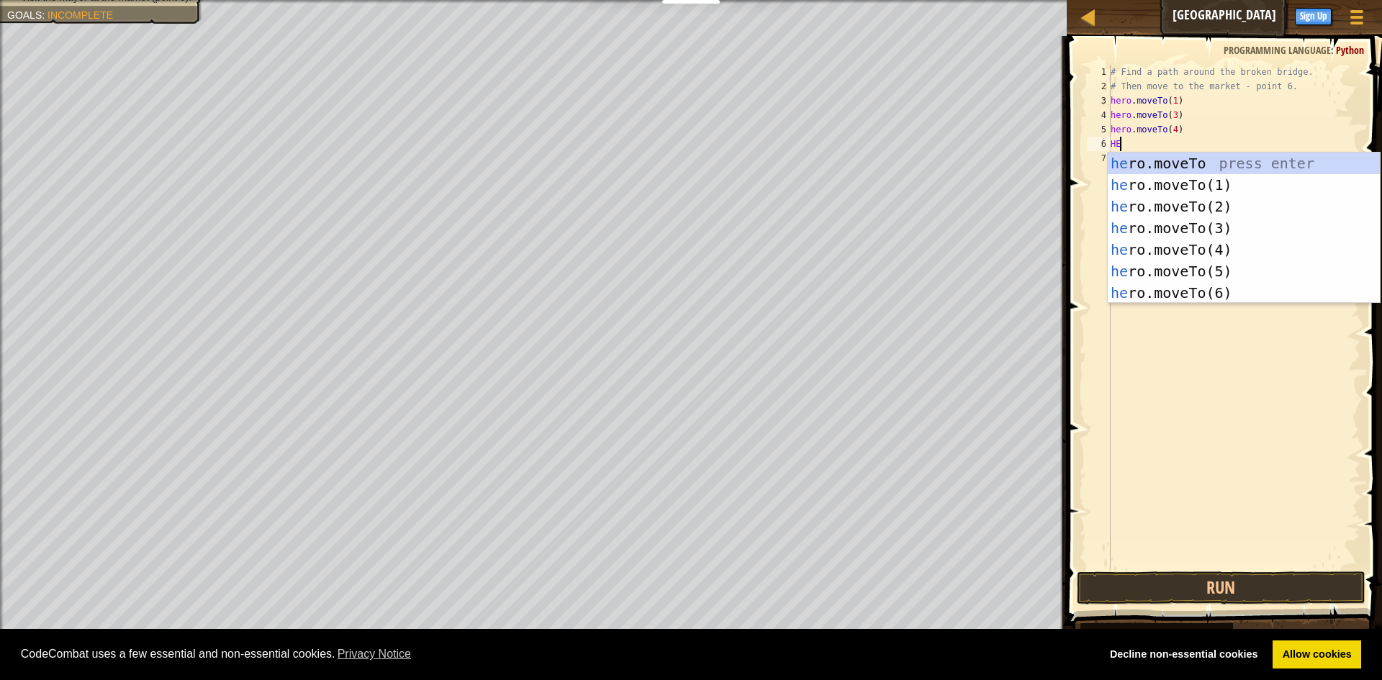
scroll to position [6, 1]
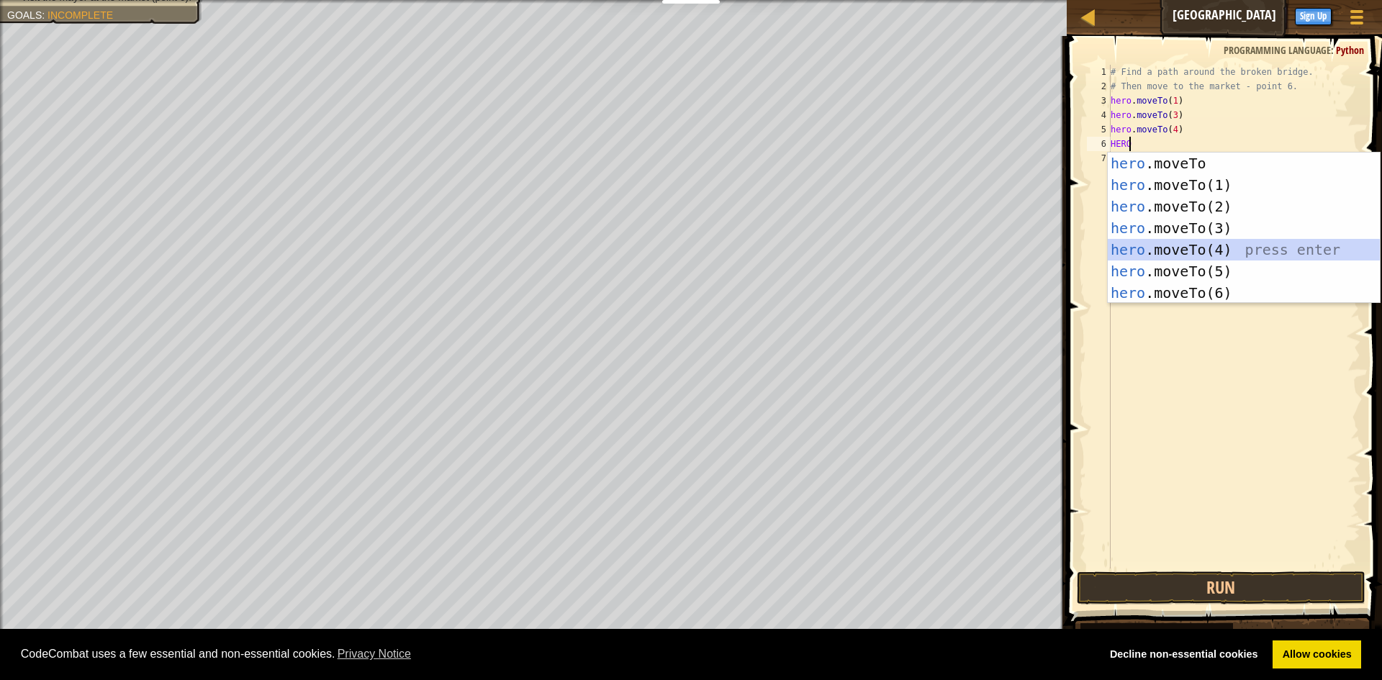
click at [1200, 243] on div "hero .moveTo press enter hero .moveTo(1) press enter hero .moveTo(2) press ente…" at bounding box center [1244, 250] width 272 height 194
type textarea "hero.moveTo(4)"
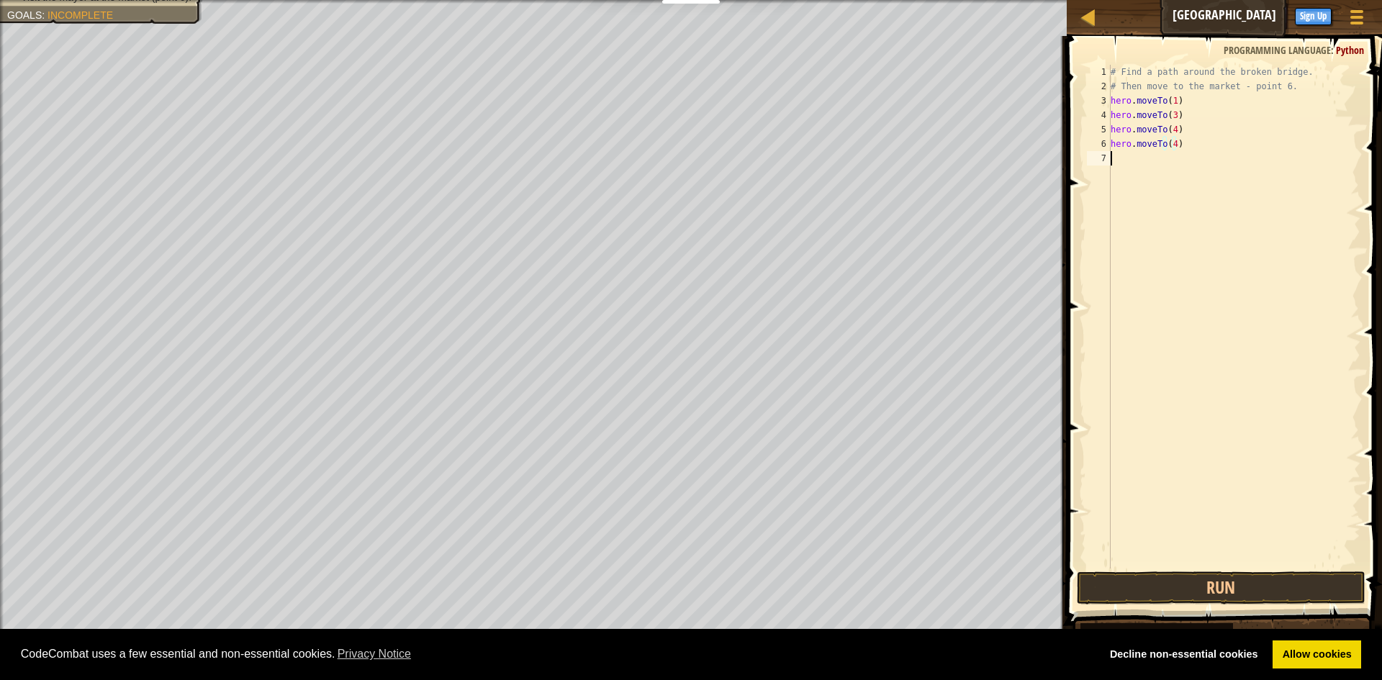
drag, startPoint x: 1175, startPoint y: 549, endPoint x: 1181, endPoint y: 569, distance: 21.2
click at [1181, 569] on div "hero.moveTo(4) 1 2 3 4 5 6 7 # Find a path around the broken bridge. # Then mov…" at bounding box center [1223, 359] width 320 height 632
click at [1181, 569] on span at bounding box center [1226, 310] width 327 height 632
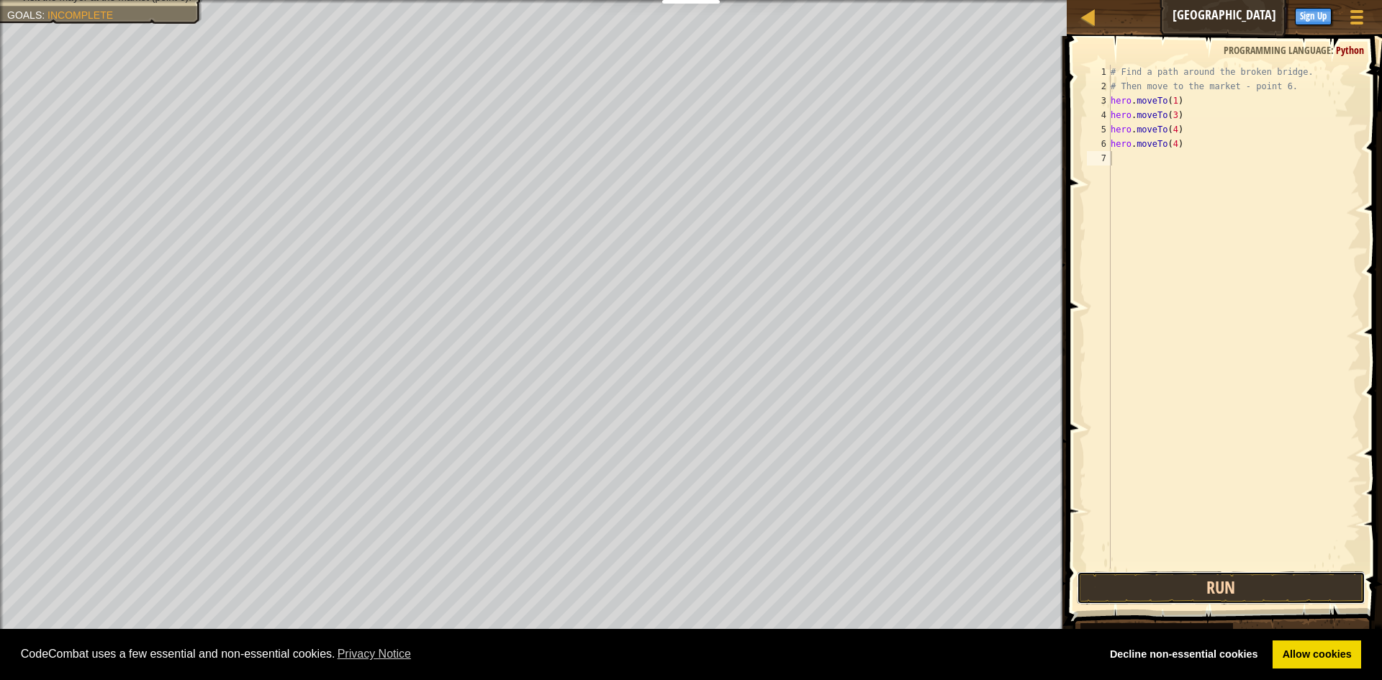
click at [1181, 583] on button "Run" at bounding box center [1221, 588] width 289 height 33
click at [1181, 583] on button "Running" at bounding box center [1221, 588] width 289 height 33
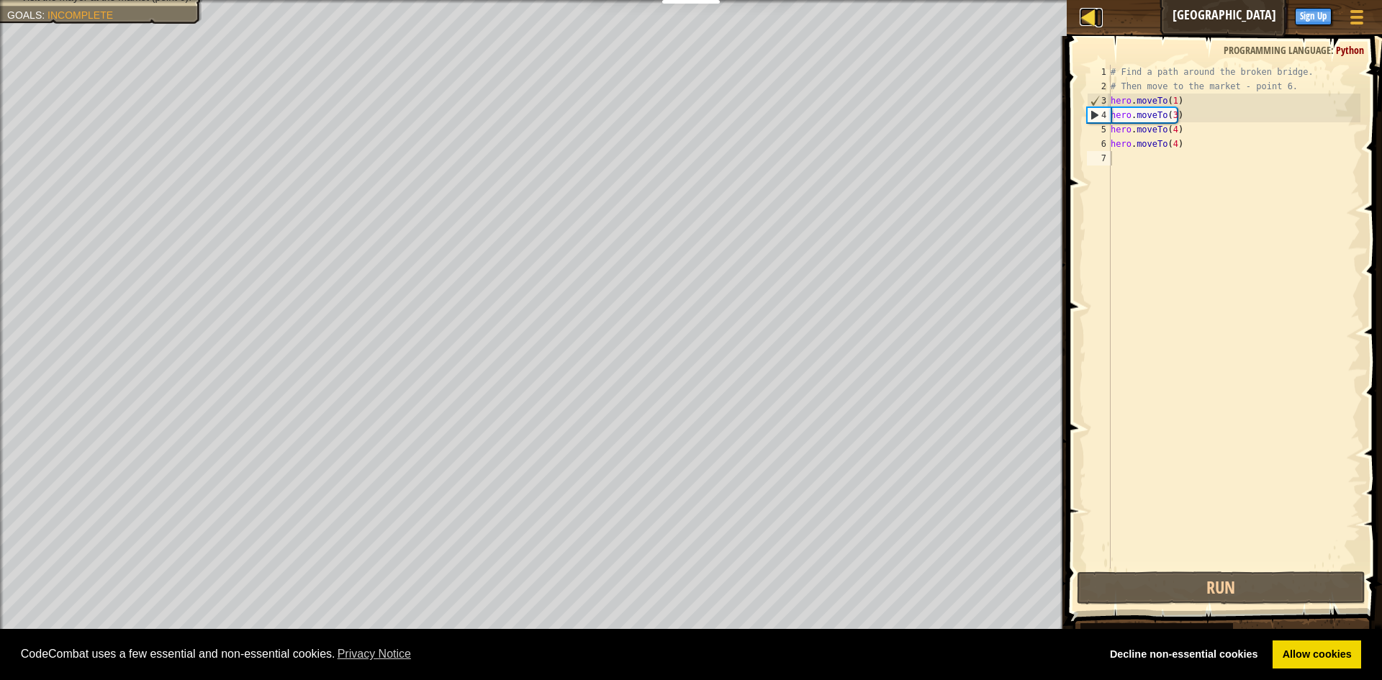
click at [1100, 20] on link "Map" at bounding box center [1099, 17] width 7 height 19
